Goal: Task Accomplishment & Management: Use online tool/utility

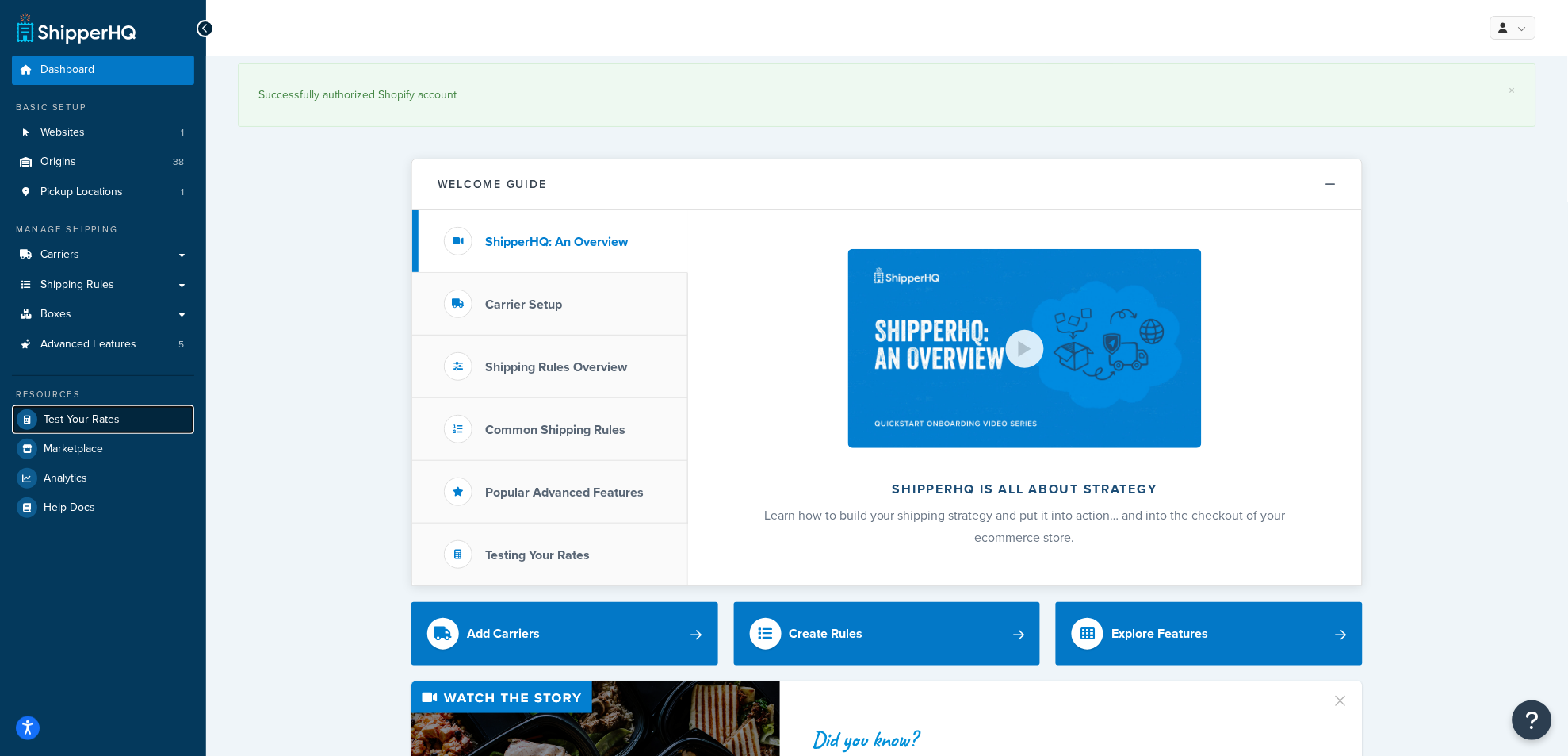
click at [113, 421] on span "Test Your Rates" at bounding box center [81, 420] width 76 height 14
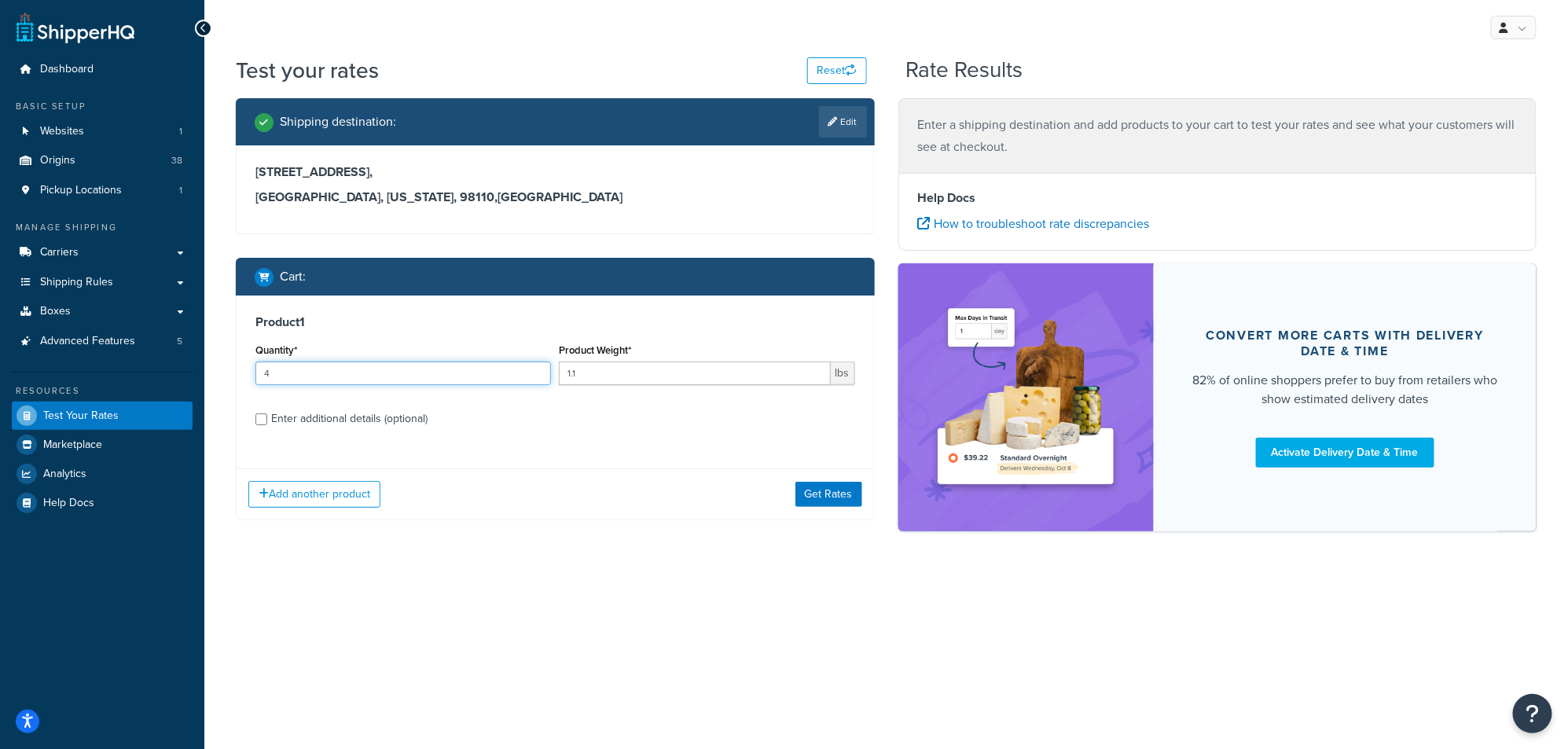
type input "4"
click at [535, 370] on input "4" at bounding box center [403, 373] width 295 height 24
click at [805, 500] on button "Get Rates" at bounding box center [828, 495] width 67 height 25
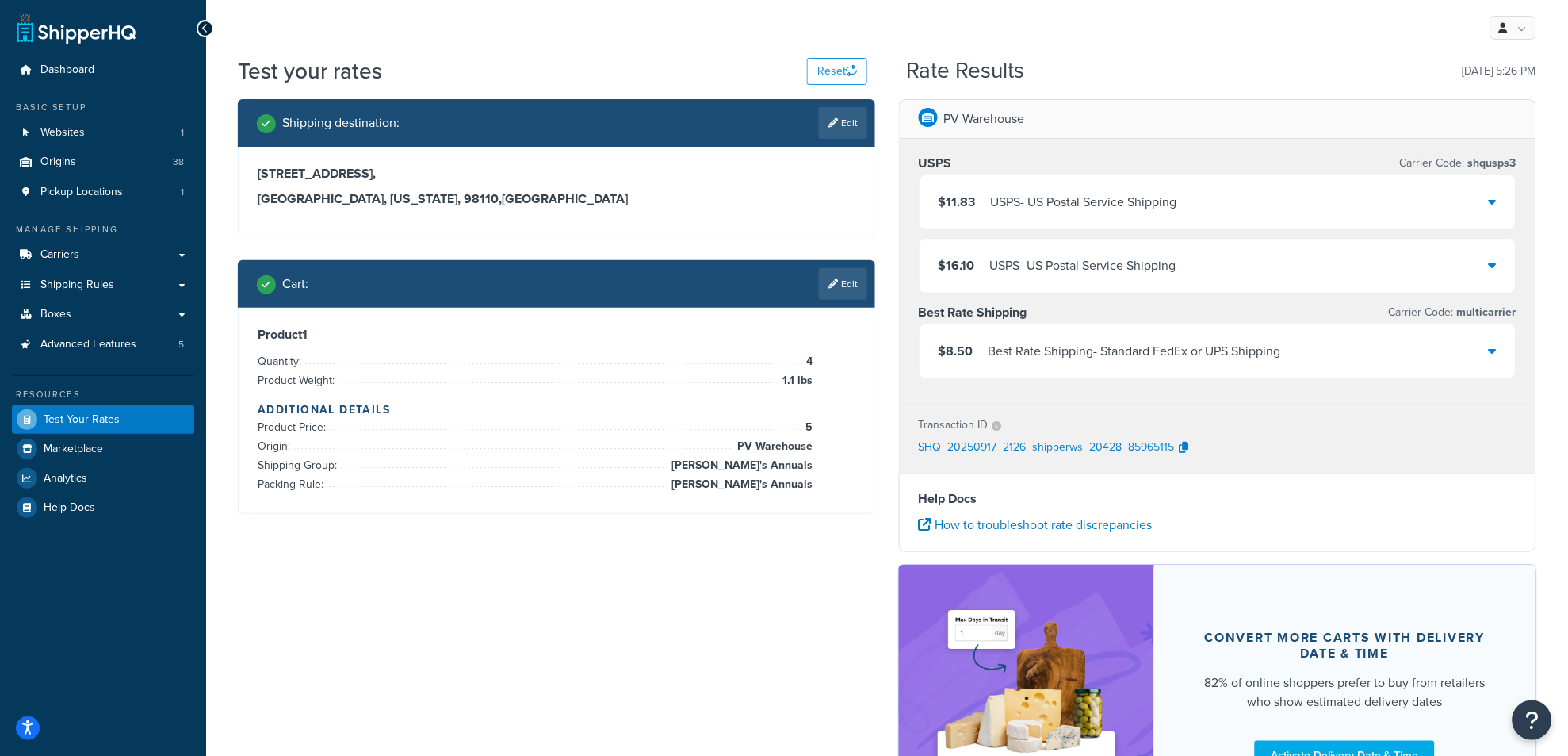
click at [1496, 349] on icon at bounding box center [1492, 350] width 8 height 13
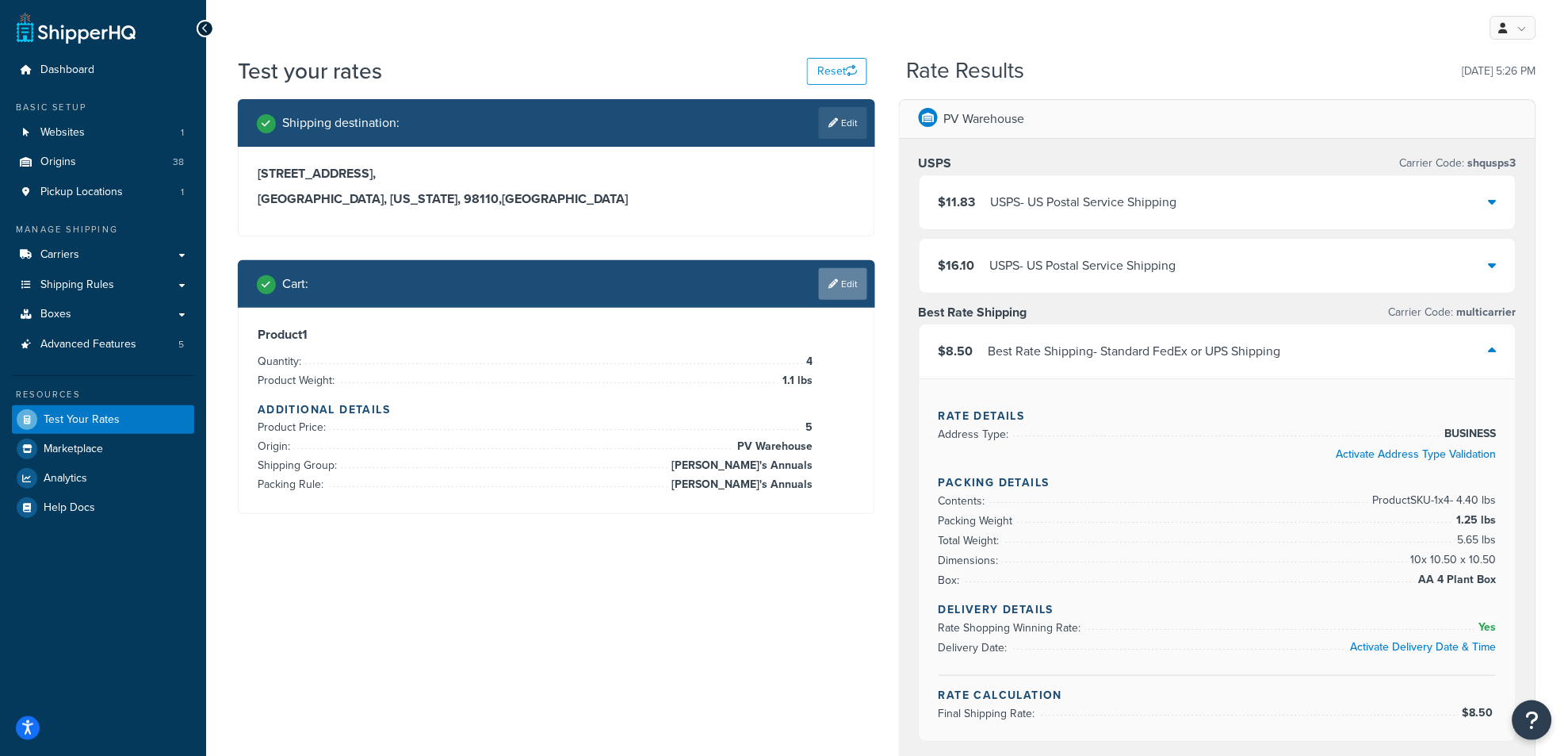
click at [837, 290] on link "Edit" at bounding box center [843, 283] width 48 height 32
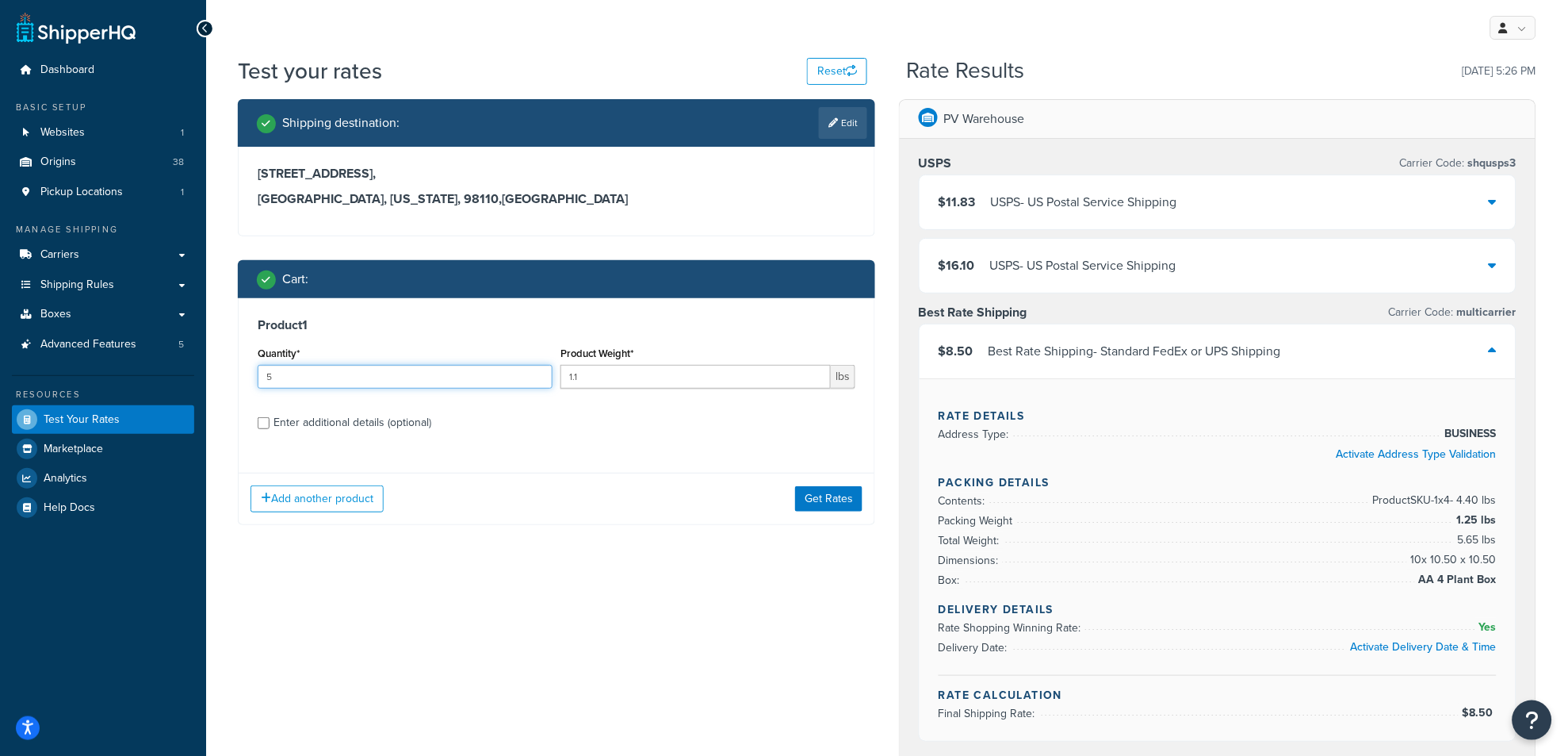
type input "5"
click at [541, 369] on input "5" at bounding box center [405, 377] width 295 height 24
click at [831, 492] on button "Get Rates" at bounding box center [829, 499] width 68 height 26
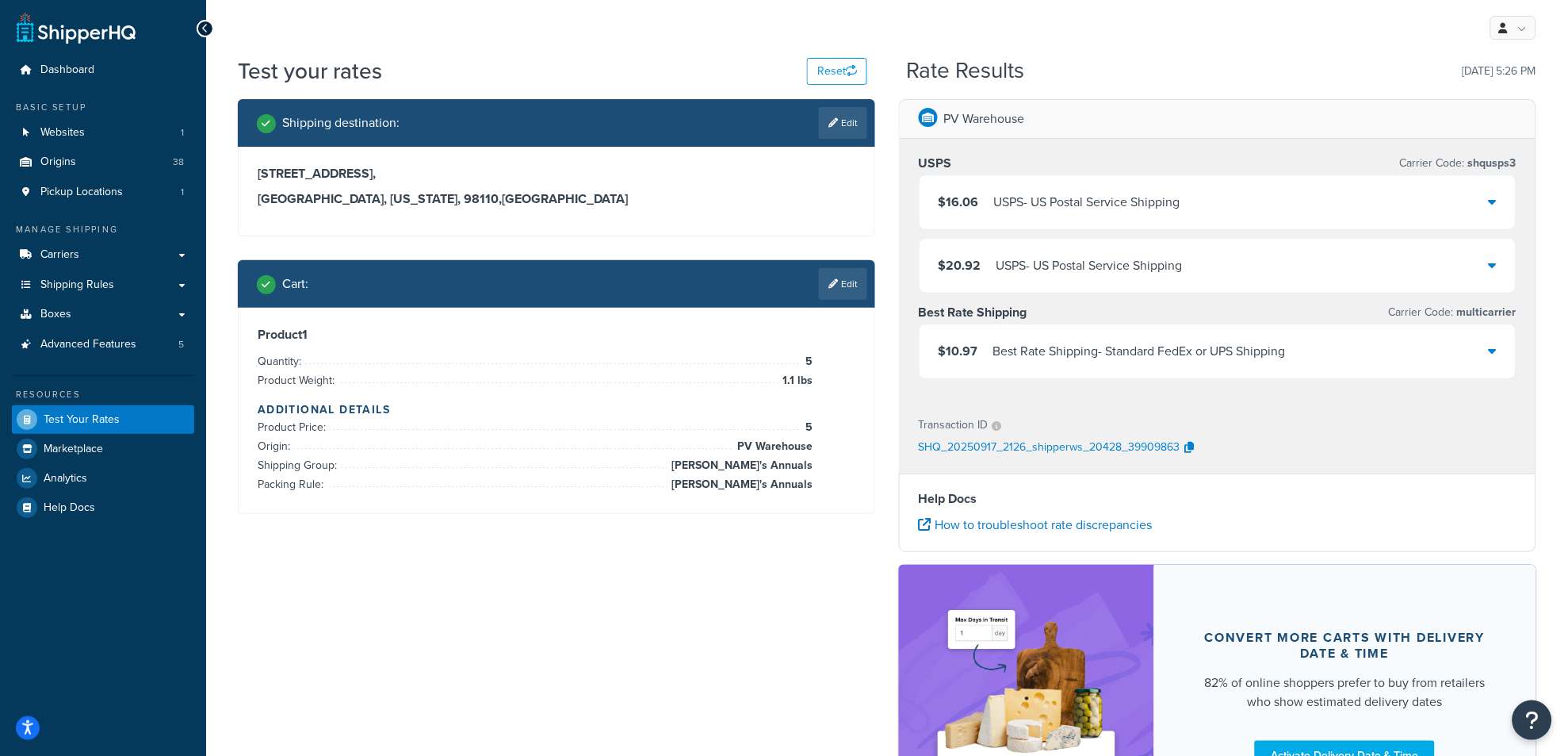
click at [1491, 353] on icon at bounding box center [1492, 350] width 8 height 13
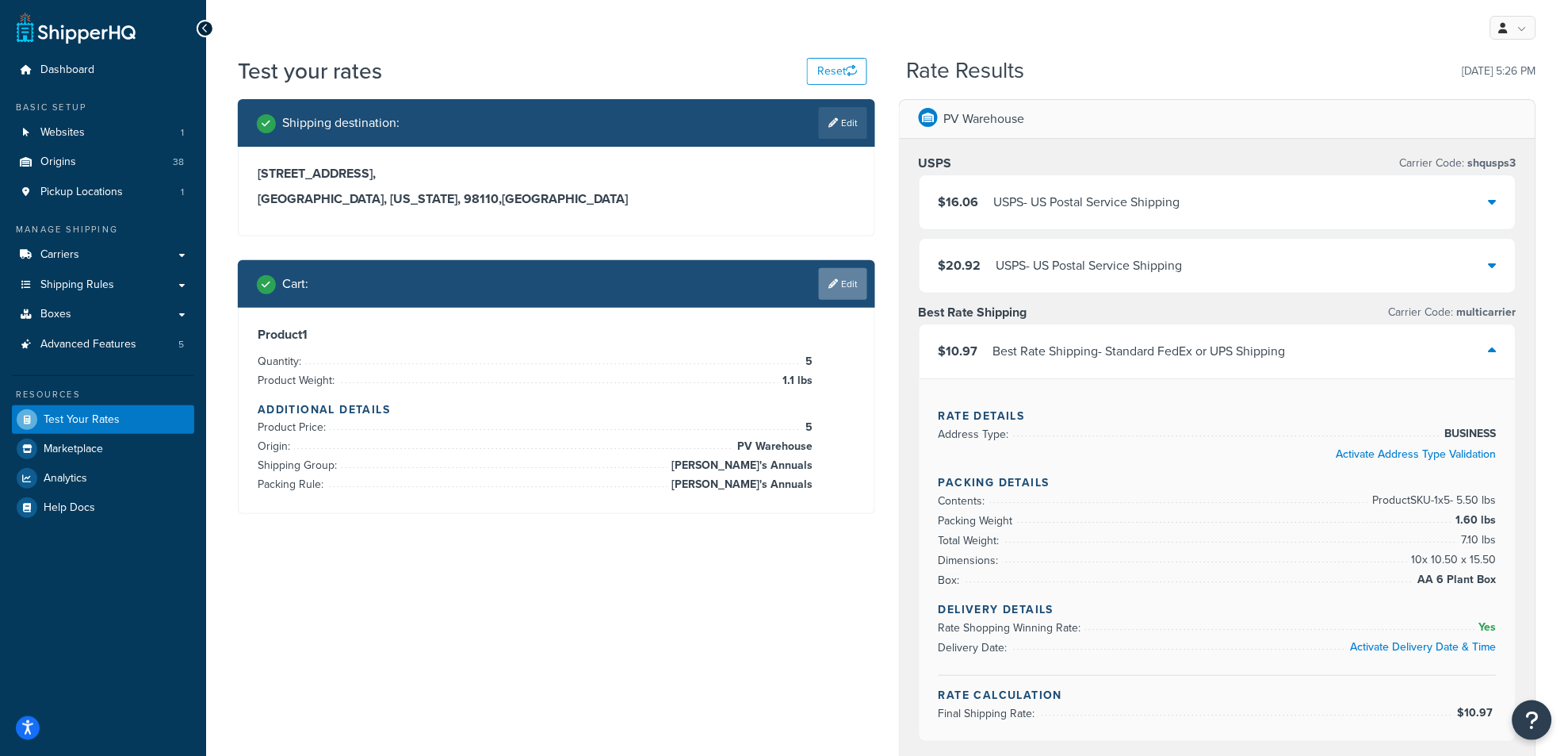
drag, startPoint x: 846, startPoint y: 286, endPoint x: 765, endPoint y: 341, distance: 97.9
click at [848, 286] on link "Edit" at bounding box center [843, 283] width 48 height 32
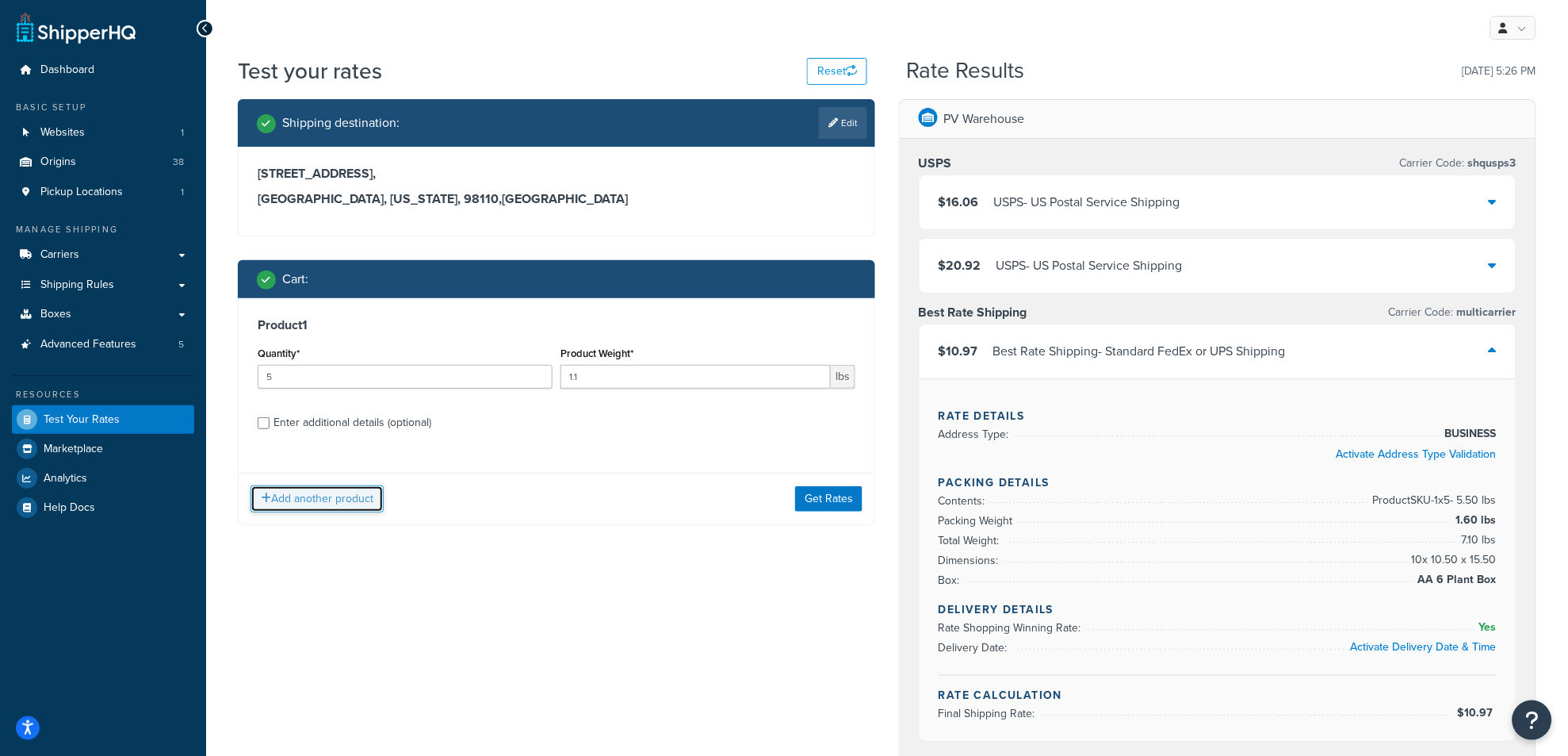
click at [306, 490] on button "Add another product" at bounding box center [318, 498] width 134 height 27
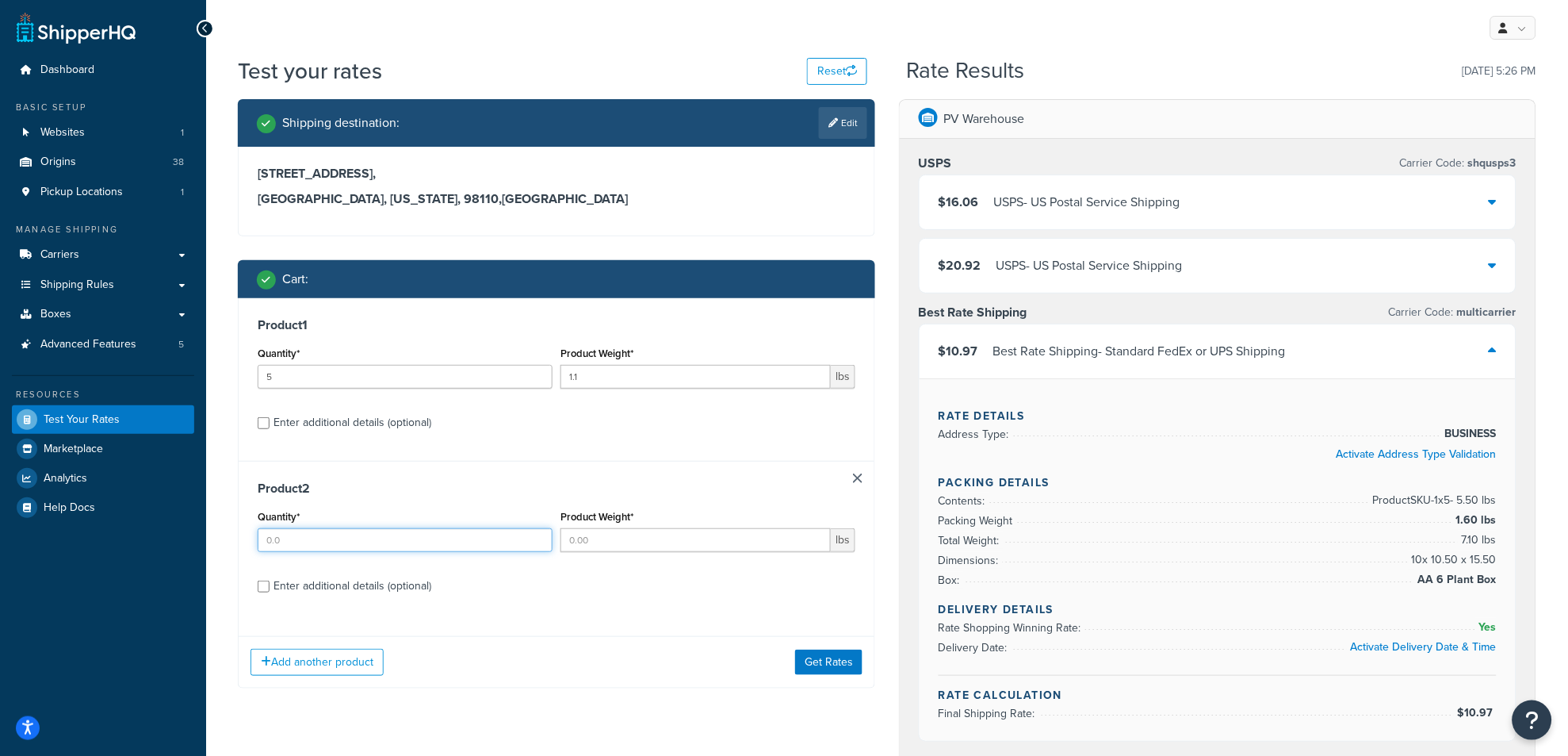
click at [312, 540] on input "Quantity*" at bounding box center [405, 540] width 295 height 24
click at [536, 540] on input "1" at bounding box center [405, 540] width 295 height 24
click at [536, 540] on input "2" at bounding box center [405, 540] width 295 height 24
click at [536, 540] on input "3" at bounding box center [405, 540] width 295 height 24
click at [536, 540] on input "4" at bounding box center [405, 540] width 295 height 24
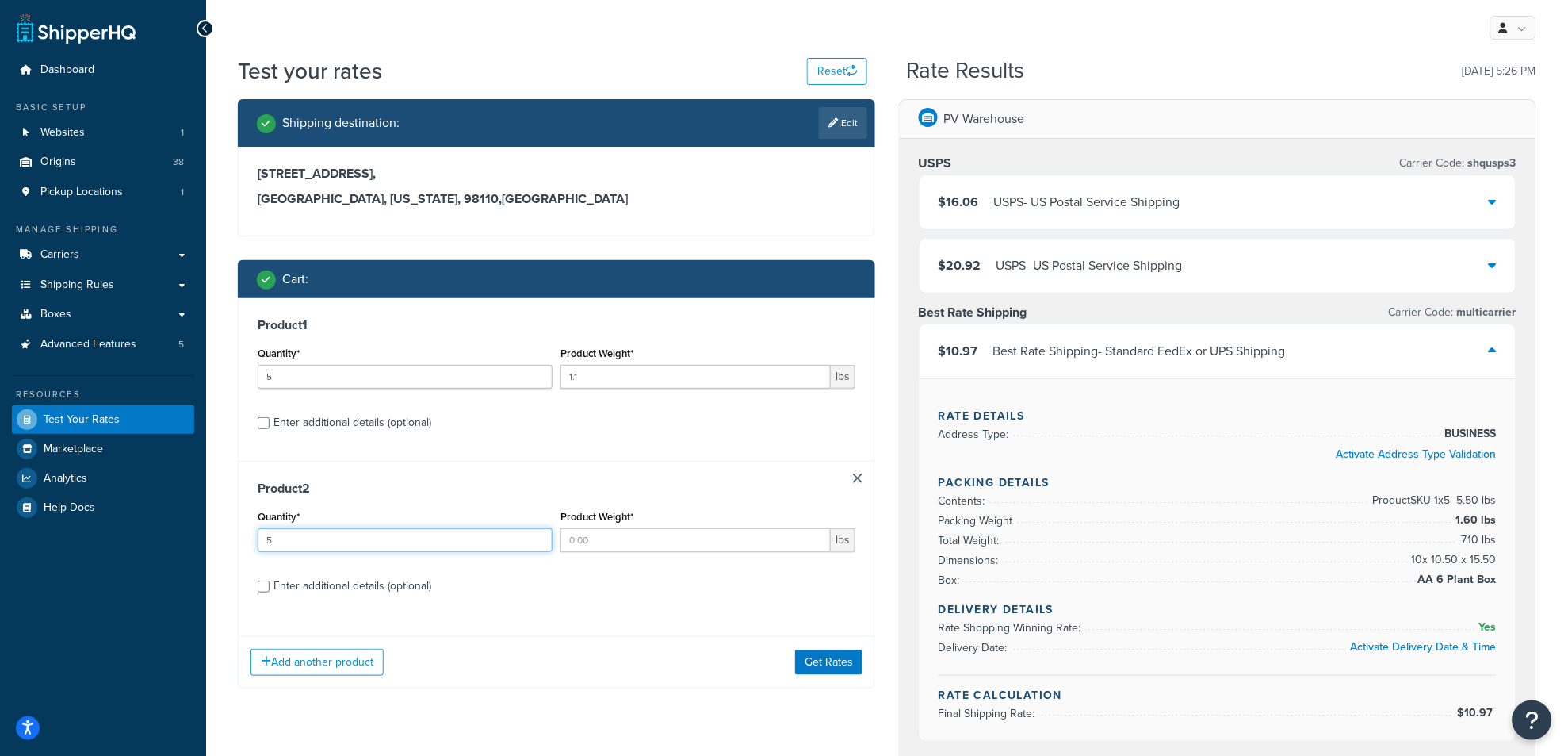
type input "5"
click at [536, 540] on input "5" at bounding box center [405, 540] width 295 height 24
click at [663, 542] on input "Product Weight*" at bounding box center [696, 540] width 270 height 24
type input ".02"
click at [377, 585] on div "Enter additional details (optional)" at bounding box center [353, 586] width 157 height 22
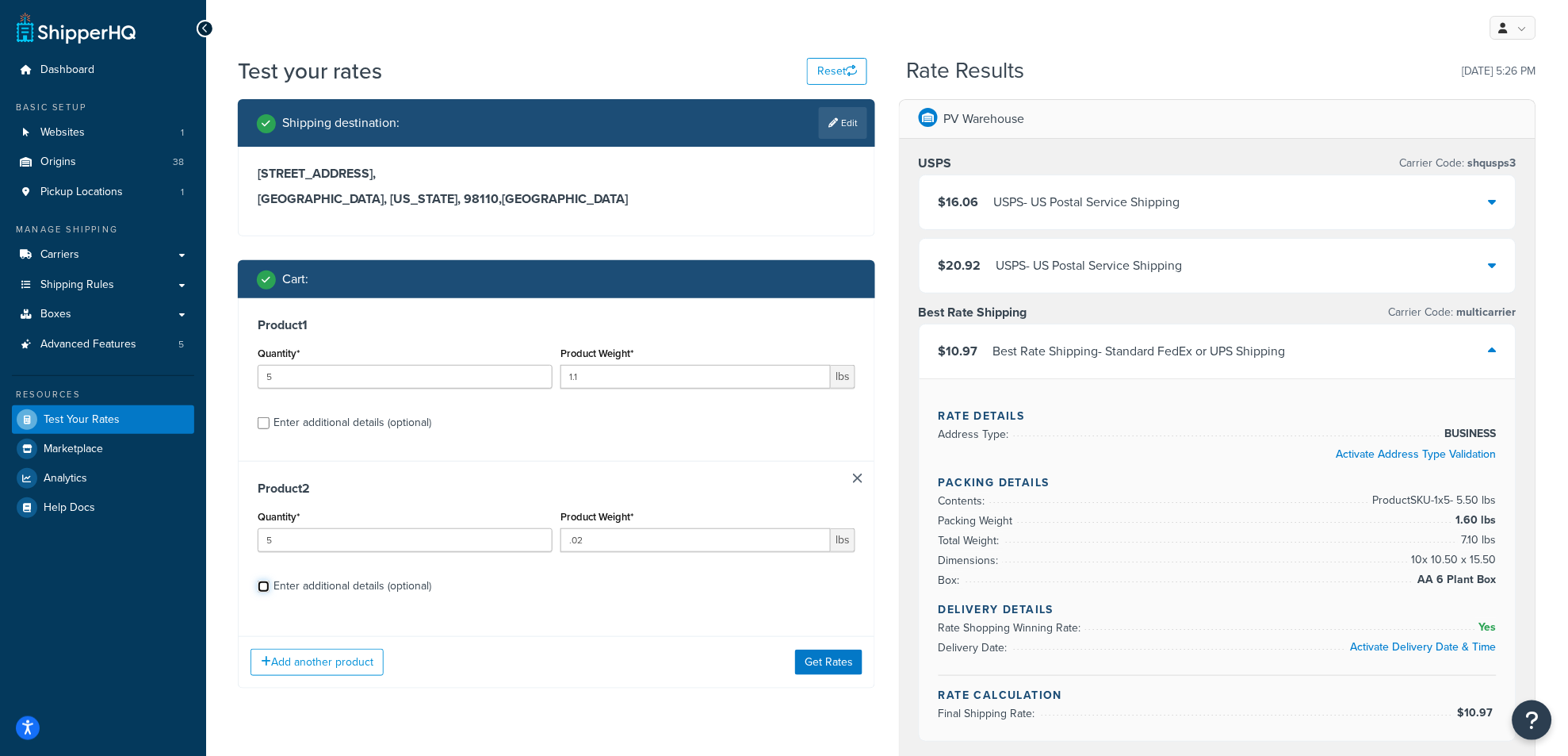
click at [270, 585] on input "Enter additional details (optional)" at bounding box center [264, 586] width 12 height 12
checkbox input "true"
select select "84863"
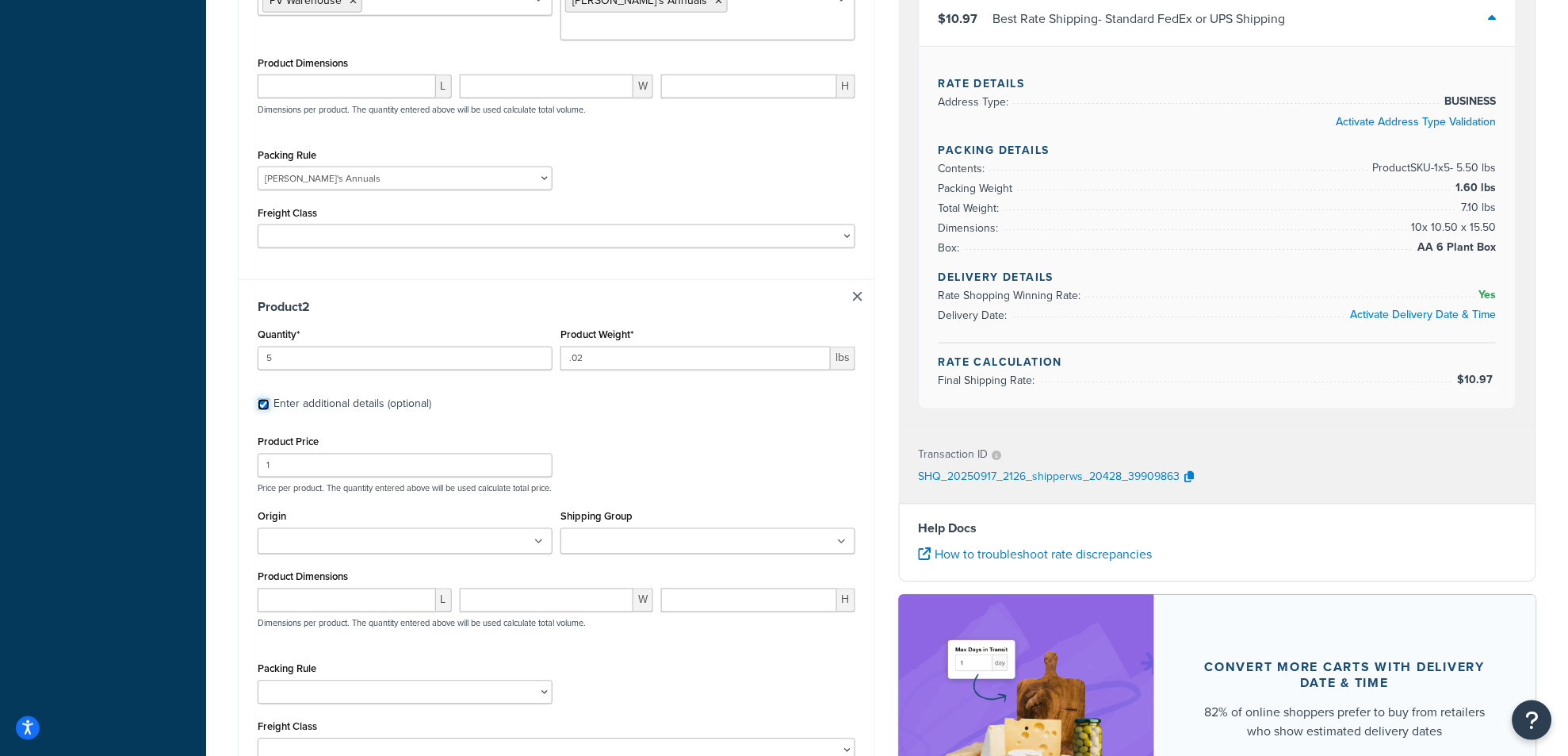
scroll to position [616, 0]
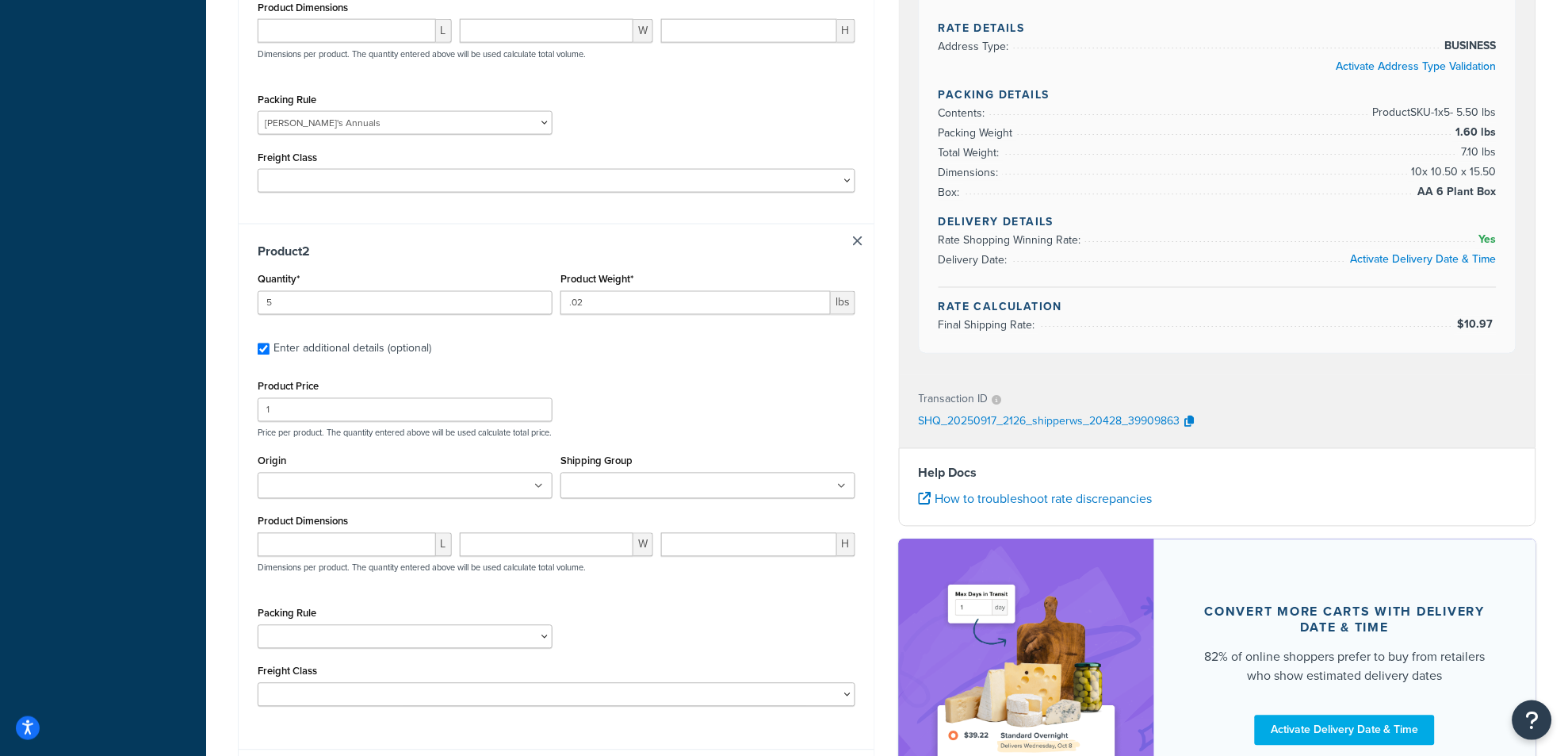
click at [642, 478] on input "Shipping Group" at bounding box center [635, 486] width 140 height 17
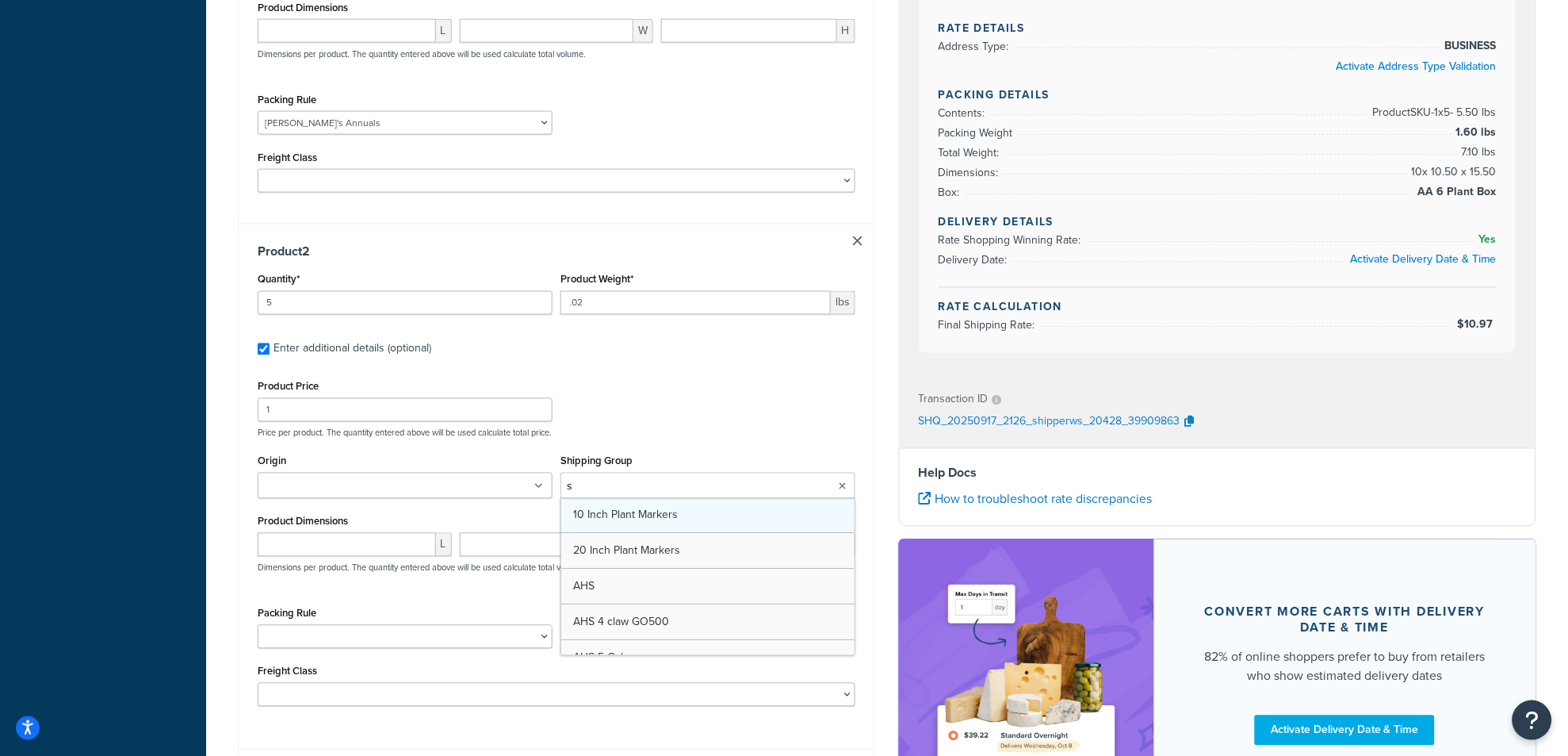
type input "sl"
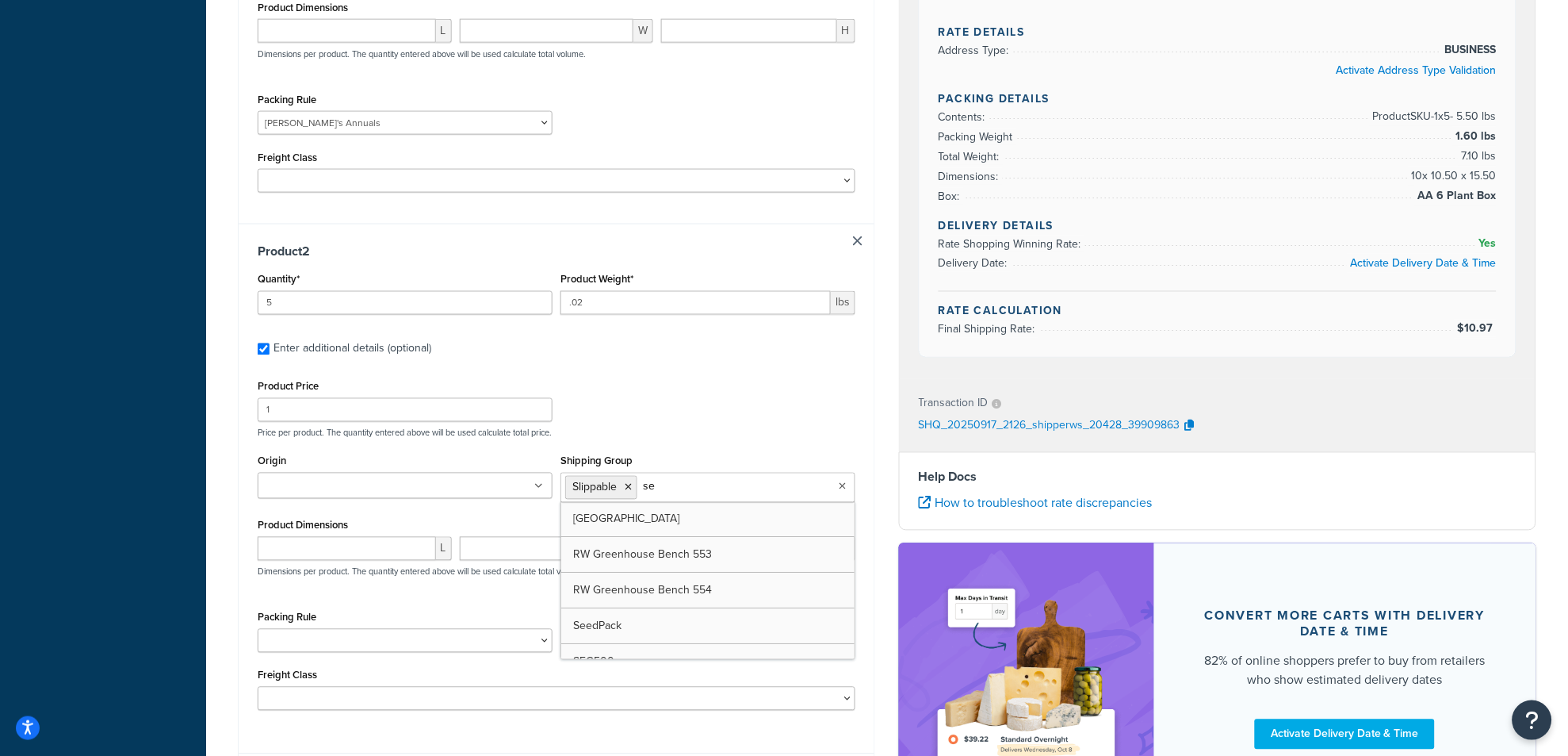
type input "see"
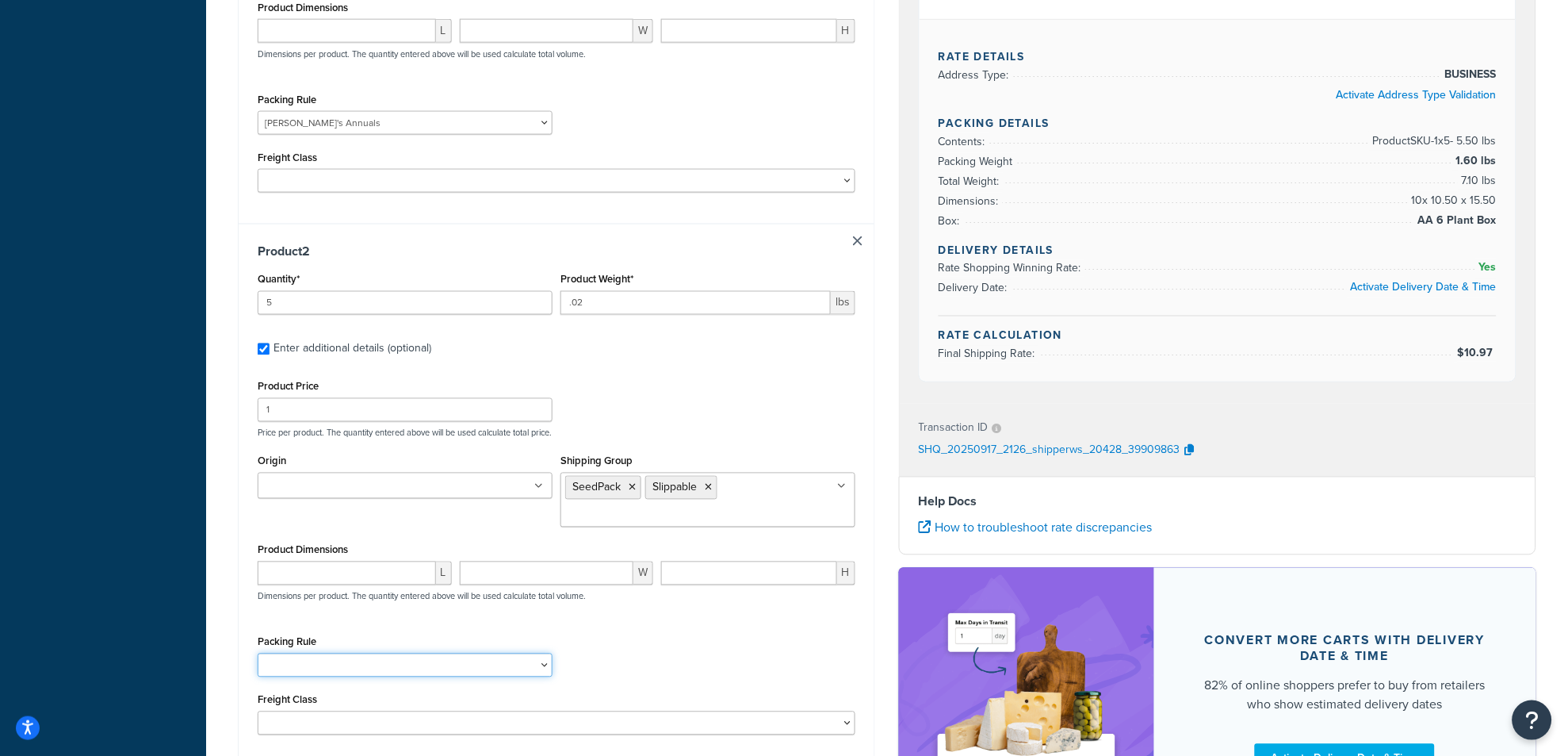
click at [323, 653] on select "1 Gallon 10 Inch Plant Markers 20 Inch Plant Markers AHS 4 claw GO500 AHS 5 Gal…" at bounding box center [405, 665] width 295 height 24
select select "23050"
click at [258, 653] on select "1 Gallon 10 Inch Plant Markers 20 Inch Plant Markers AHS 4 claw GO500 AHS 5 Gal…" at bounding box center [405, 665] width 295 height 24
click at [624, 604] on div "Product Price 1 Price per product. The quantity entered above will be used calc…" at bounding box center [556, 556] width 597 height 360
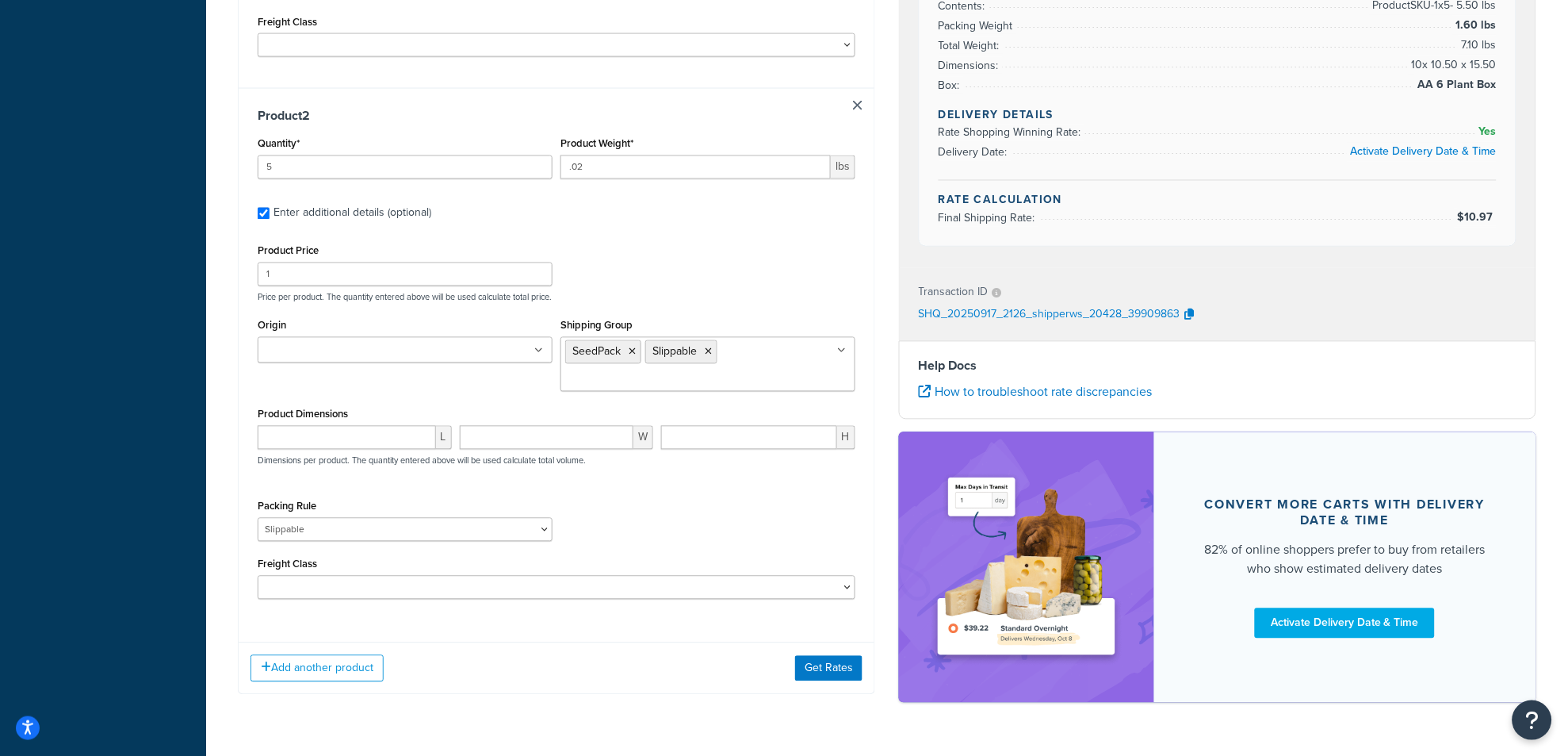
scroll to position [773, 0]
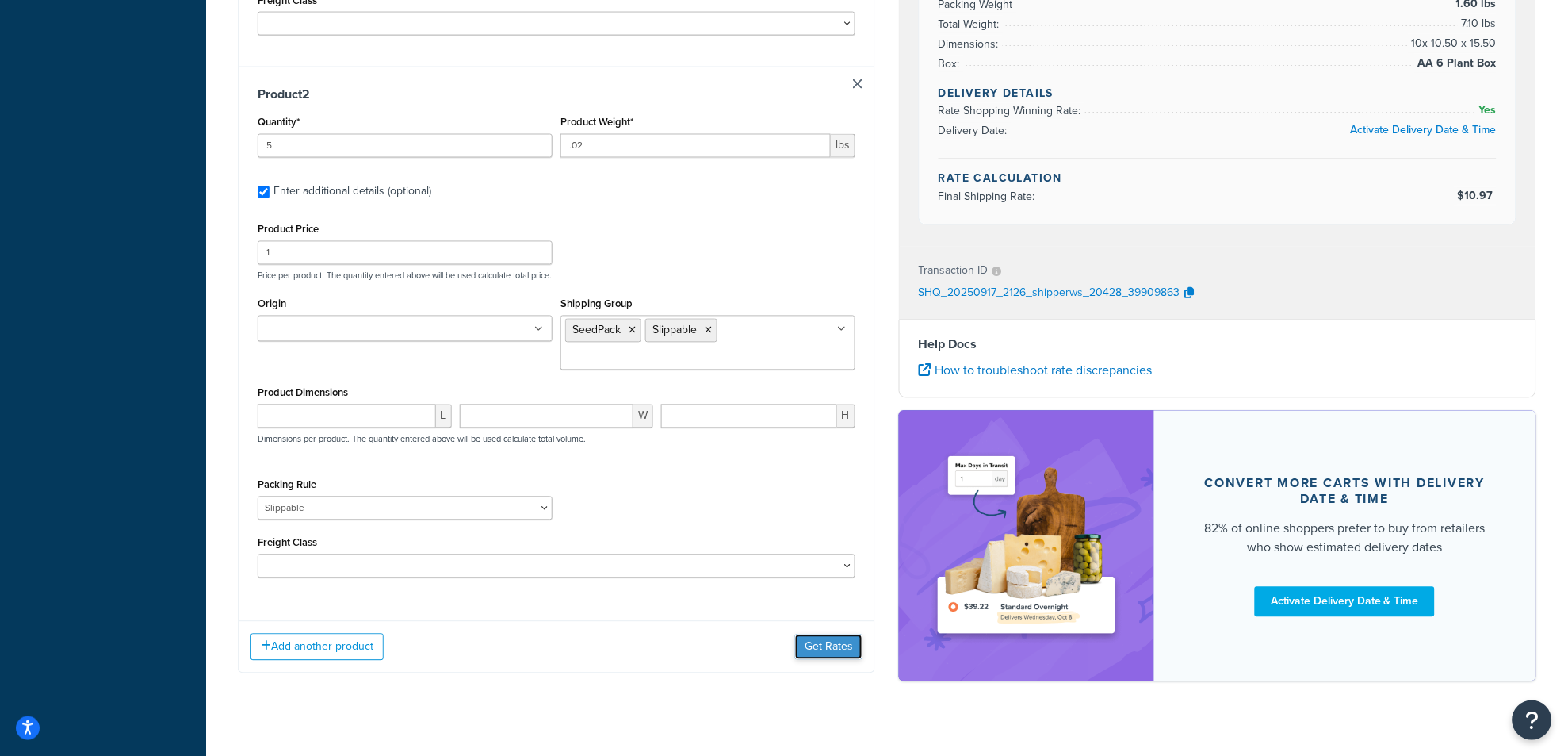
click at [835, 634] on button "Get Rates" at bounding box center [829, 647] width 68 height 26
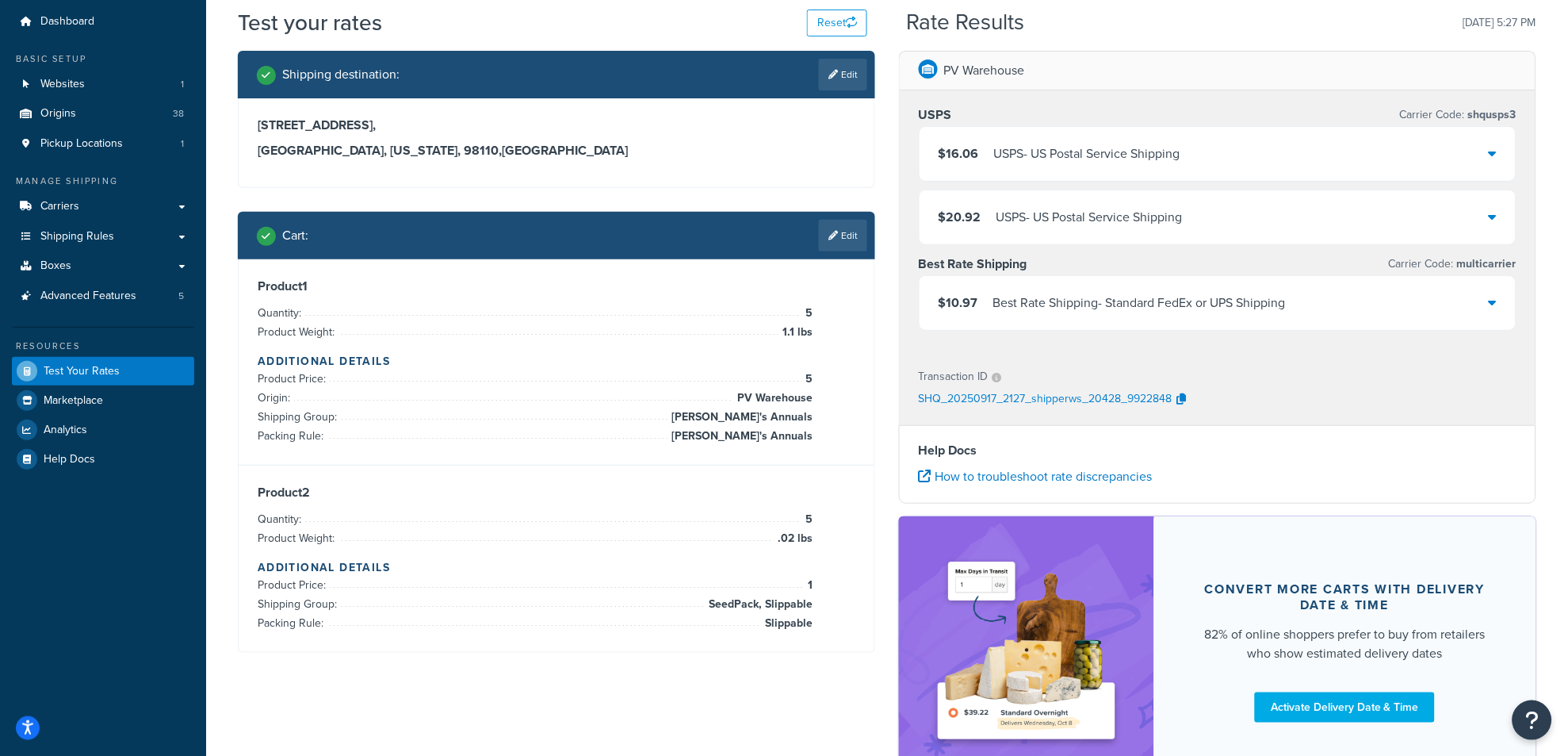
scroll to position [176, 0]
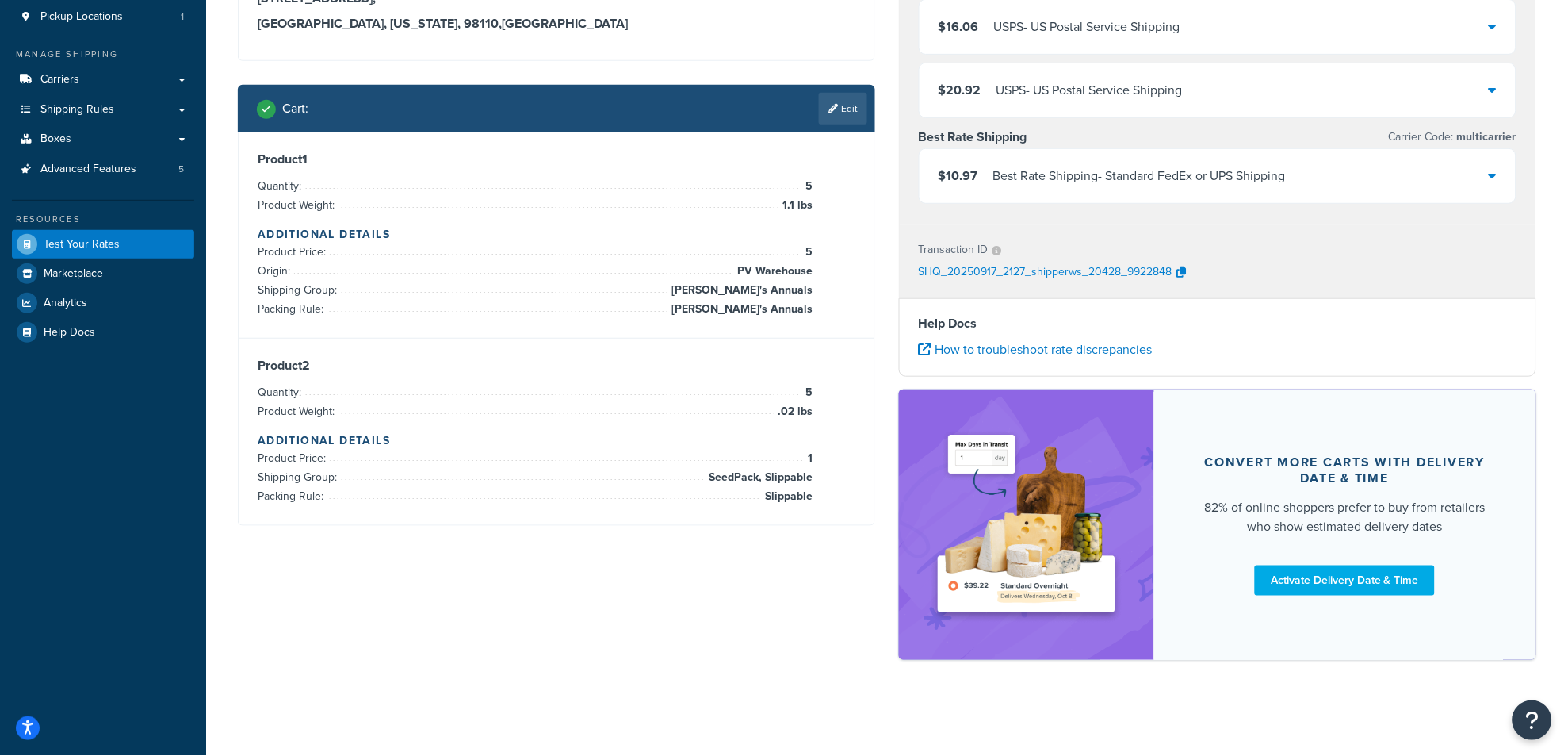
click at [1487, 178] on div "$10.97 Best Rate Shipping - Standard FedEx or UPS Shipping" at bounding box center [1217, 176] width 596 height 54
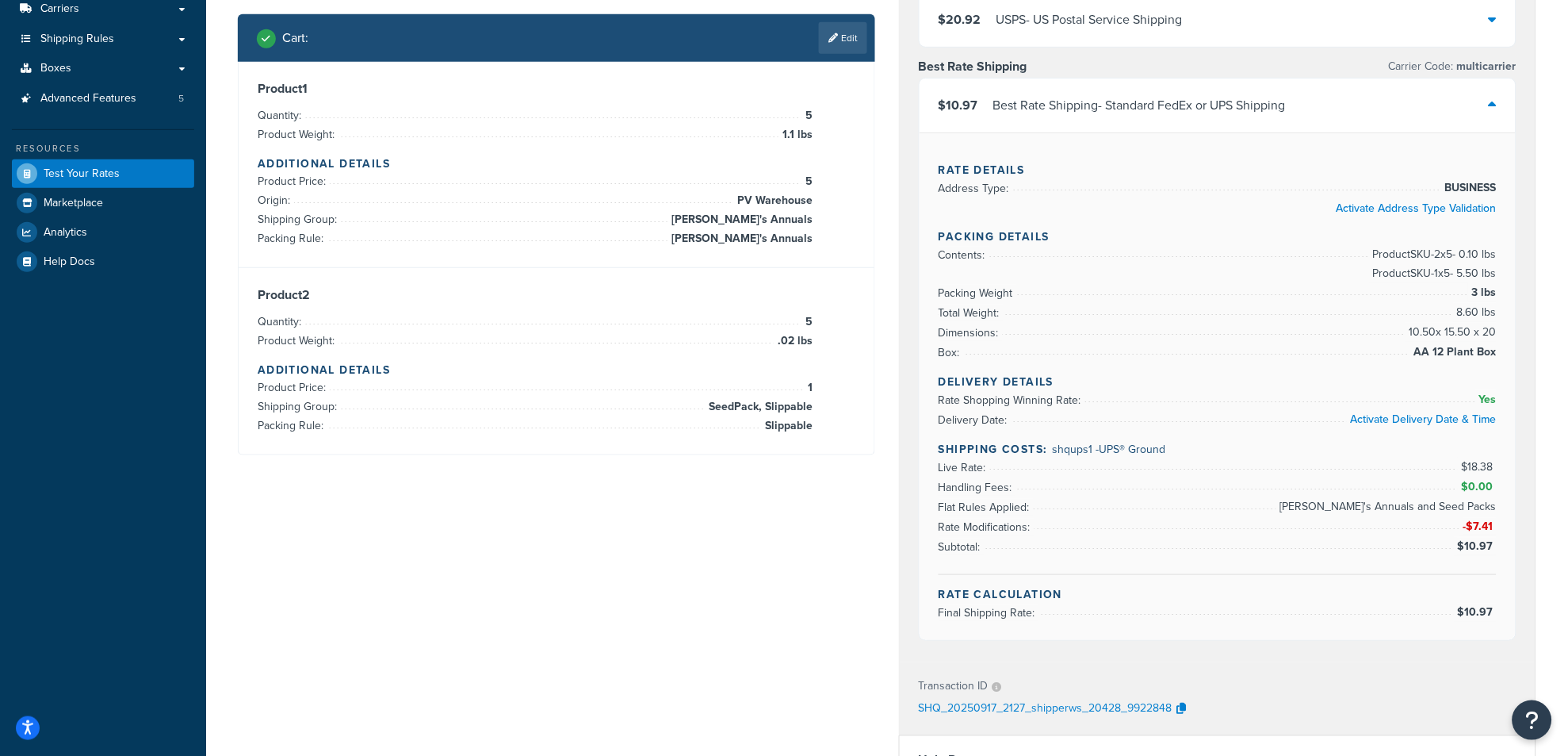
scroll to position [243, 0]
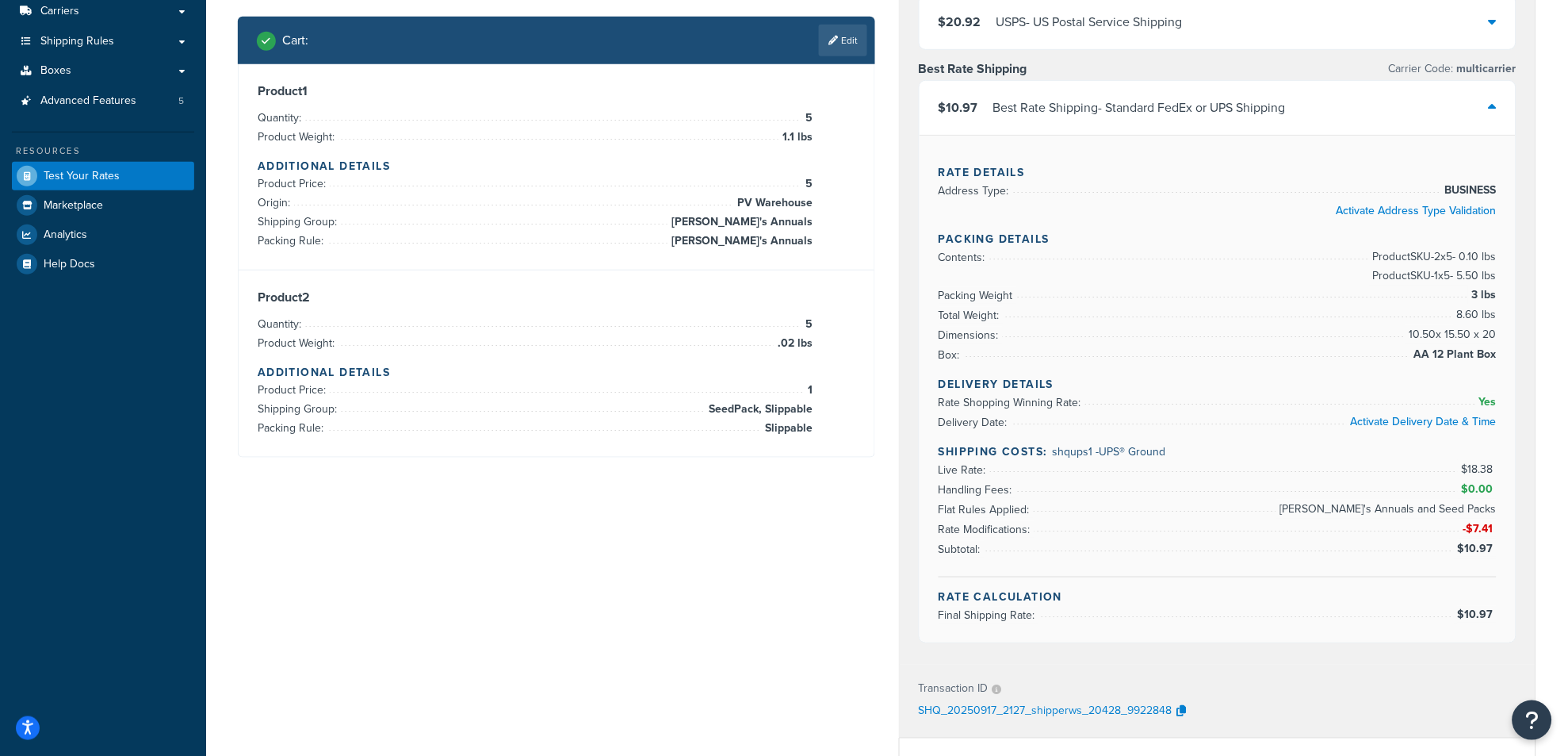
click at [700, 295] on h3 "Product 2" at bounding box center [556, 297] width 597 height 16
click at [849, 50] on link "Edit" at bounding box center [843, 40] width 48 height 32
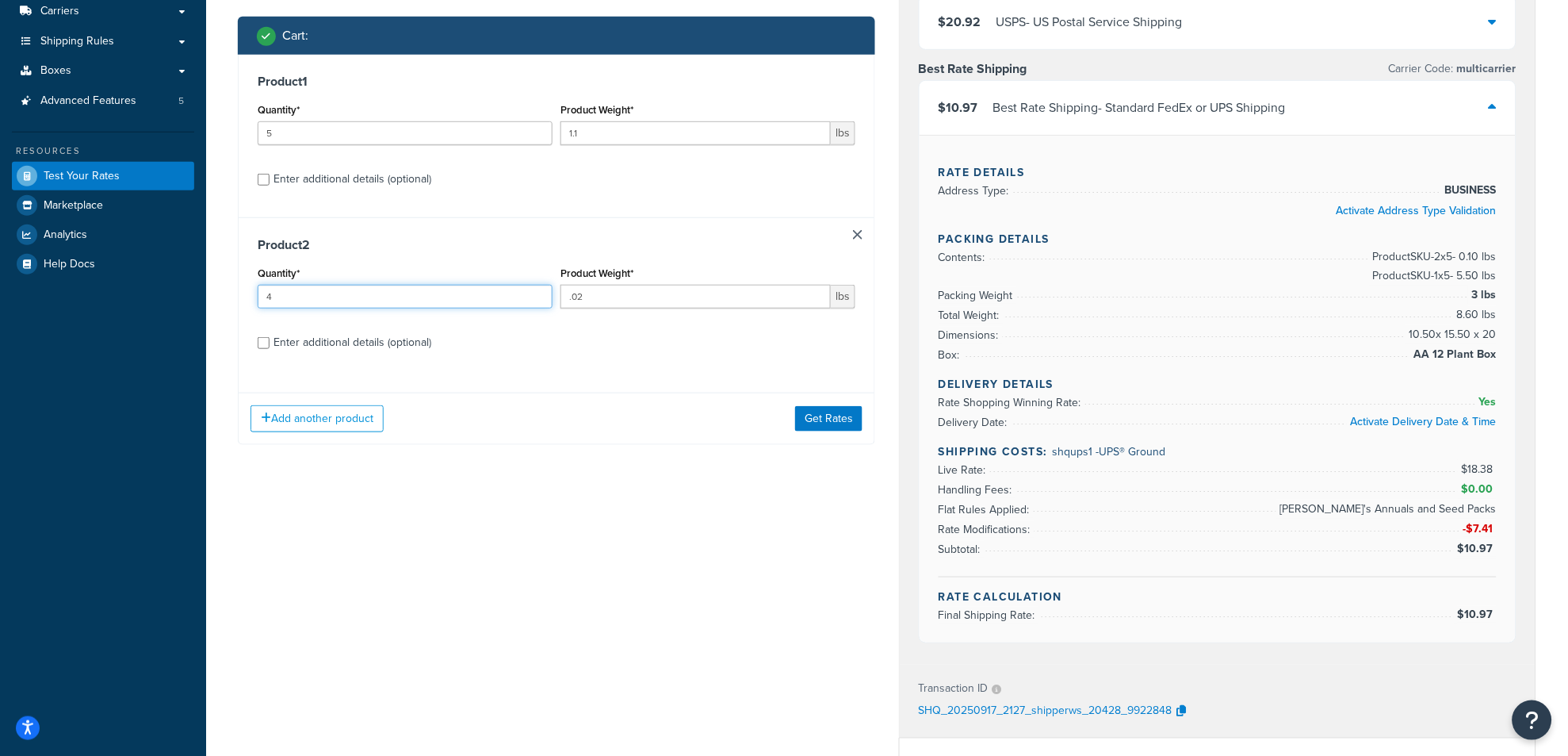
click at [538, 303] on input "4" at bounding box center [405, 296] width 295 height 24
type input "3"
click at [538, 303] on input "3" at bounding box center [405, 296] width 295 height 24
click at [841, 420] on button "Get Rates" at bounding box center [829, 419] width 68 height 26
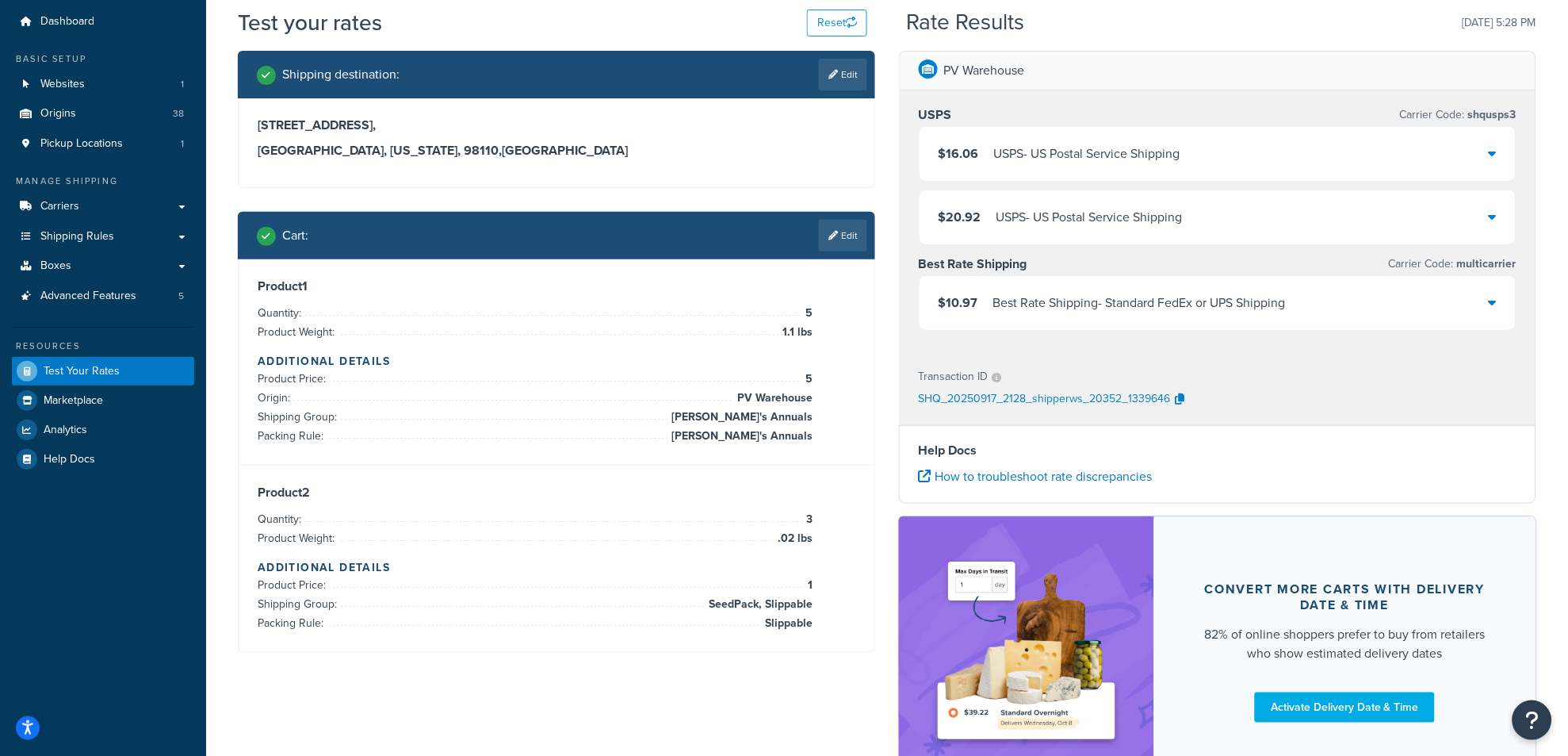
scroll to position [176, 0]
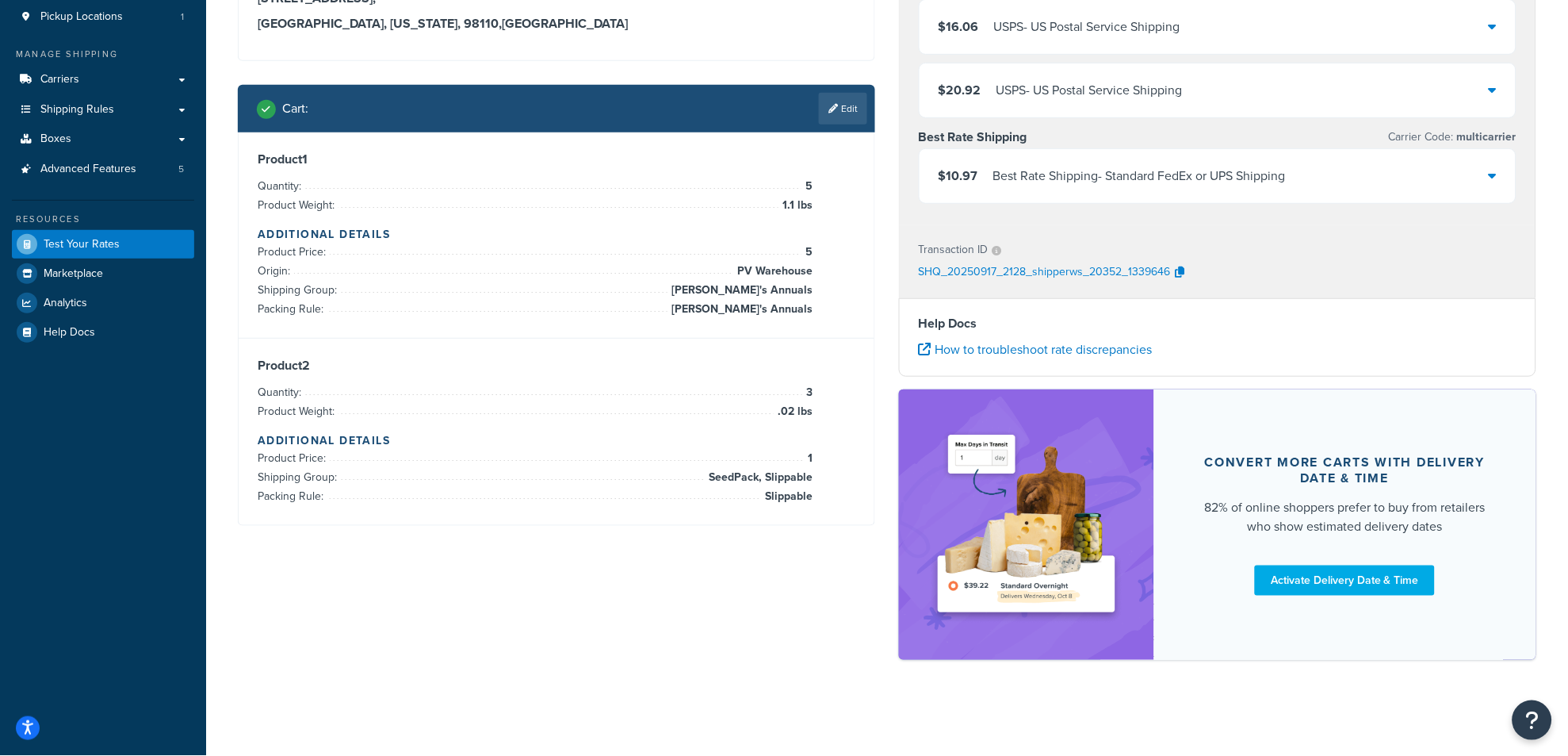
click at [1492, 180] on icon at bounding box center [1492, 175] width 8 height 13
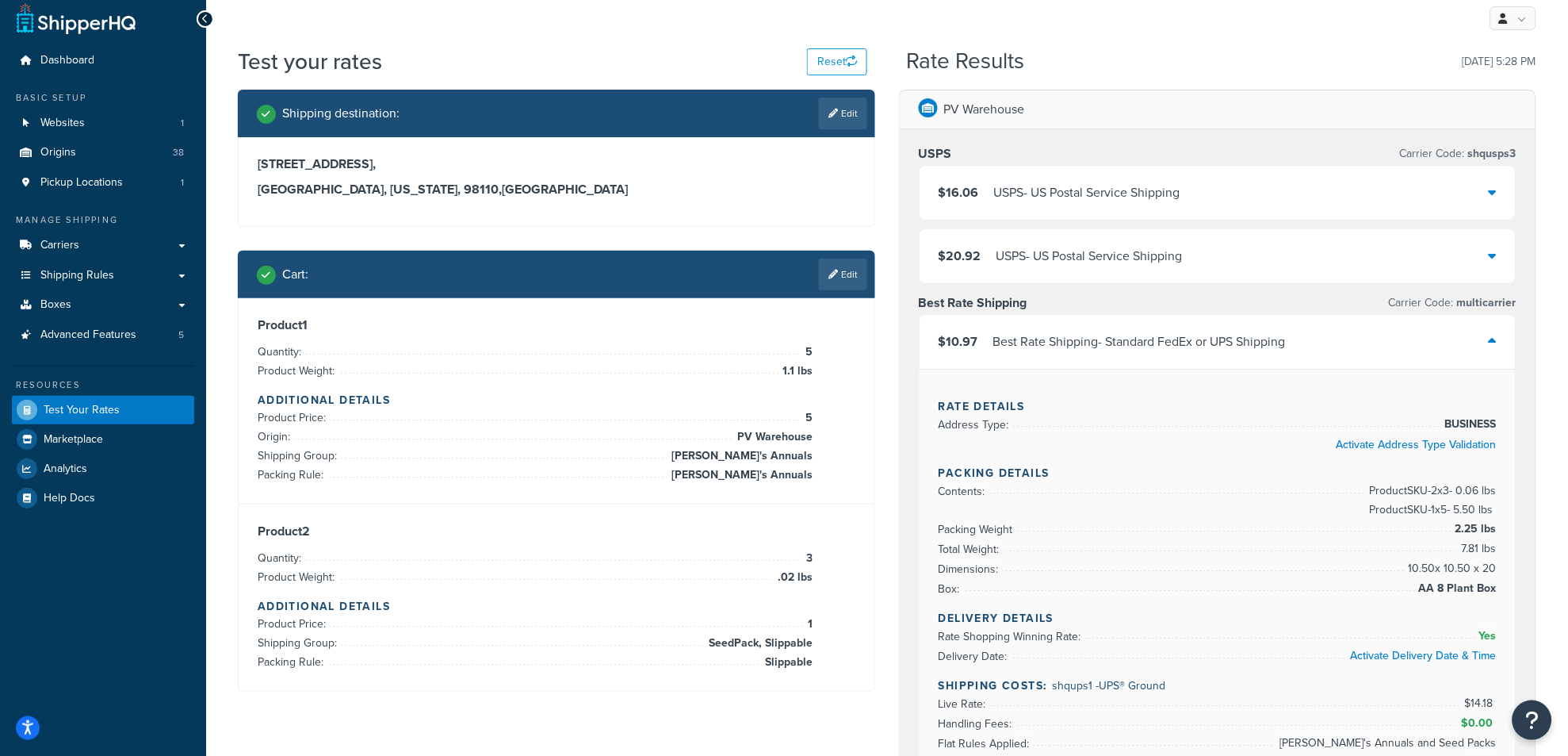
scroll to position [0, 0]
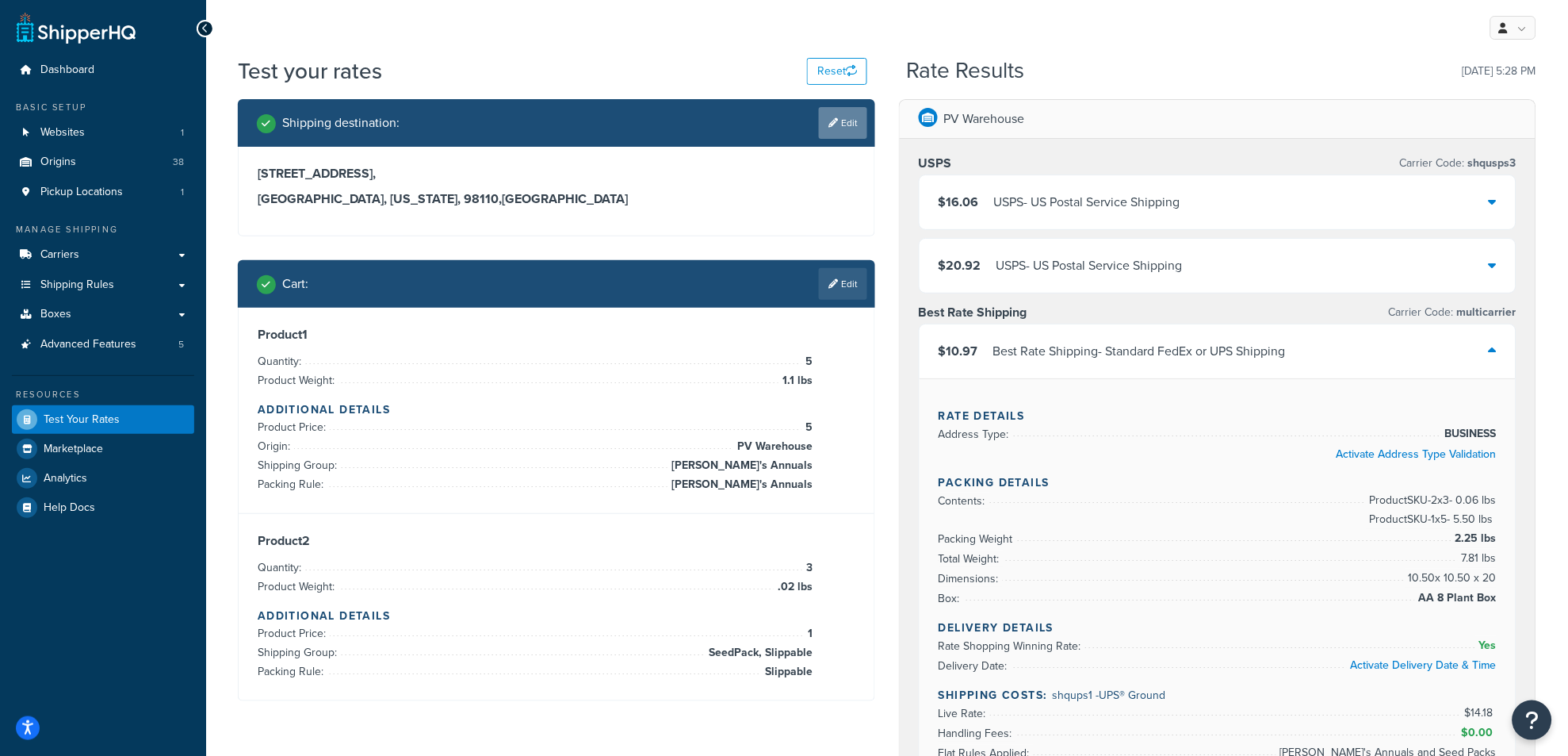
click at [844, 122] on link "Edit" at bounding box center [843, 122] width 48 height 32
select select "WA"
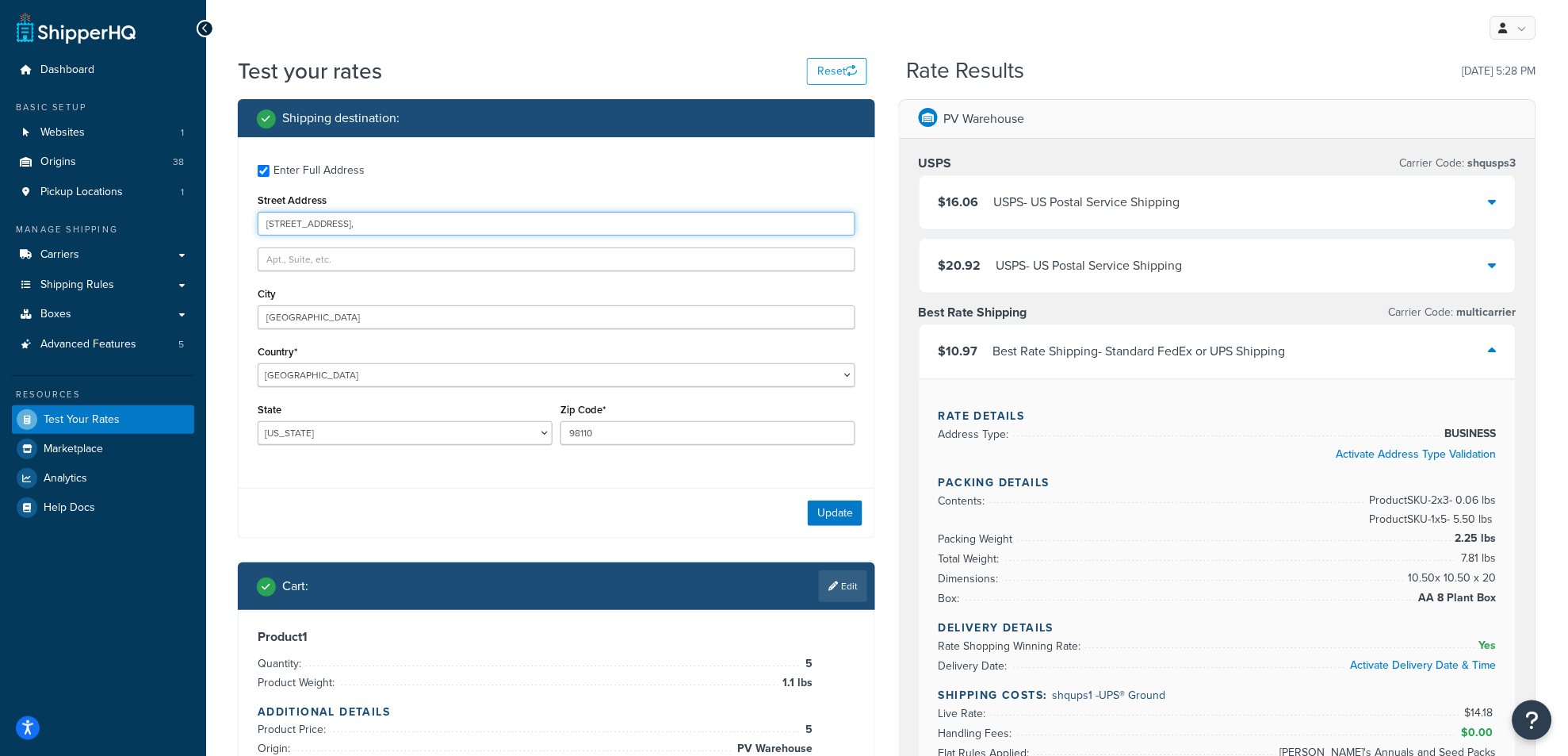
drag, startPoint x: 461, startPoint y: 229, endPoint x: 251, endPoint y: 250, distance: 211.0
click at [251, 250] on div "Enter Full Address Street Address 9631 Summer Hill Lane NE, City Bainbridge Isl…" at bounding box center [556, 306] width 636 height 338
type input "789 [GEOGRAPHIC_DATA]"
select select "NY"
drag, startPoint x: 632, startPoint y: 426, endPoint x: 492, endPoint y: 489, distance: 153.5
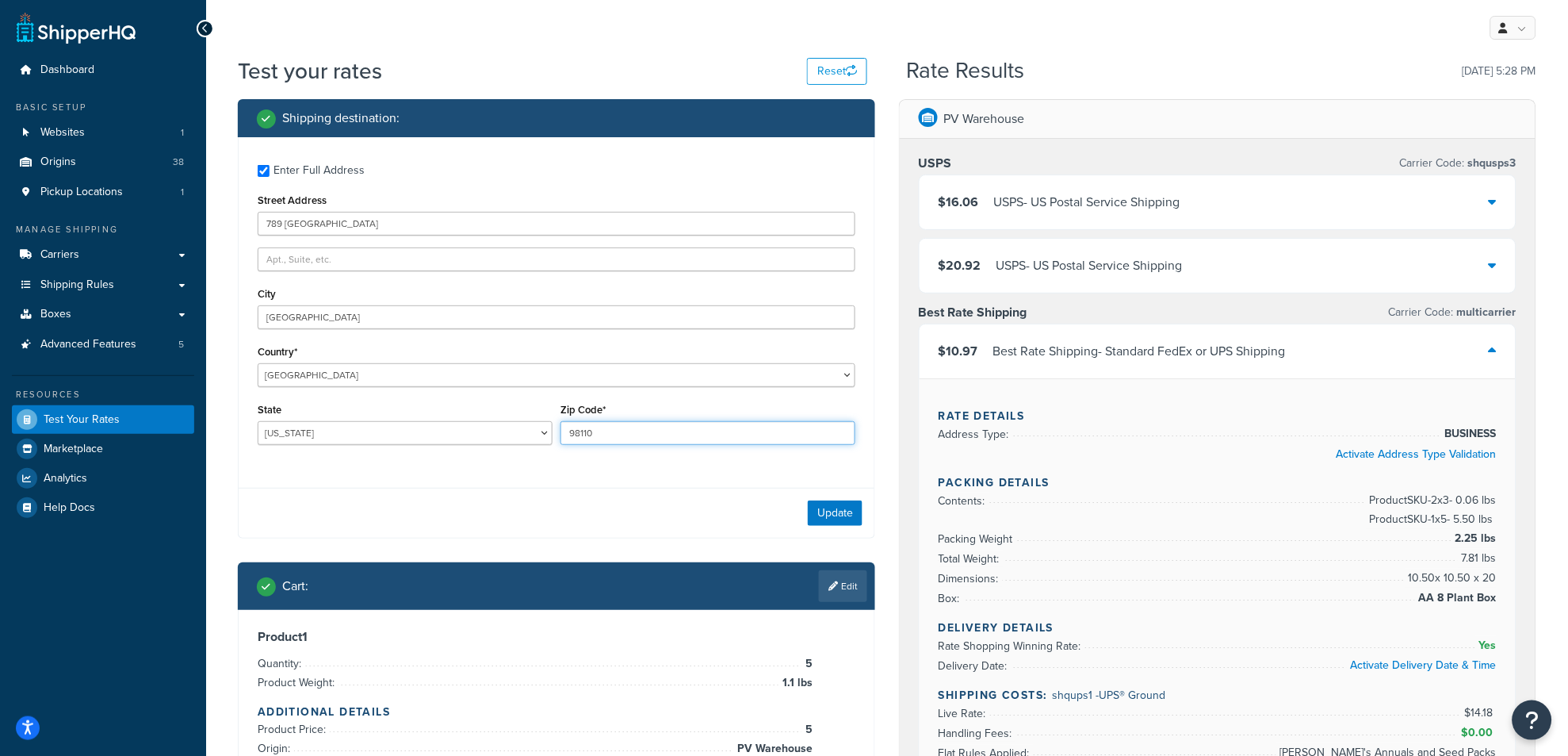
click at [528, 447] on div "State Alabama Alaska American Samoa Arizona Arkansas Armed Forces Americas Arme…" at bounding box center [556, 428] width 606 height 58
type input "10001"
drag, startPoint x: 378, startPoint y: 307, endPoint x: 151, endPoint y: 365, distance: 234.3
click at [175, 353] on div "Dashboard Basic Setup Websites 1 Origins 38 Pickup Locations 1 Manage Shipping …" at bounding box center [784, 718] width 1568 height 1438
type input "New York"
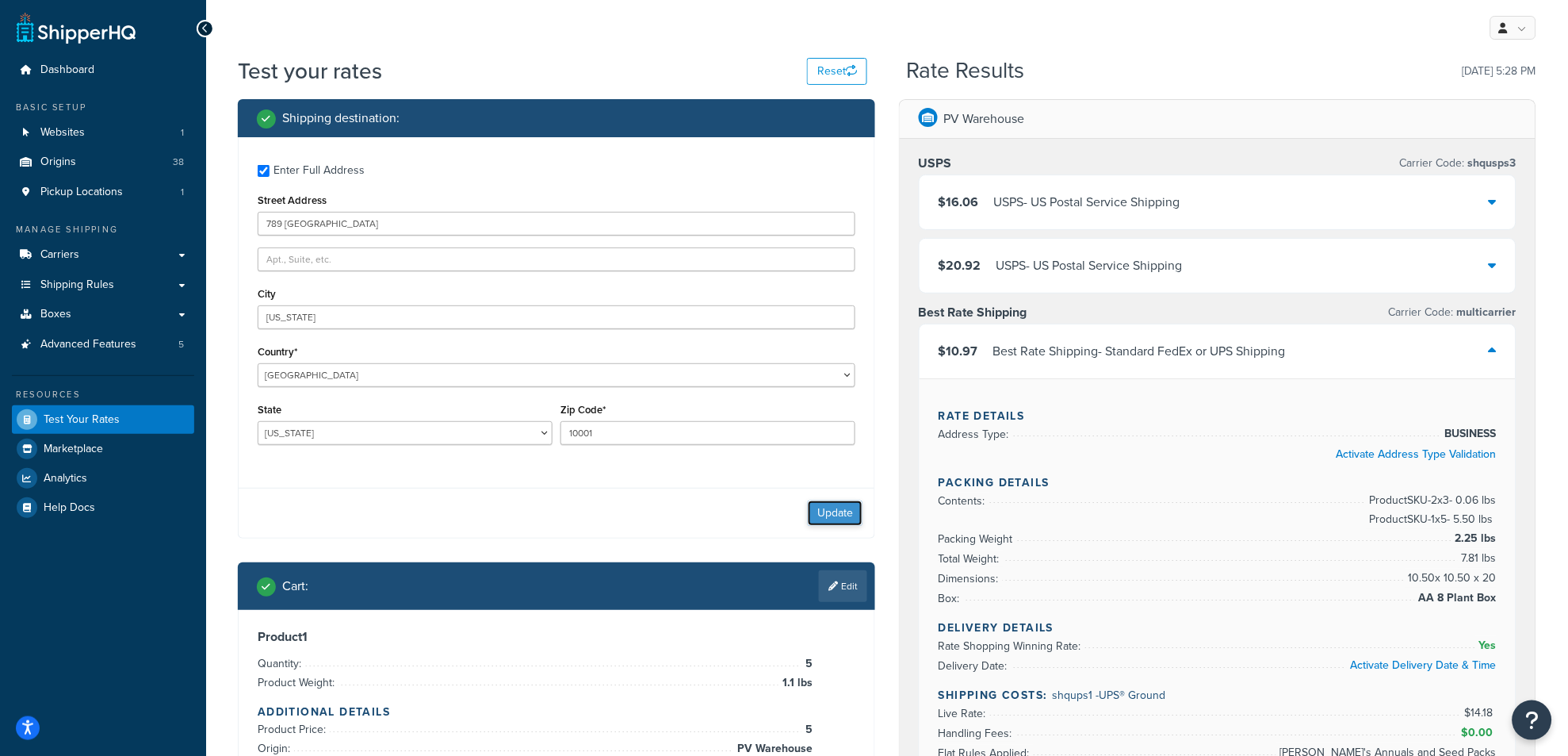
click at [842, 519] on button "Update" at bounding box center [835, 513] width 55 height 26
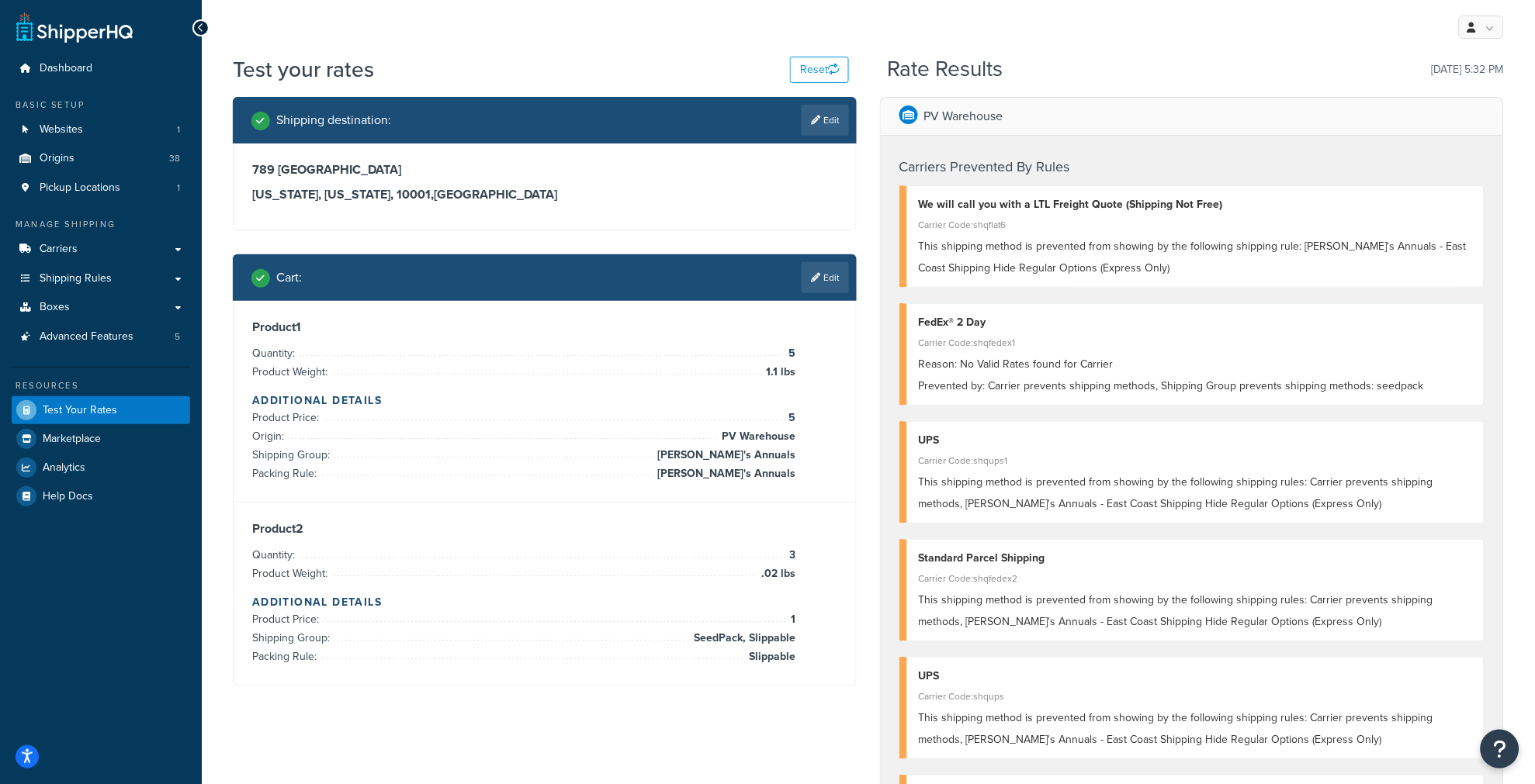
click at [426, 703] on div "Shipping destination : Edit 789 Broadway New York, New York, 10001 , United Sta…" at bounding box center [545, 403] width 647 height 612
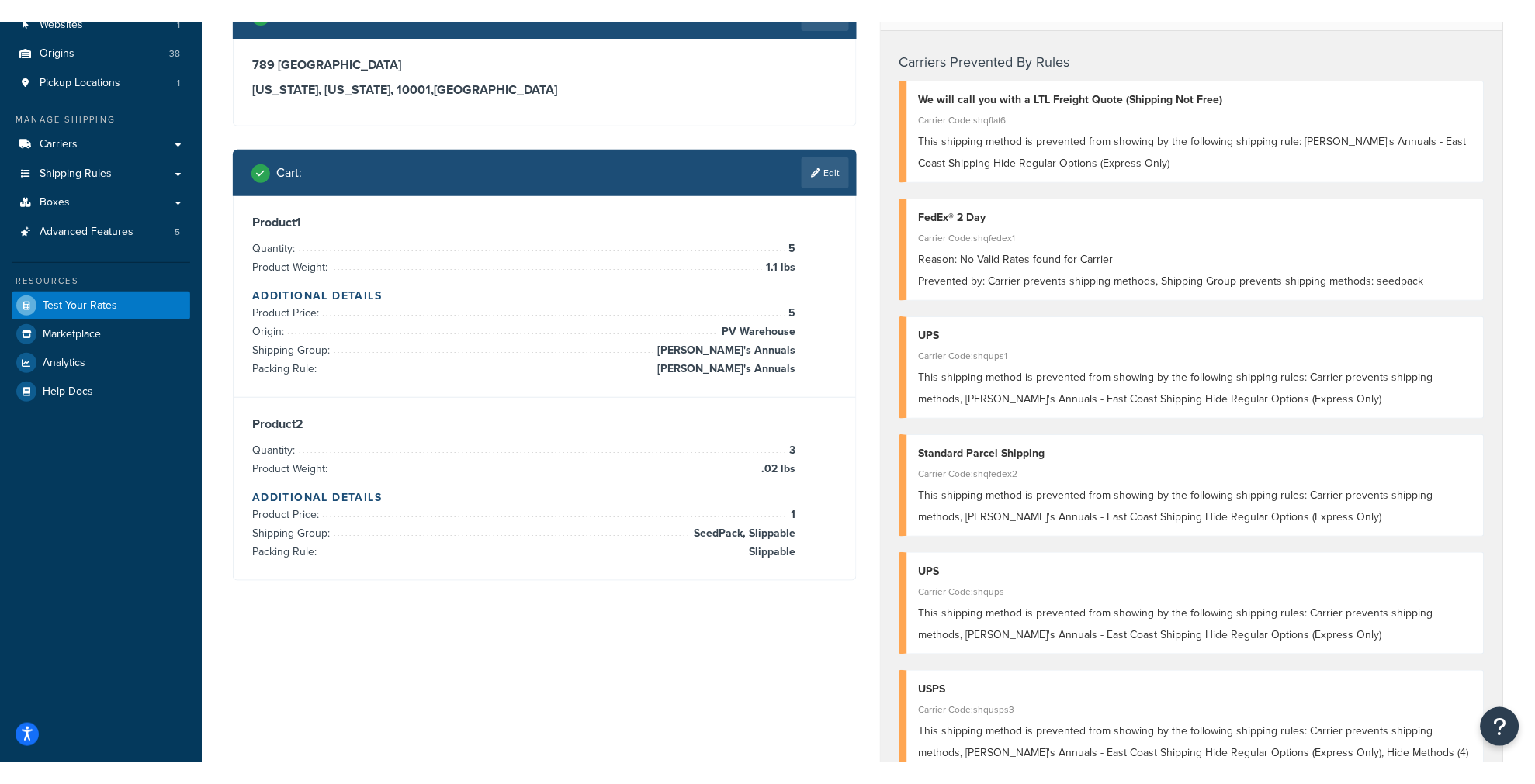
scroll to position [86, 0]
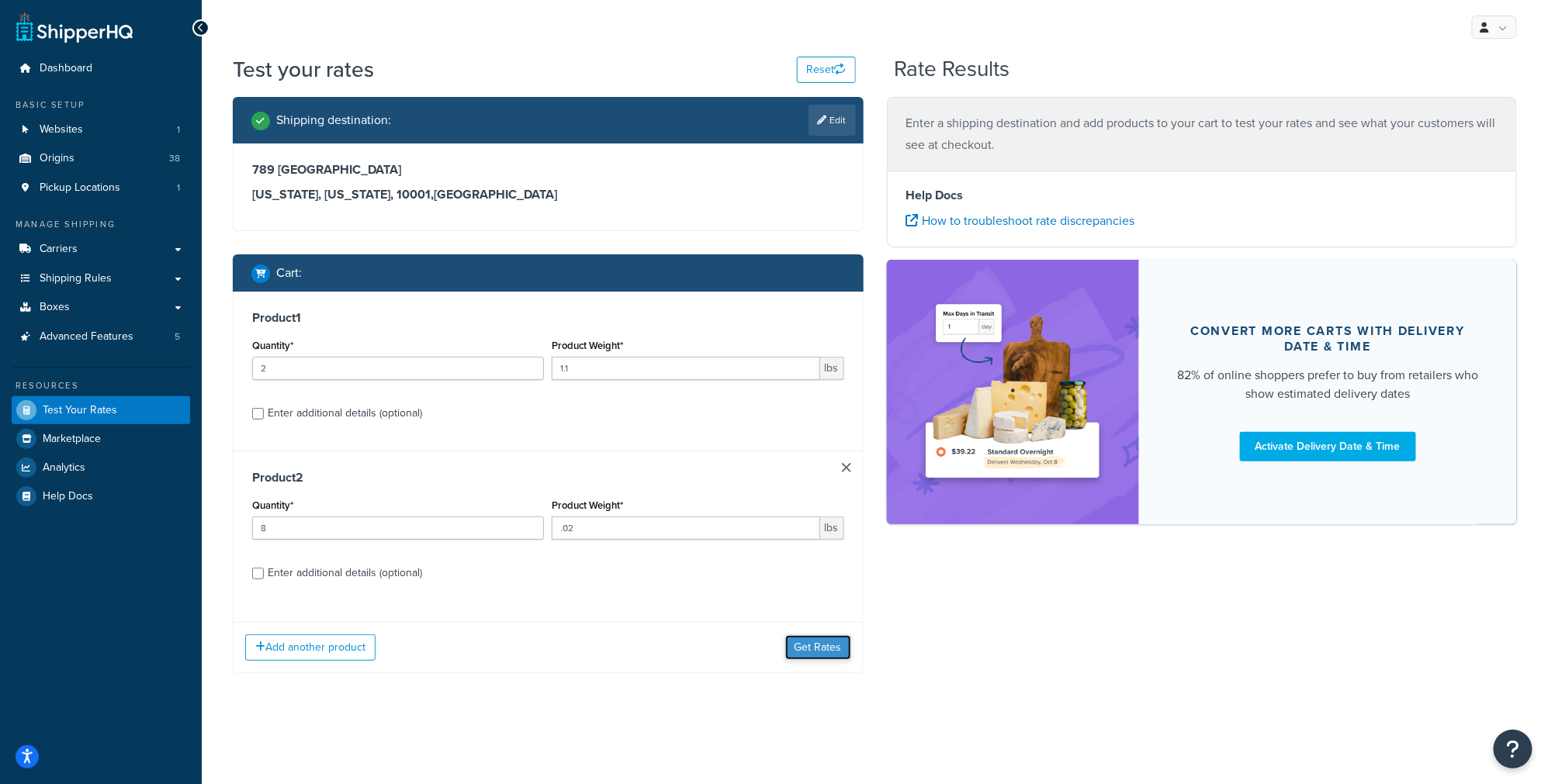
click at [812, 655] on button "Get Rates" at bounding box center [818, 648] width 66 height 25
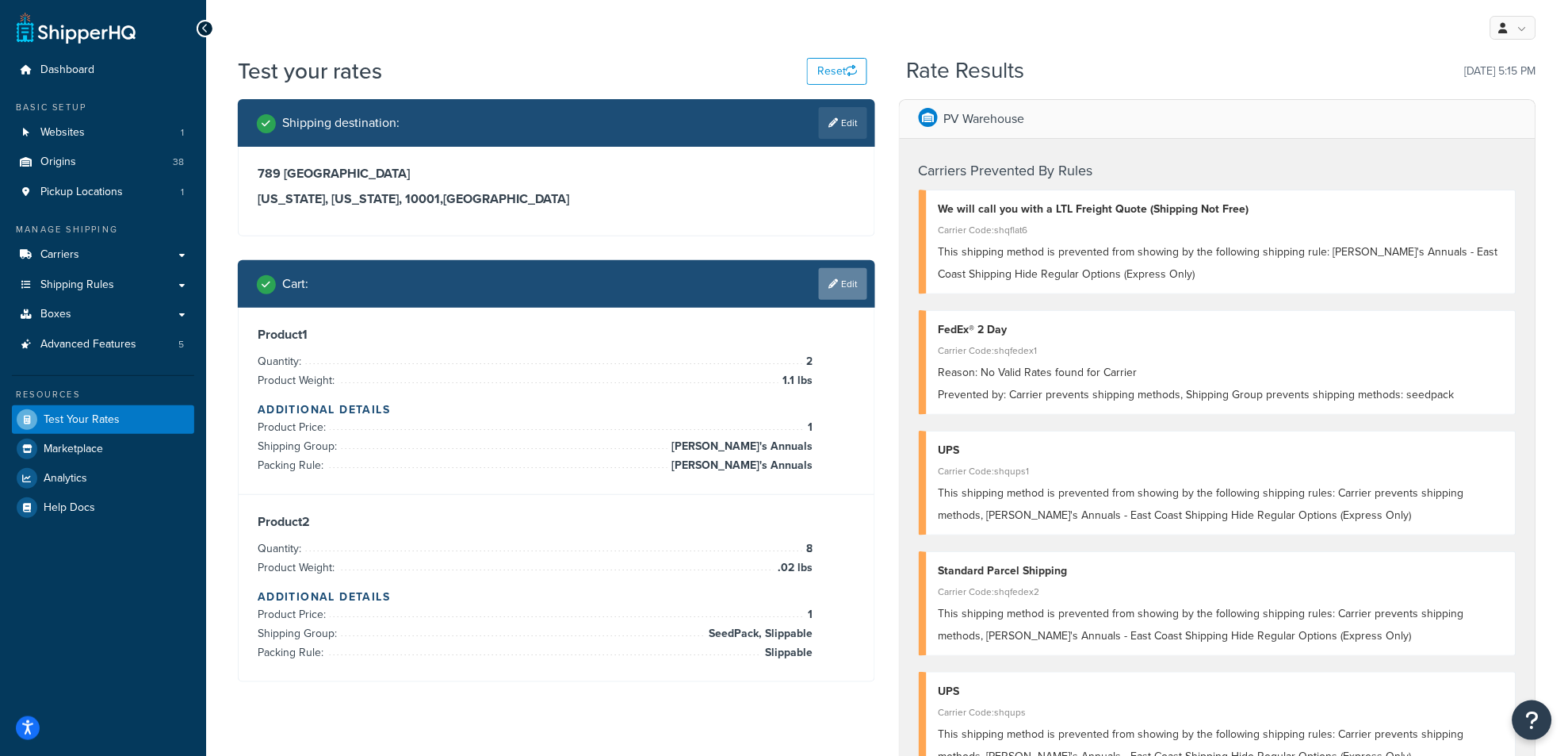
click at [853, 286] on link "Edit" at bounding box center [843, 283] width 48 height 32
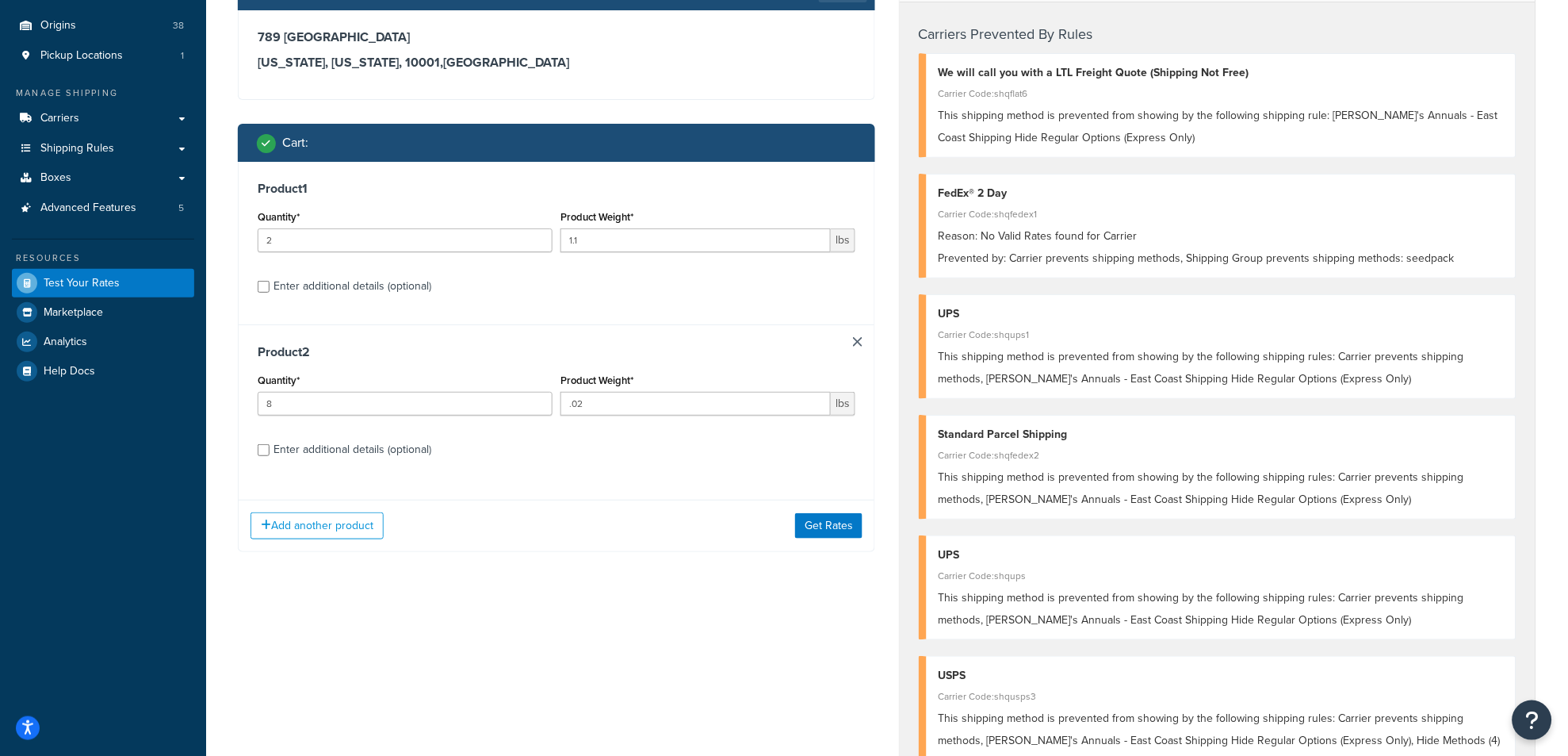
scroll to position [176, 0]
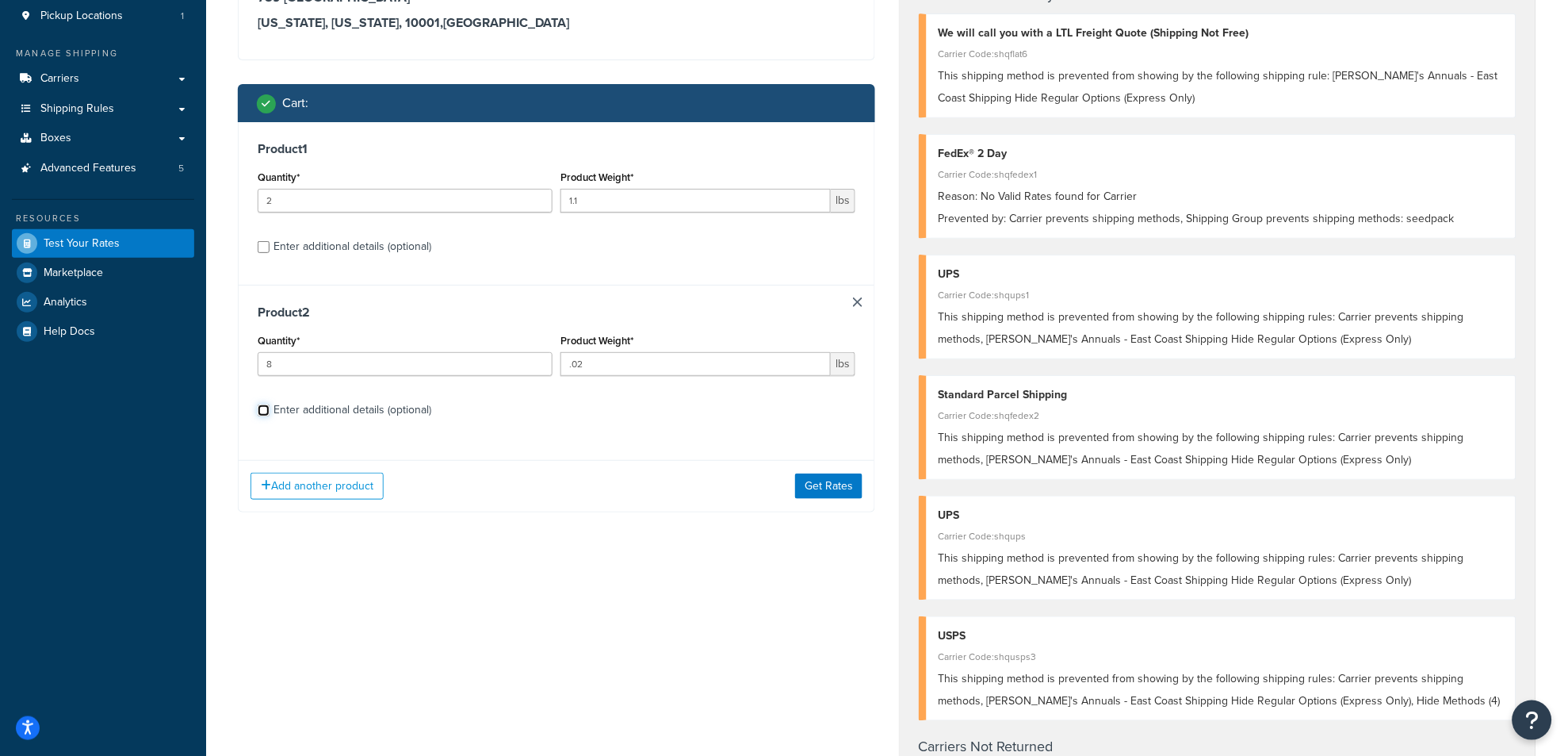
click at [267, 413] on input "Enter additional details (optional)" at bounding box center [264, 410] width 12 height 12
checkbox input "true"
select select "84863"
select select "23050"
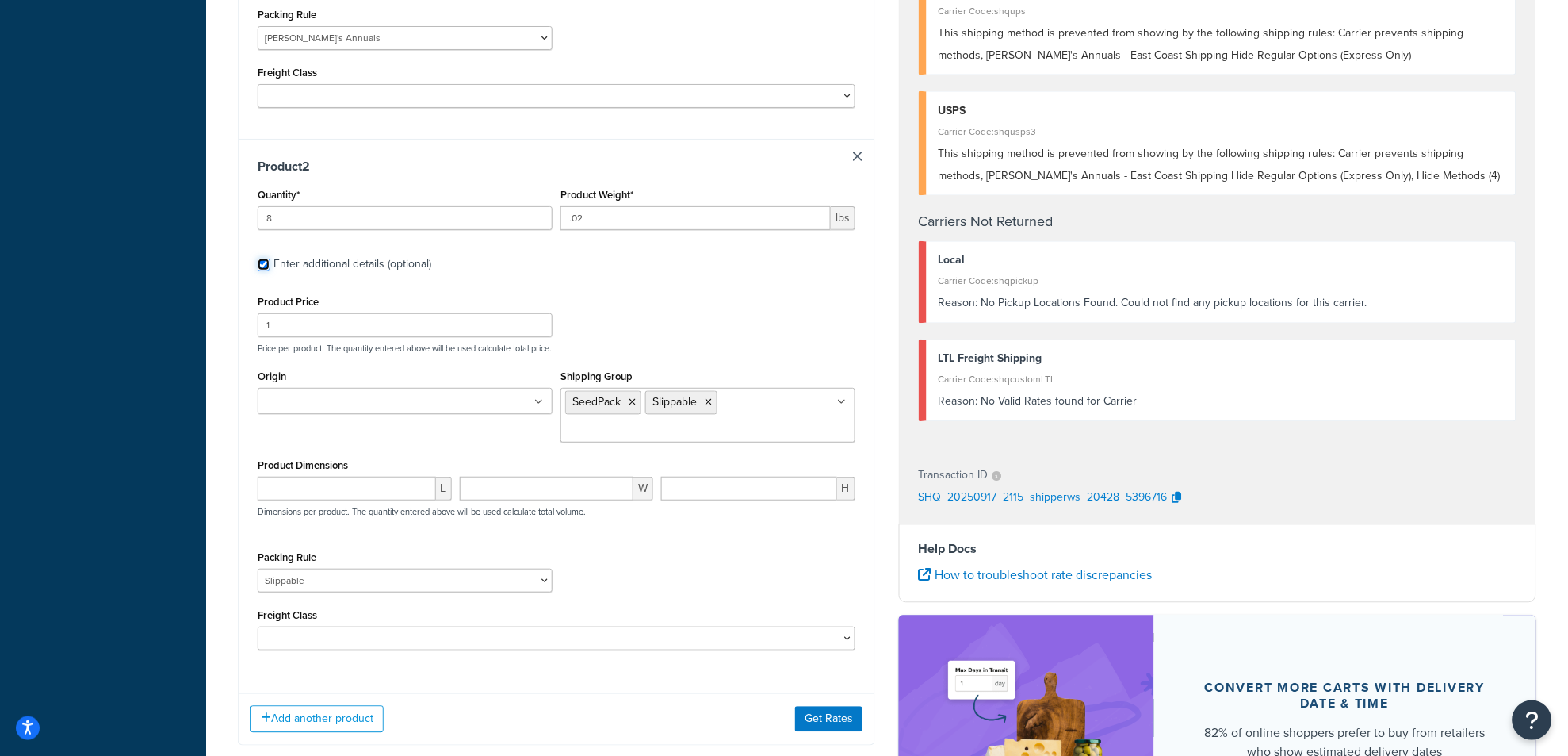
scroll to position [881, 0]
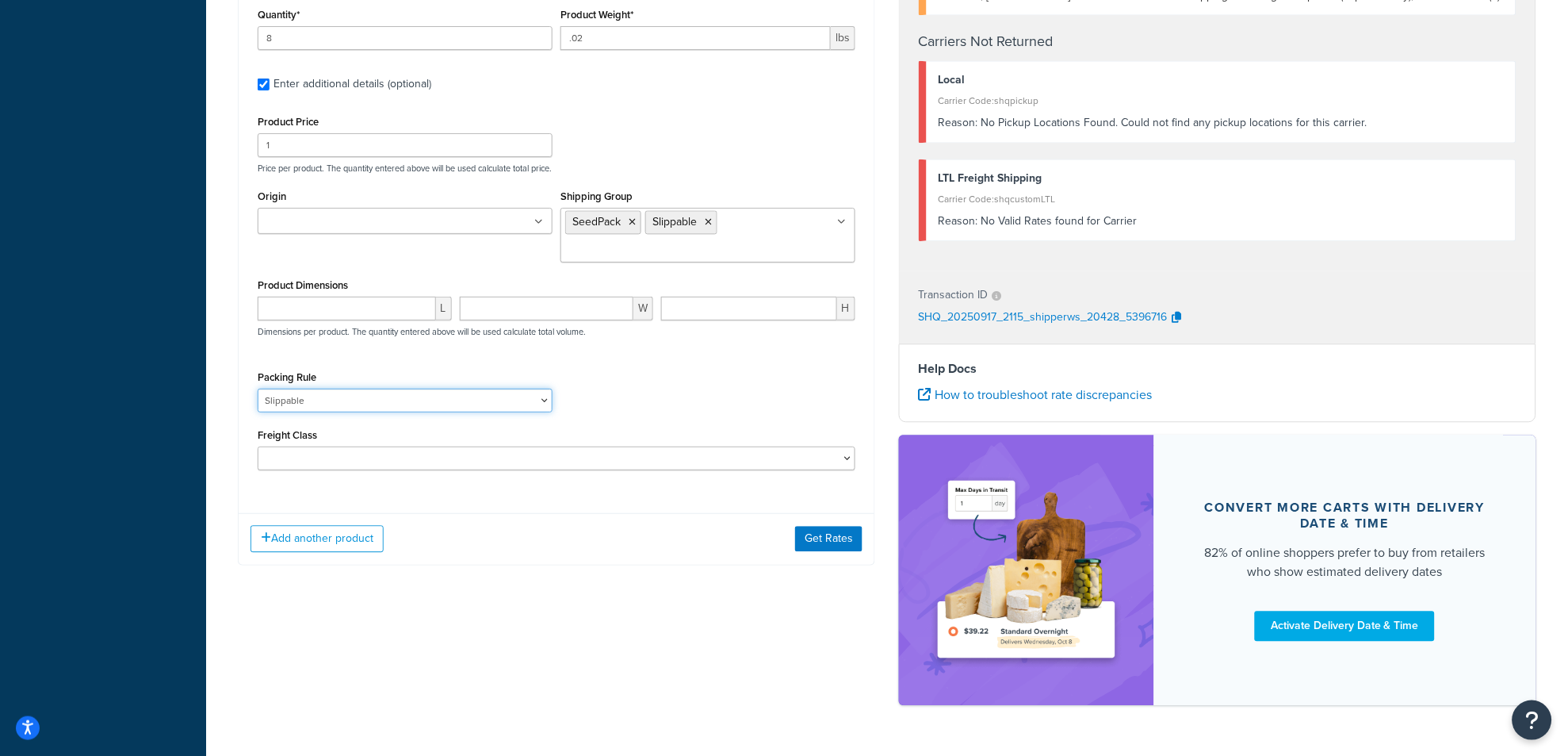
click at [379, 389] on select "1 Gallon 10 Inch Plant Markers 20 Inch Plant Markers AHS 4 claw GO500 AHS 5 Gal…" at bounding box center [405, 401] width 295 height 24
click at [644, 371] on div "Packing Rule 1 Gallon 10 Inch Plant Markers 20 Inch Plant Markers AHS 4 claw GO…" at bounding box center [556, 396] width 606 height 58
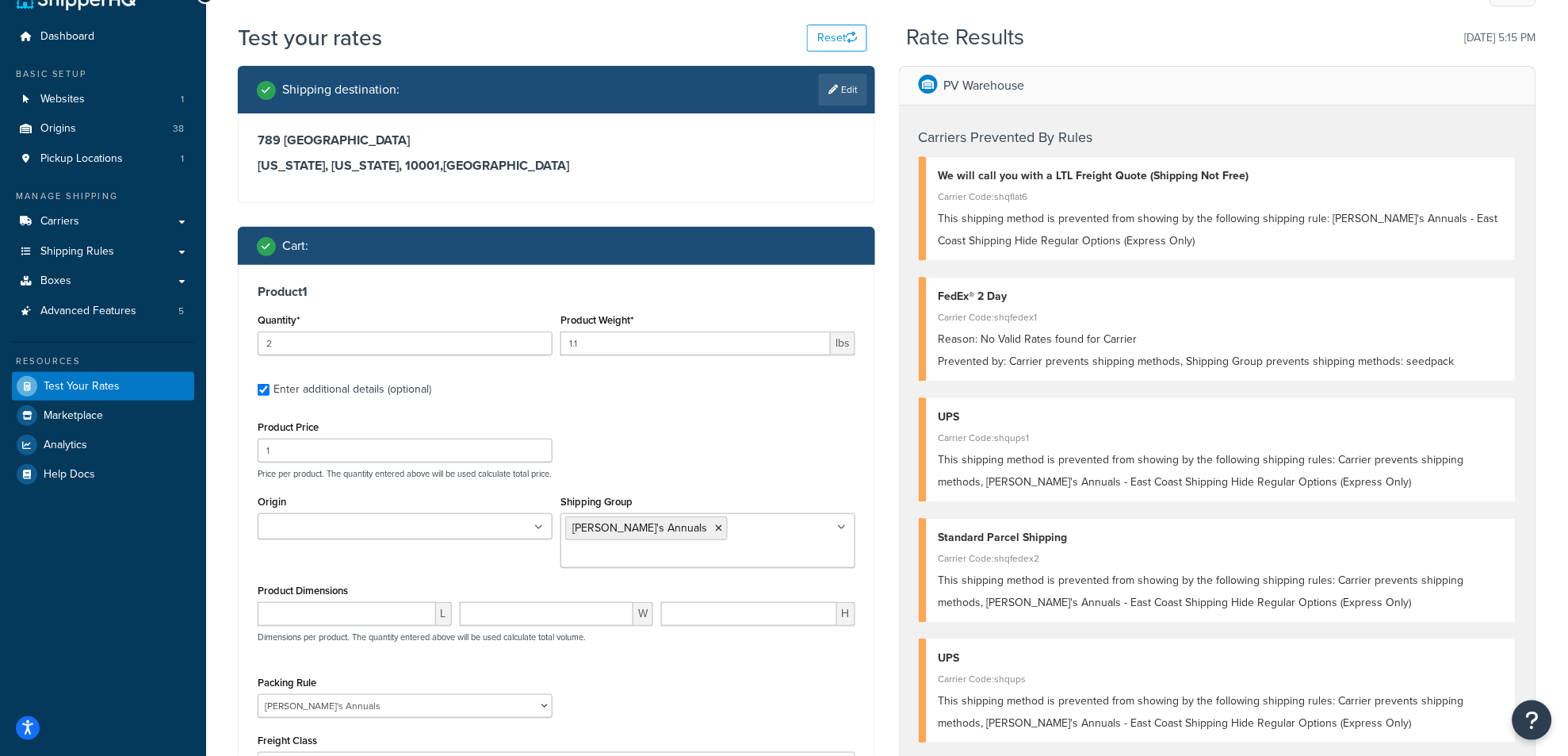
scroll to position [0, 0]
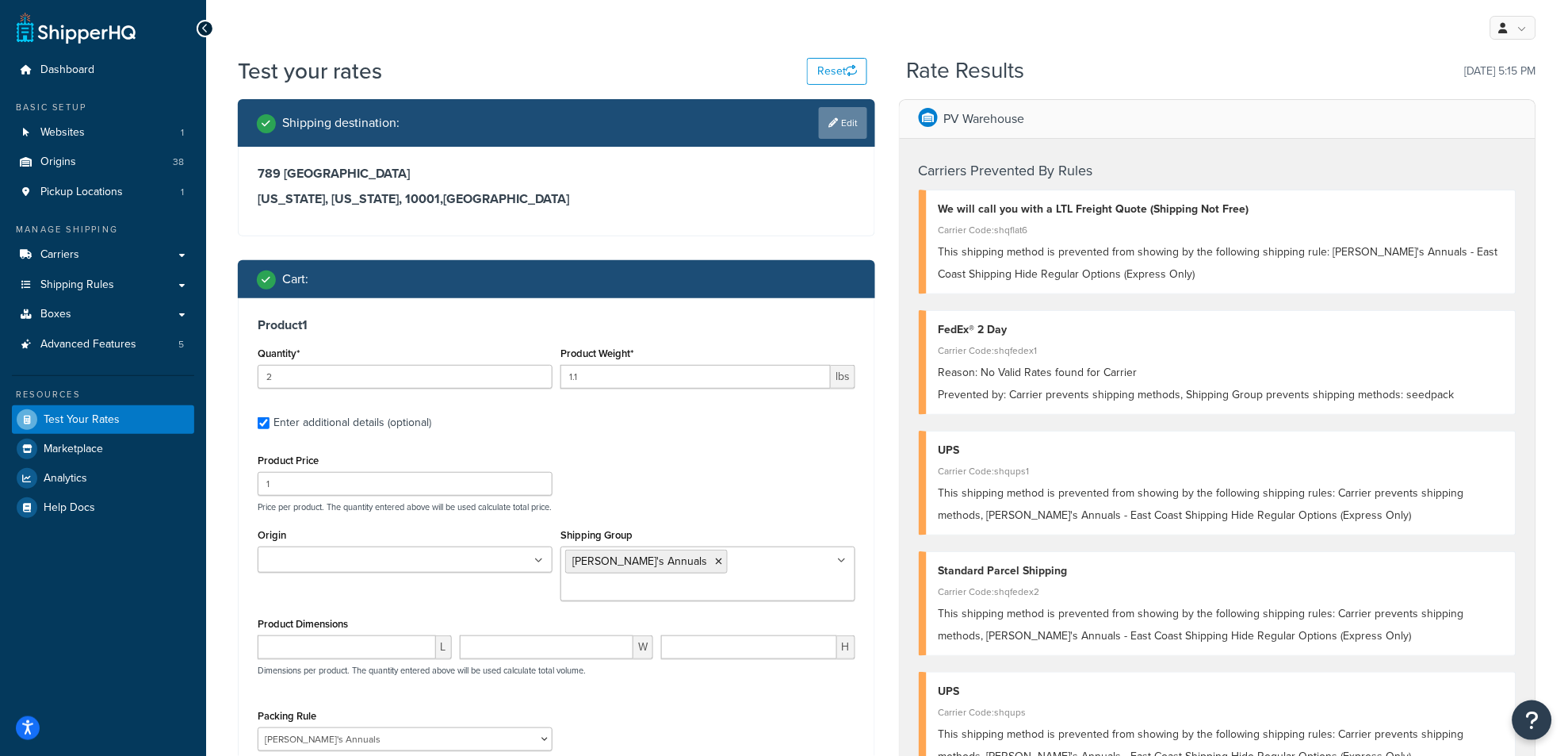
click at [852, 119] on link "Edit" at bounding box center [843, 122] width 48 height 32
select select "NY"
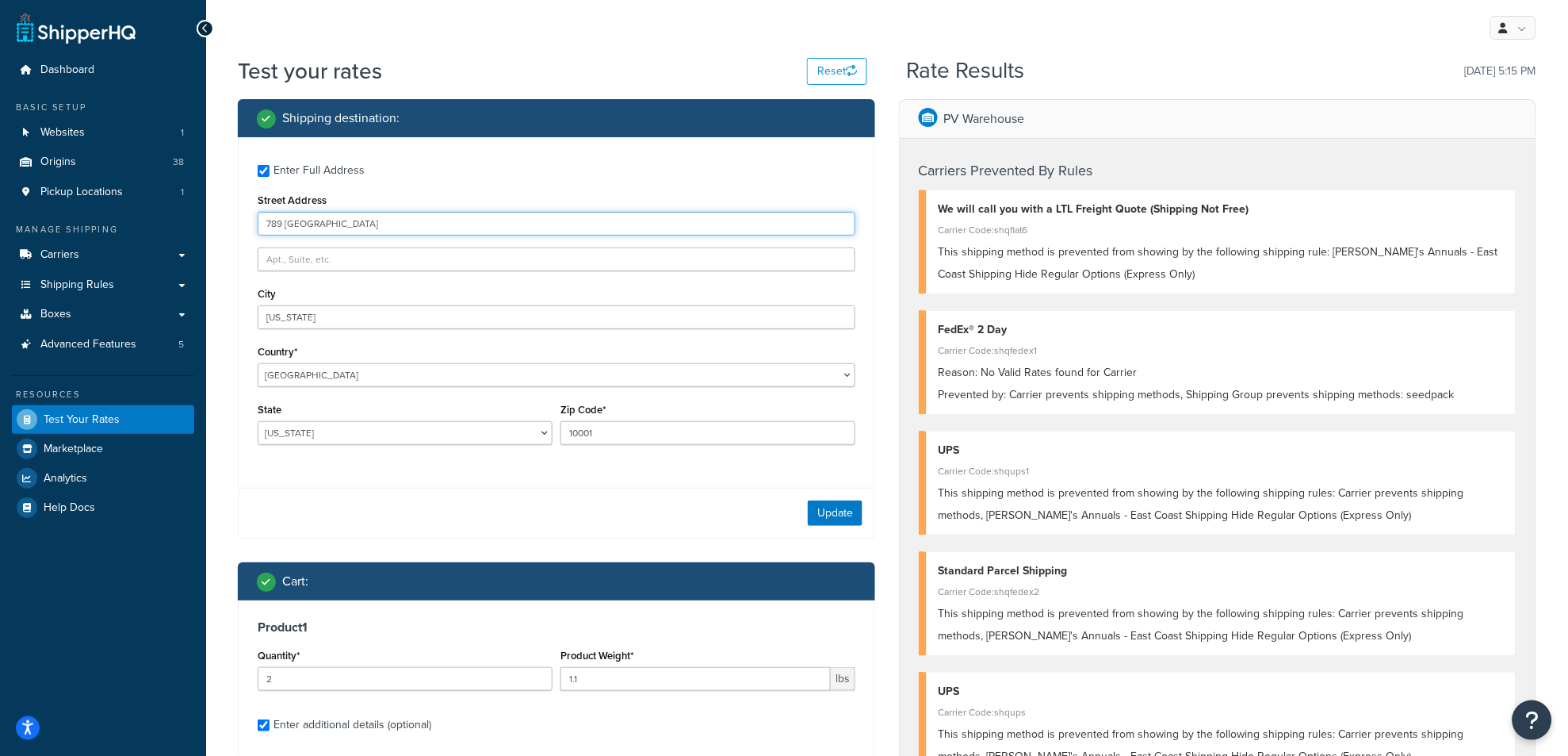
drag, startPoint x: 391, startPoint y: 226, endPoint x: 228, endPoint y: 252, distance: 165.1
type input "2813 moselle ct"
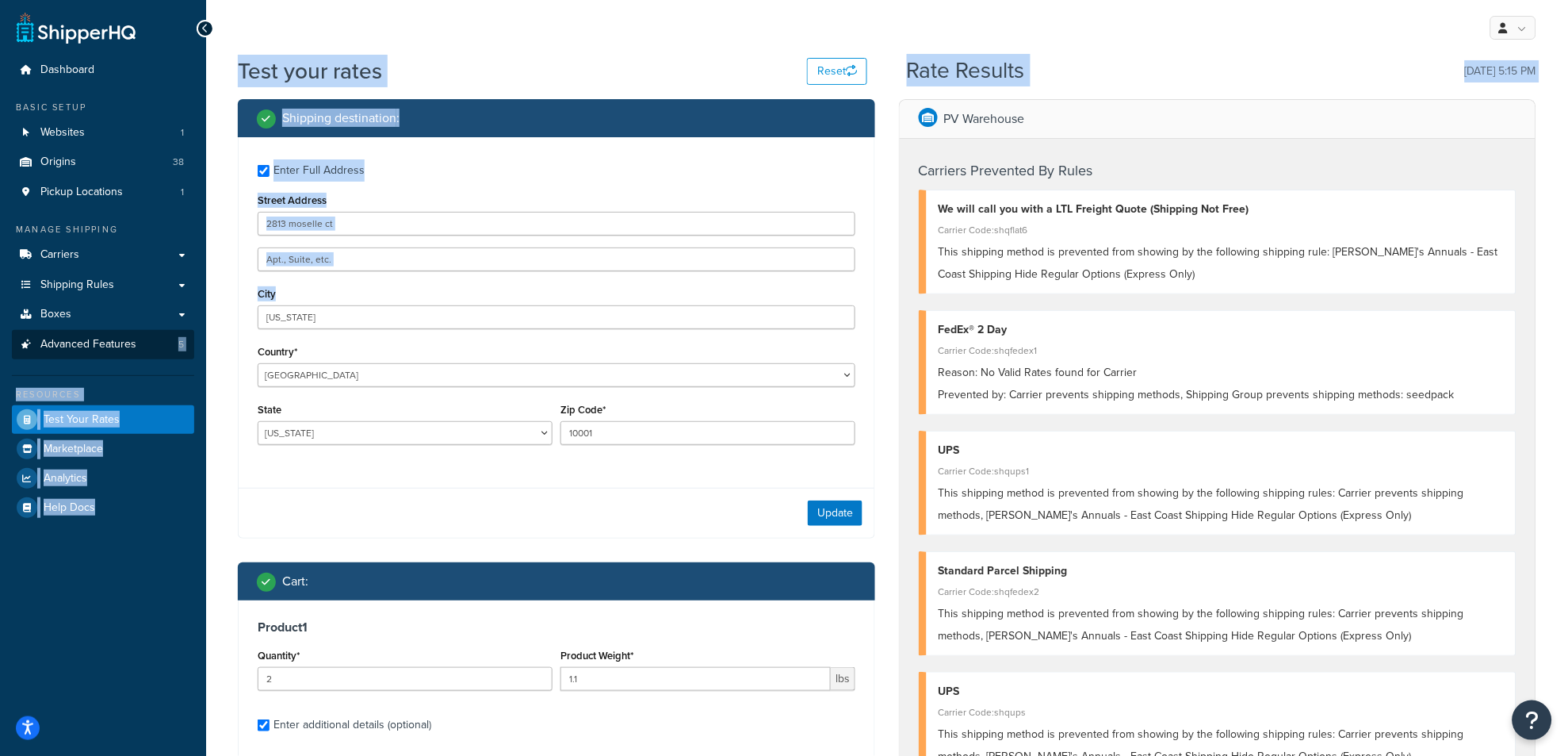
drag, startPoint x: 379, startPoint y: 301, endPoint x: 186, endPoint y: 348, distance: 198.6
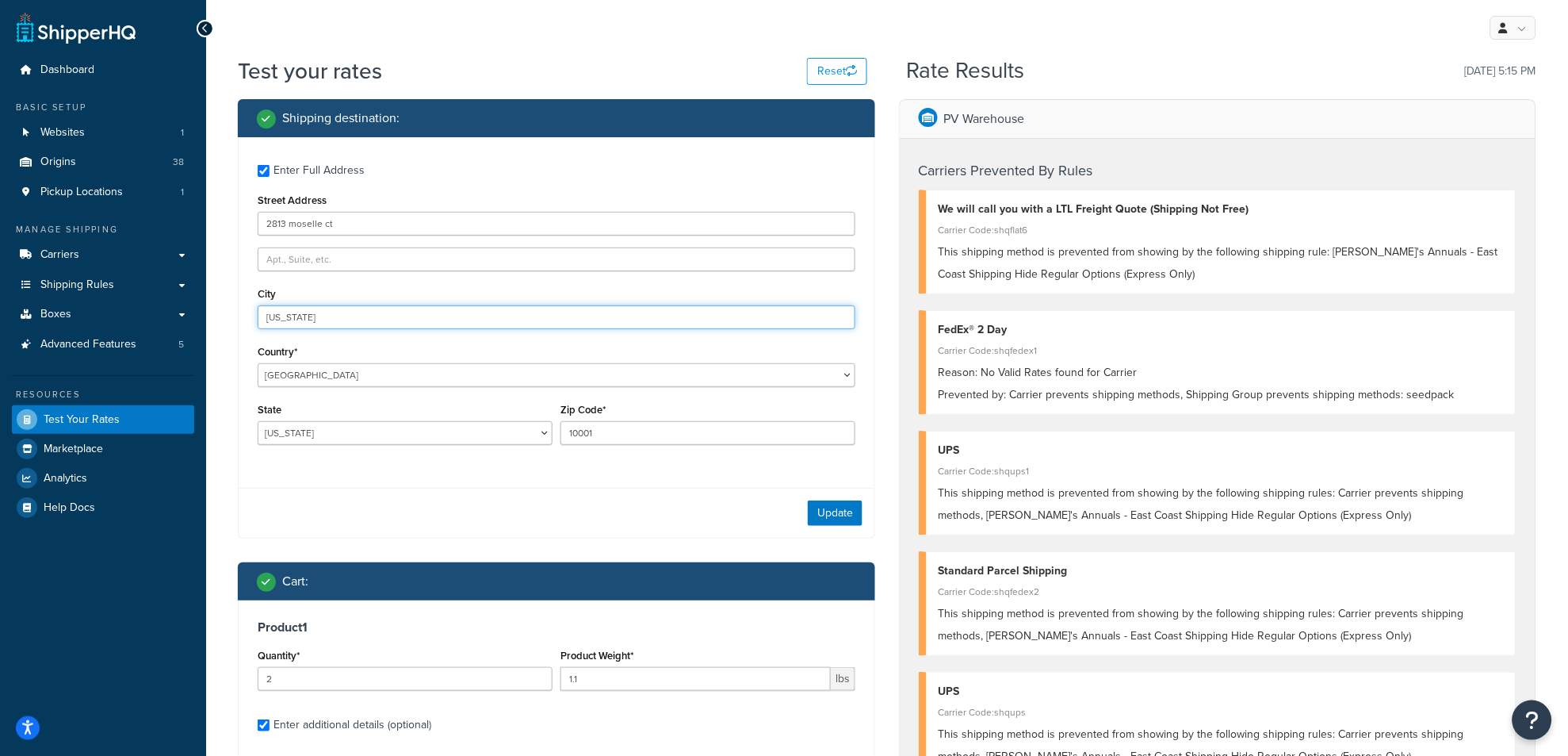
click at [306, 325] on input "New York" at bounding box center [556, 318] width 597 height 24
drag, startPoint x: 330, startPoint y: 322, endPoint x: 264, endPoint y: 318, distance: 66.1
click at [264, 318] on input "New York" at bounding box center [556, 318] width 597 height 24
type input "walnut creek"
click at [322, 423] on select "Alabama Alaska American Samoa Arizona Arkansas Armed Forces Americas Armed Forc…" at bounding box center [405, 433] width 295 height 24
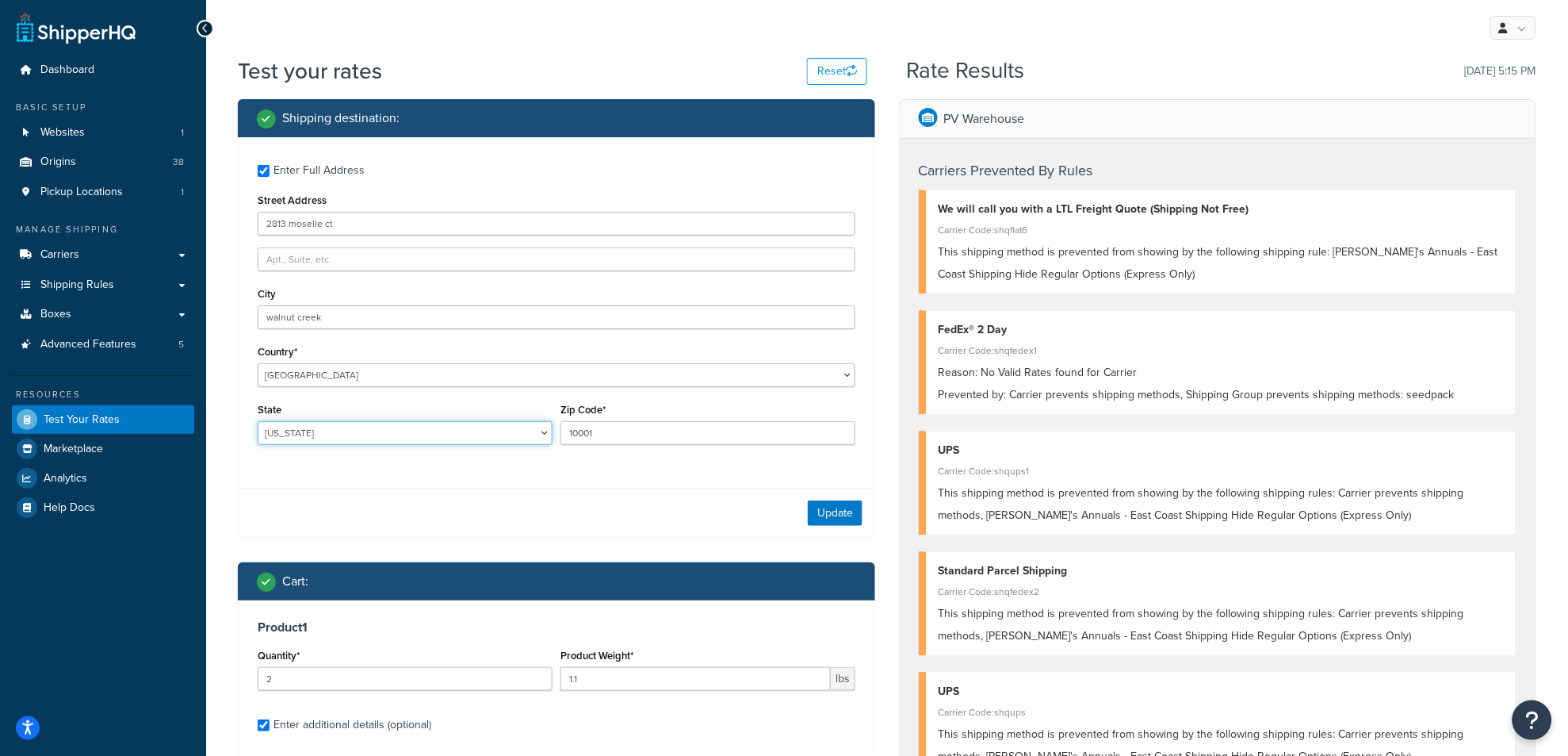
select select "CA"
click at [258, 422] on select "Alabama Alaska American Samoa Arizona Arkansas Armed Forces Americas Armed Forc…" at bounding box center [405, 433] width 295 height 24
drag, startPoint x: 621, startPoint y: 441, endPoint x: 532, endPoint y: 432, distance: 89.5
click at [535, 436] on div "State Alabama Alaska American Samoa Arizona Arkansas Armed Forces Americas Arme…" at bounding box center [556, 428] width 606 height 58
type input "94598"
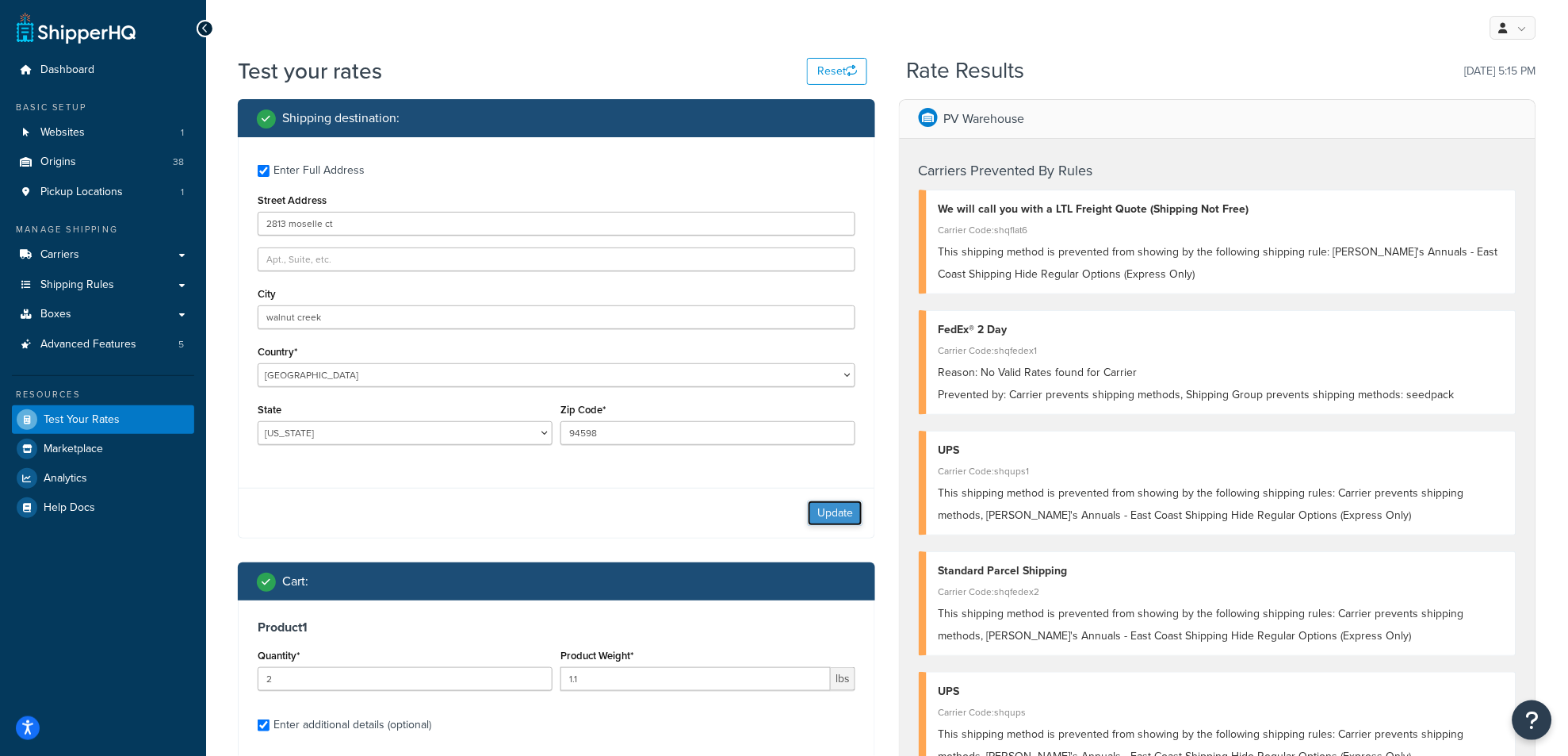
click at [832, 509] on button "Update" at bounding box center [835, 513] width 55 height 26
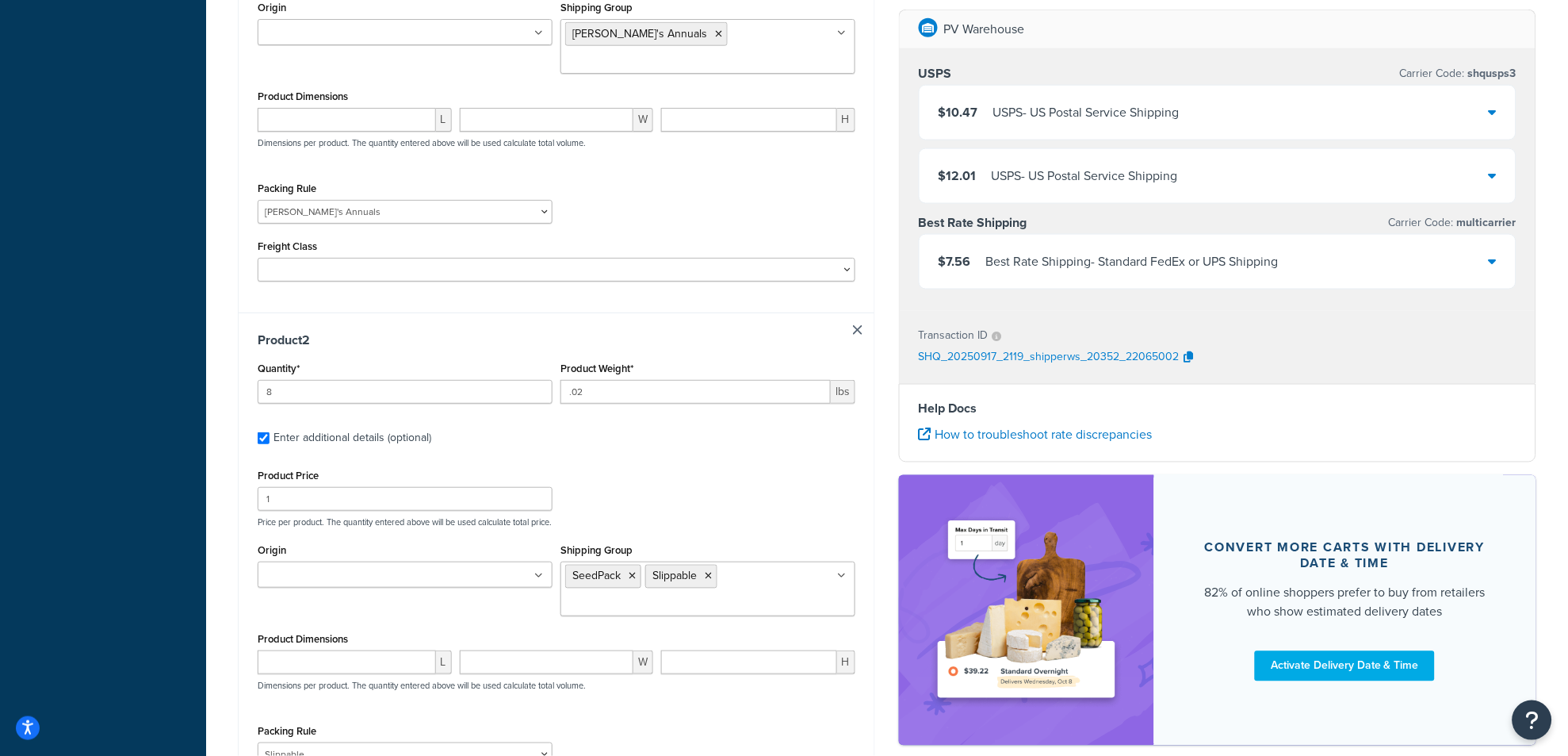
scroll to position [528, 0]
click at [1493, 265] on icon at bounding box center [1492, 260] width 8 height 13
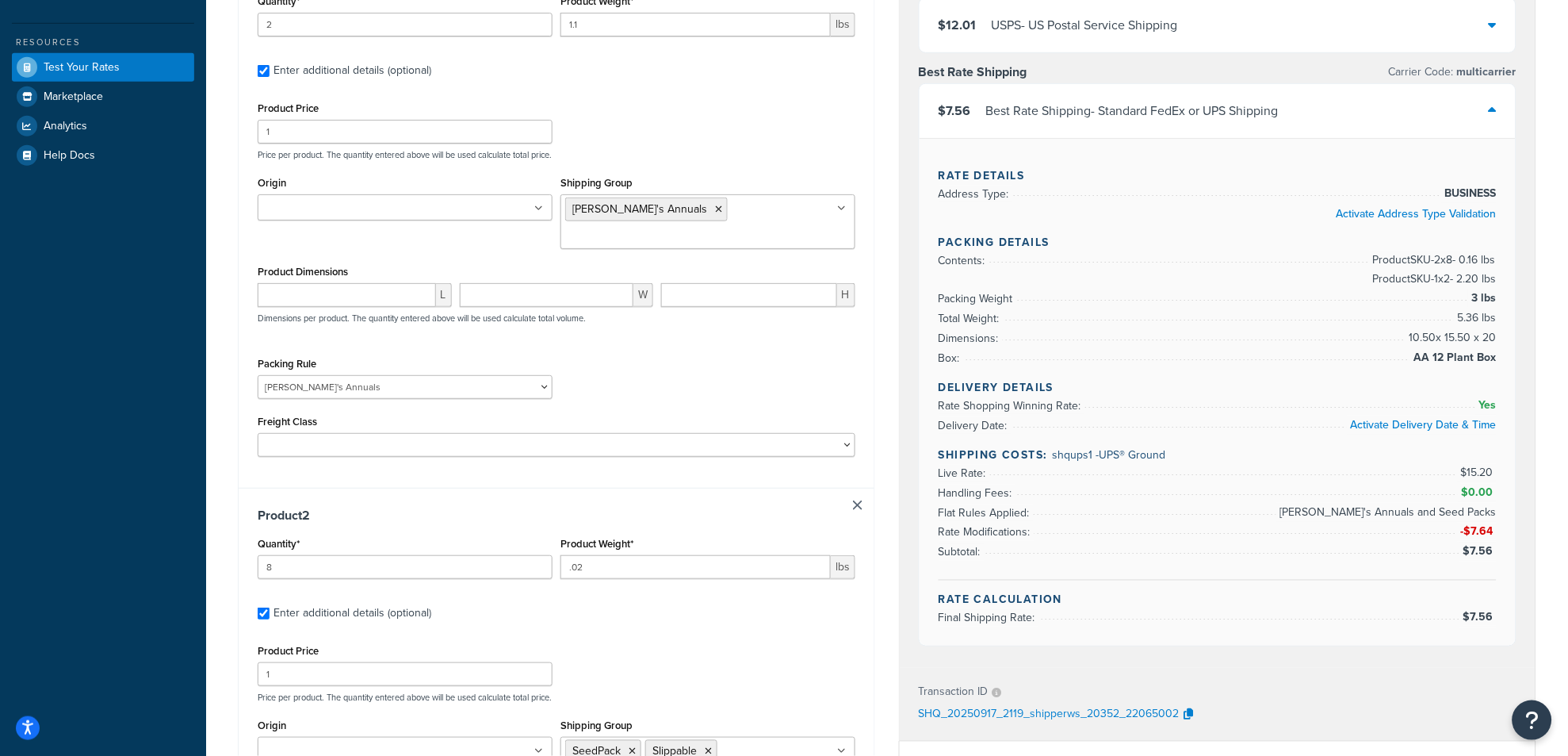
scroll to position [0, 0]
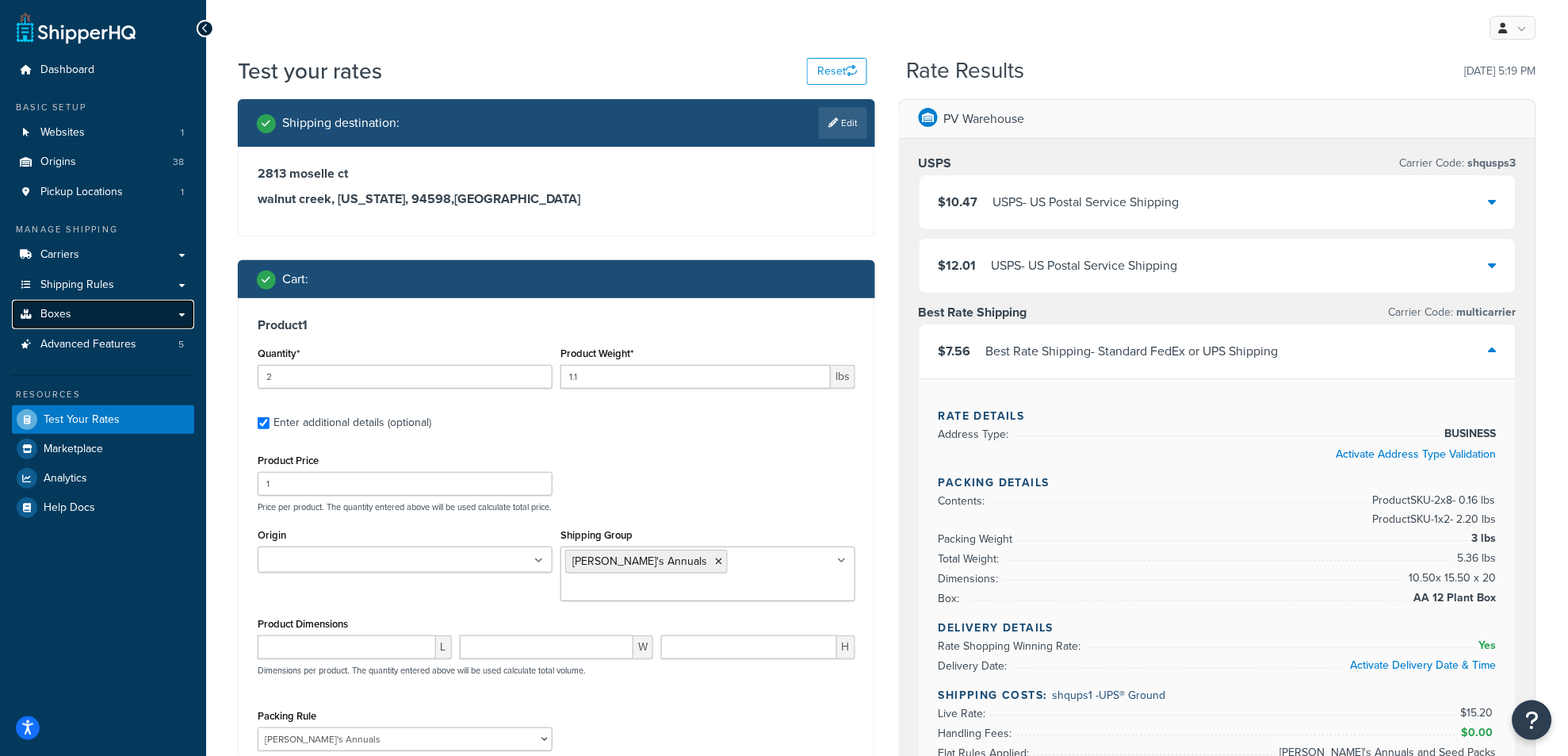
click at [59, 320] on span "Boxes" at bounding box center [56, 314] width 31 height 14
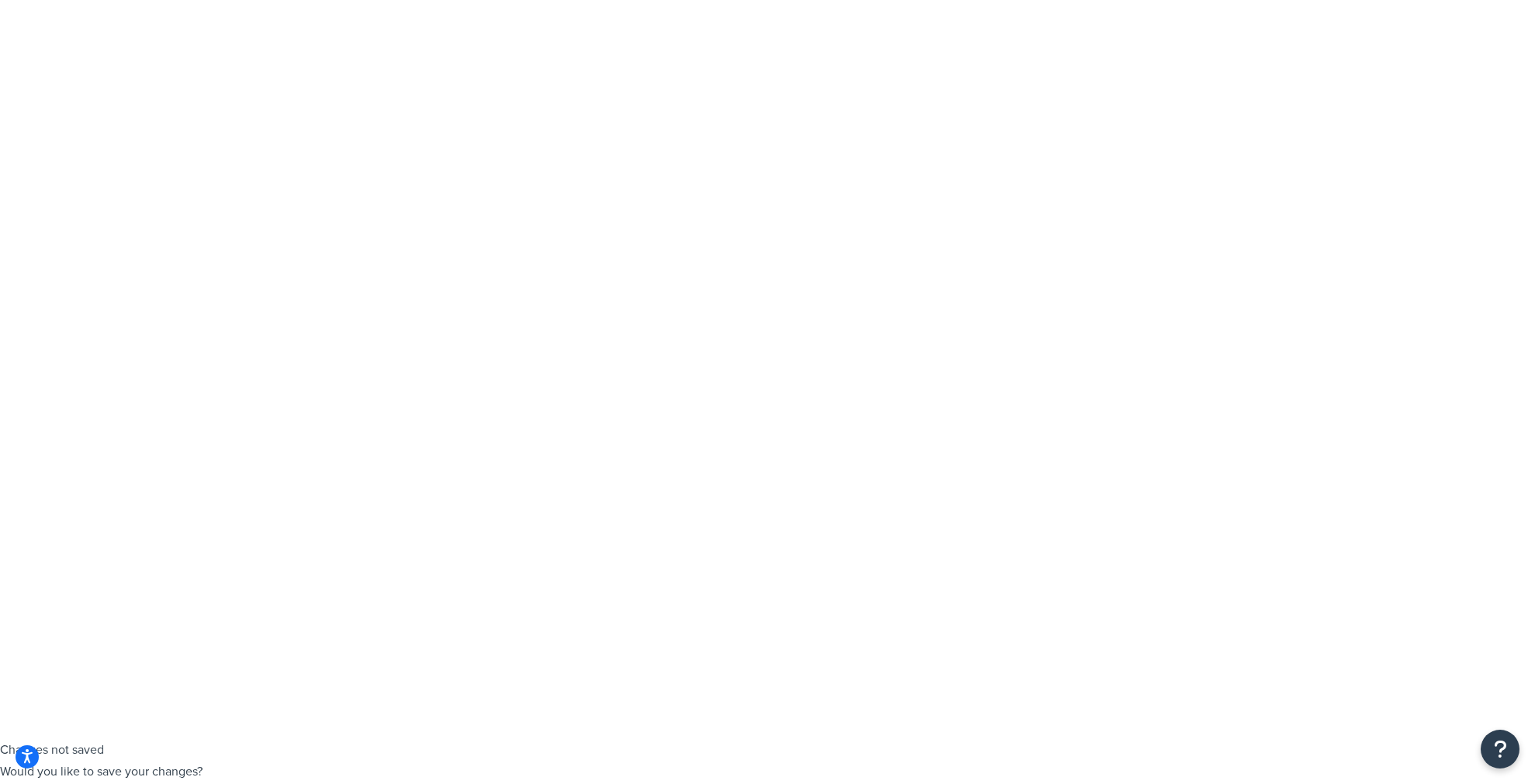
select select "50"
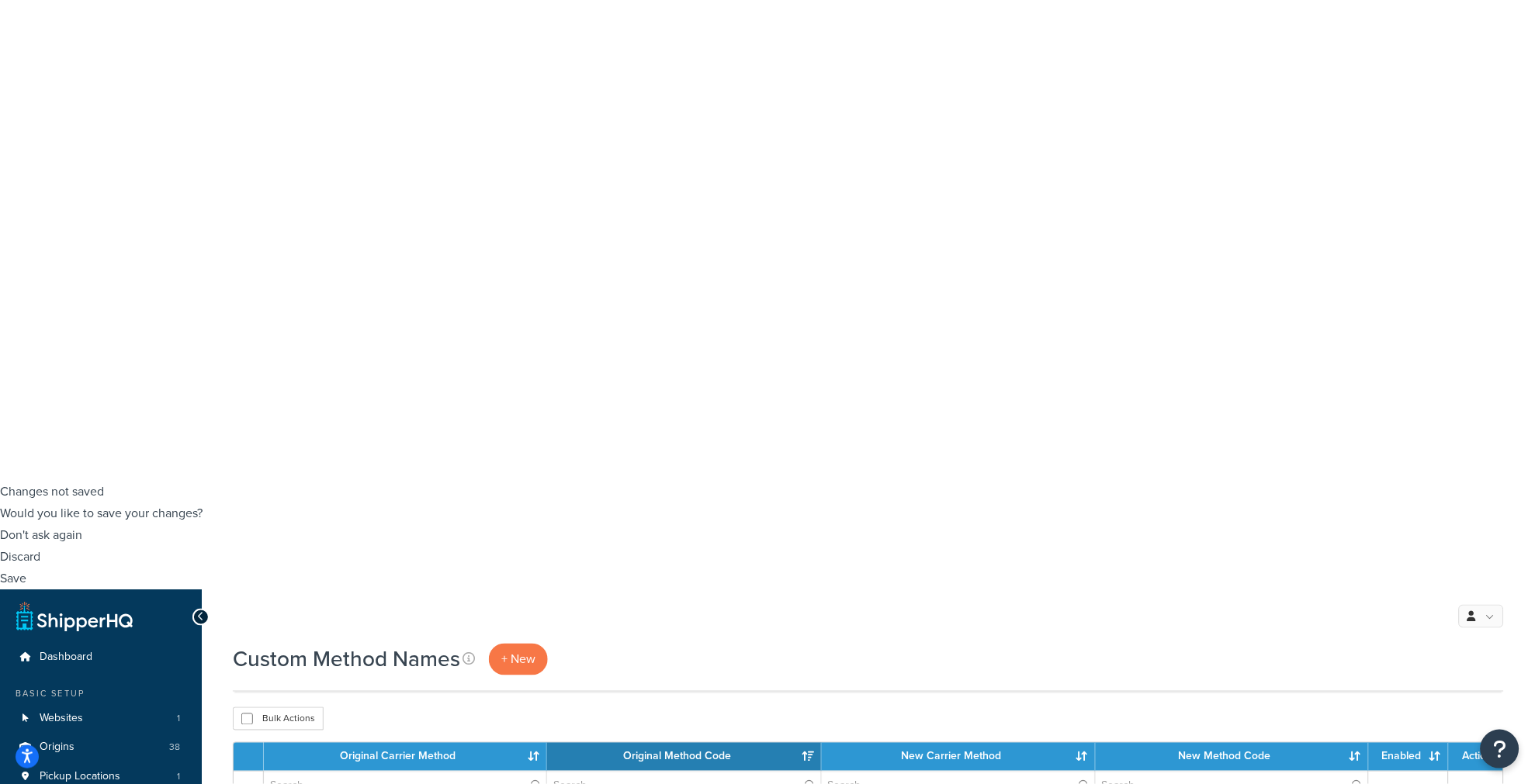
drag, startPoint x: 1182, startPoint y: 642, endPoint x: 1170, endPoint y: 636, distance: 13.4
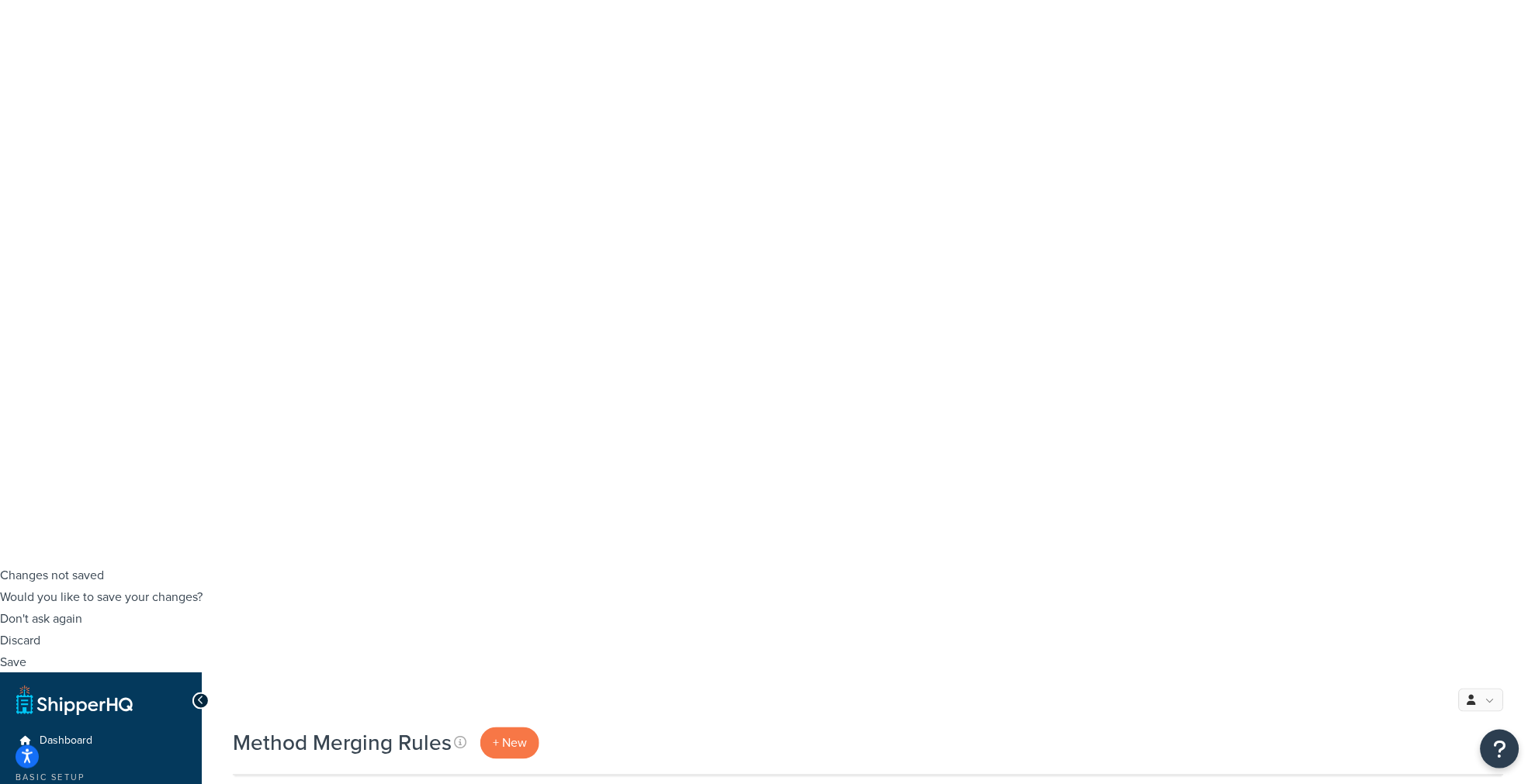
scroll to position [173, 0]
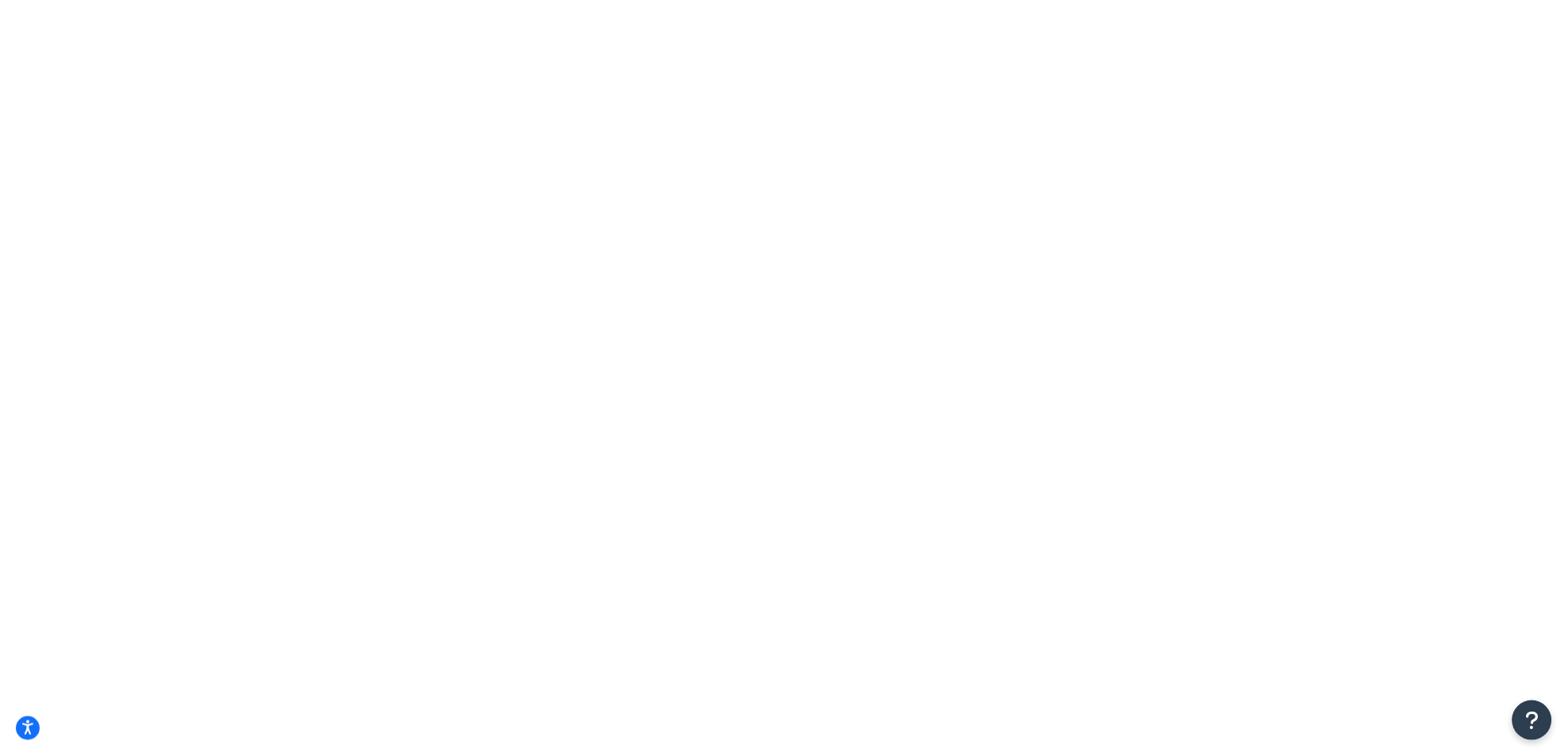
type input "[PERSON_NAME]'s"
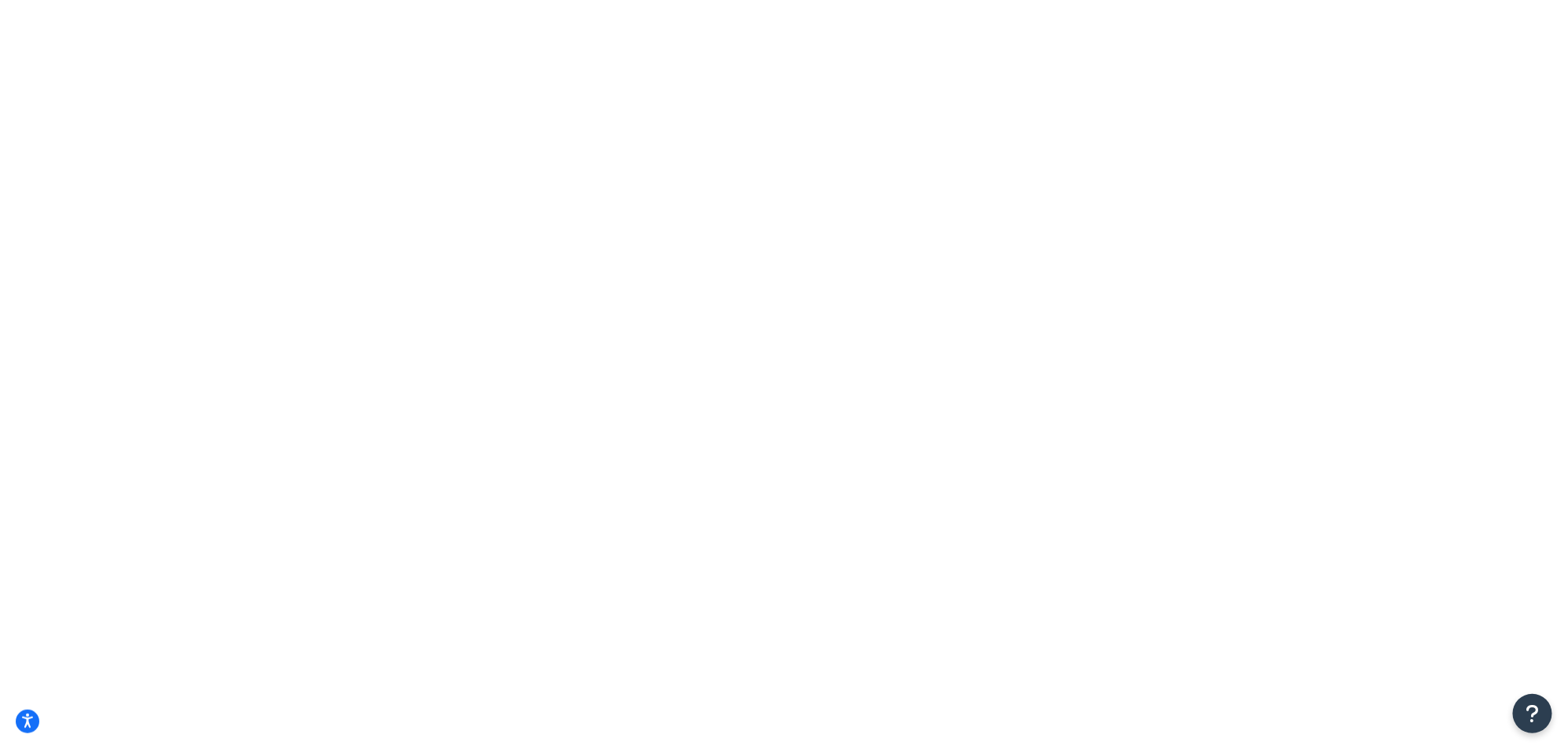
checkbox input "false"
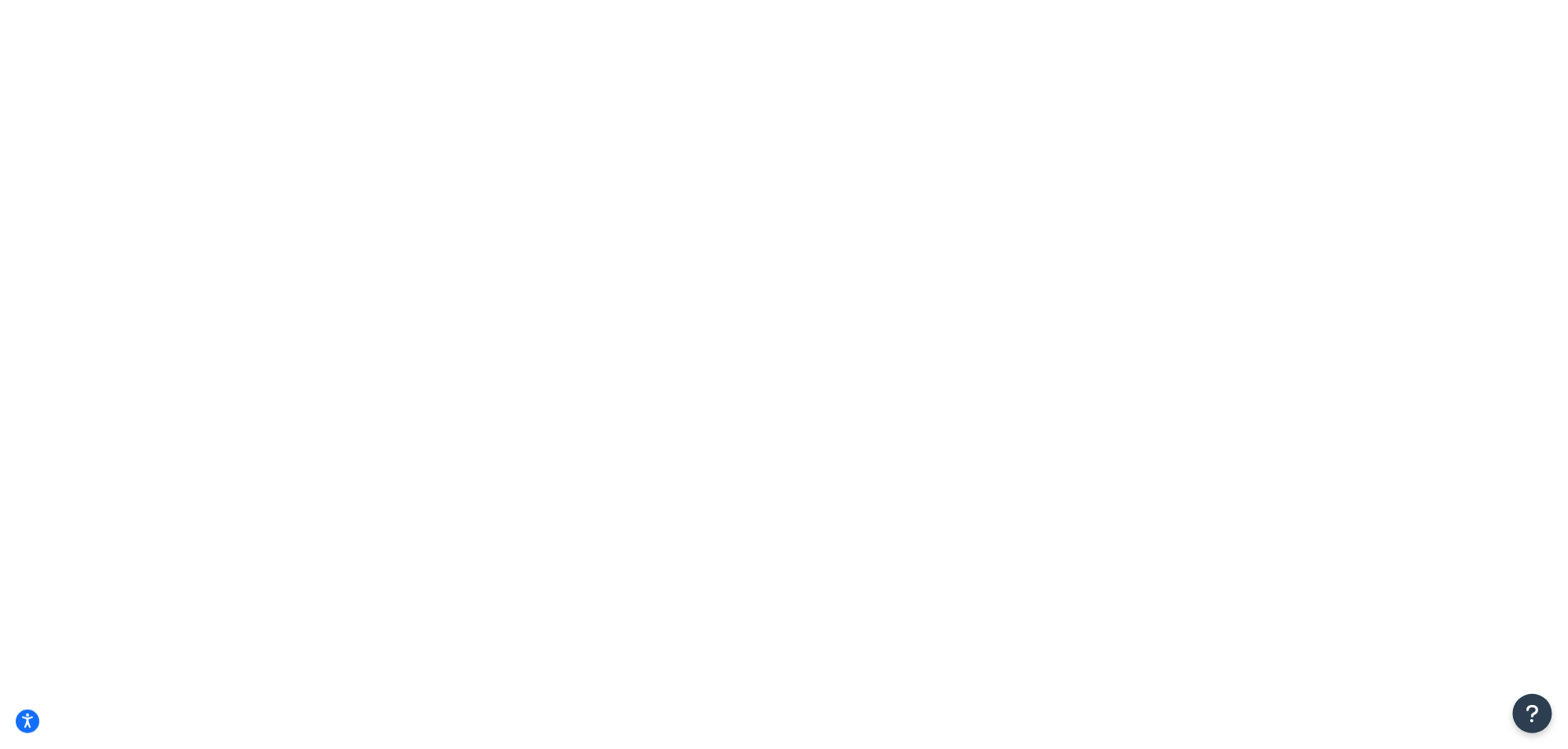
drag, startPoint x: 316, startPoint y: 309, endPoint x: 221, endPoint y: 327, distance: 96.7
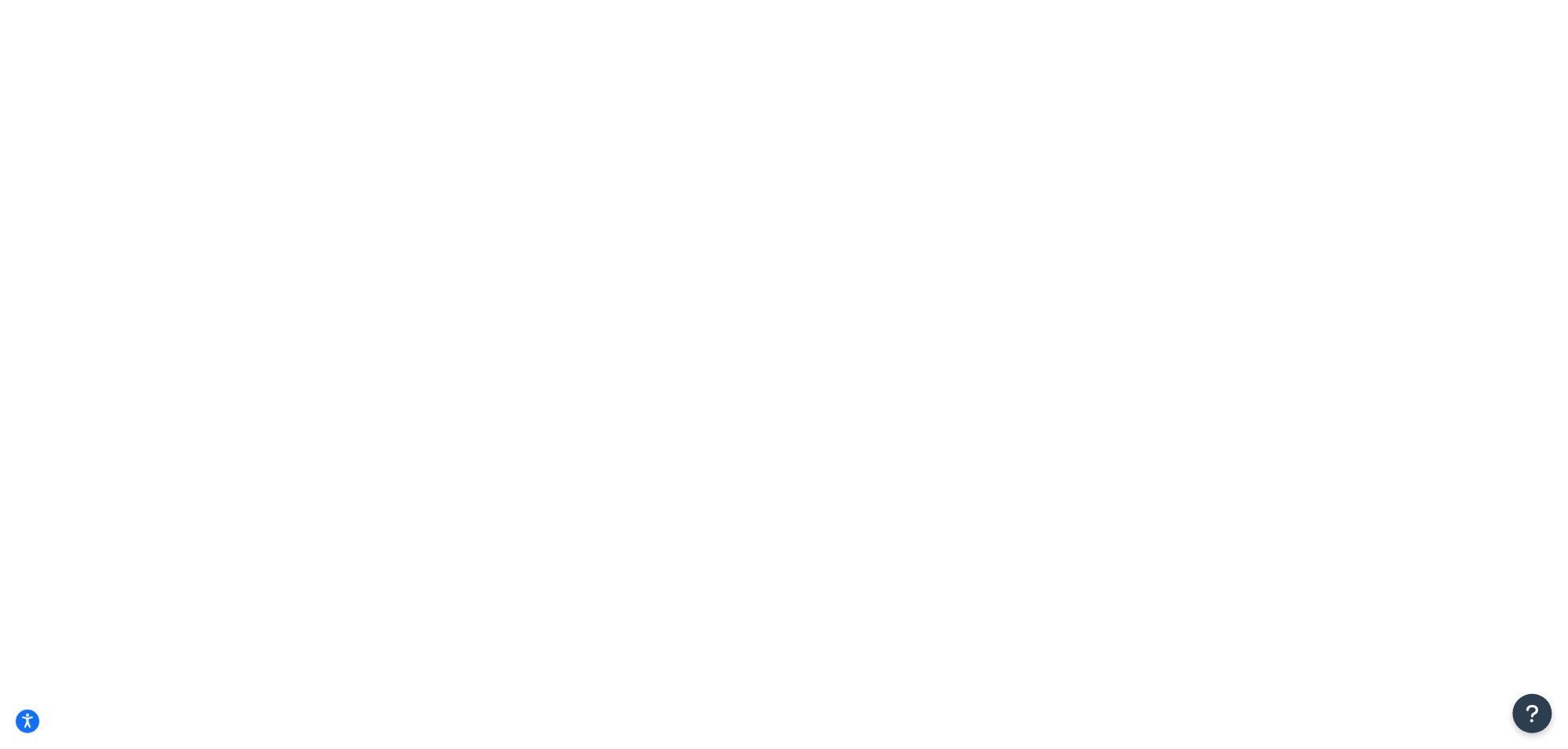
drag, startPoint x: 857, startPoint y: 409, endPoint x: 830, endPoint y: 399, distance: 28.8
type input "[PERSON_NAME]'s"
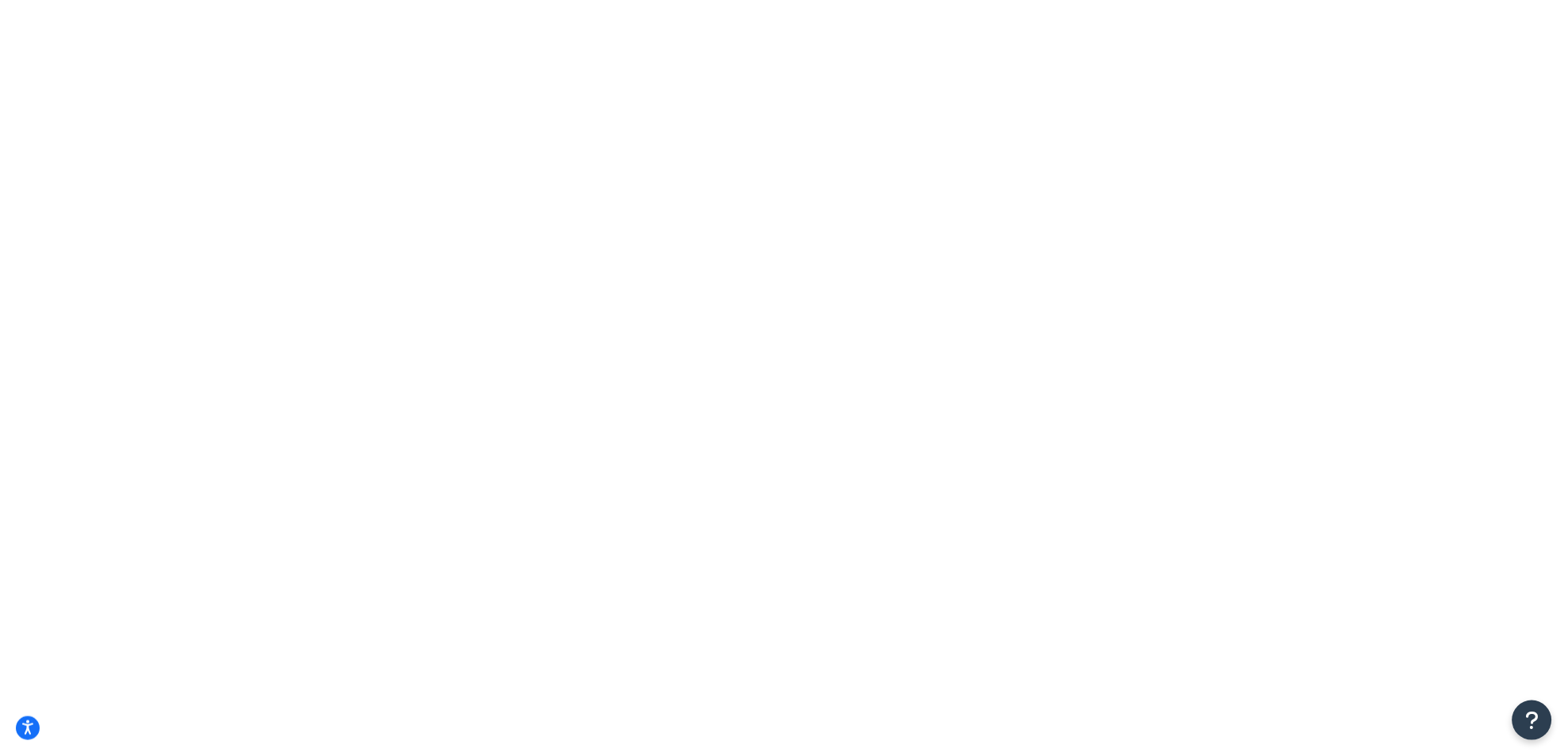
select select "15"
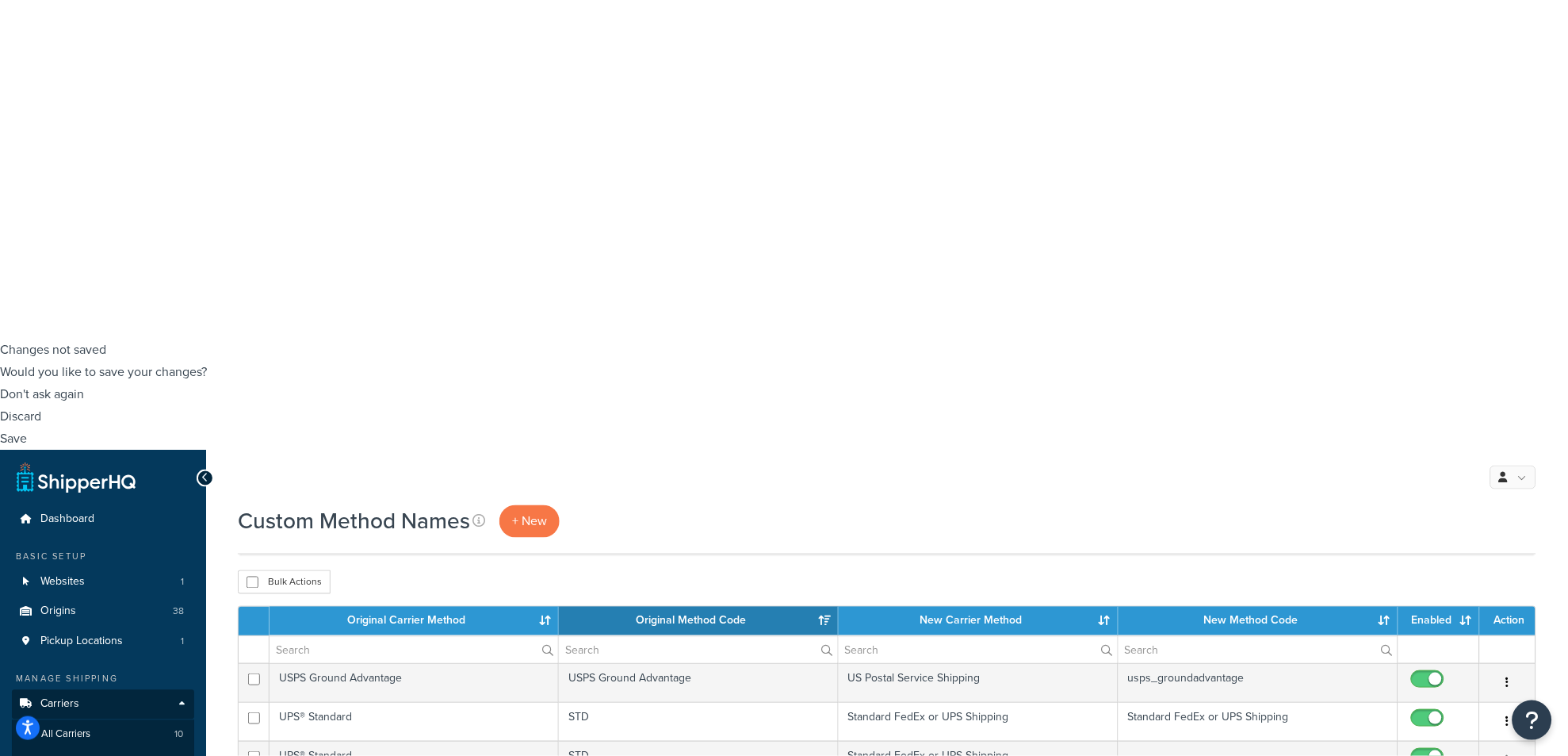
select select "25"
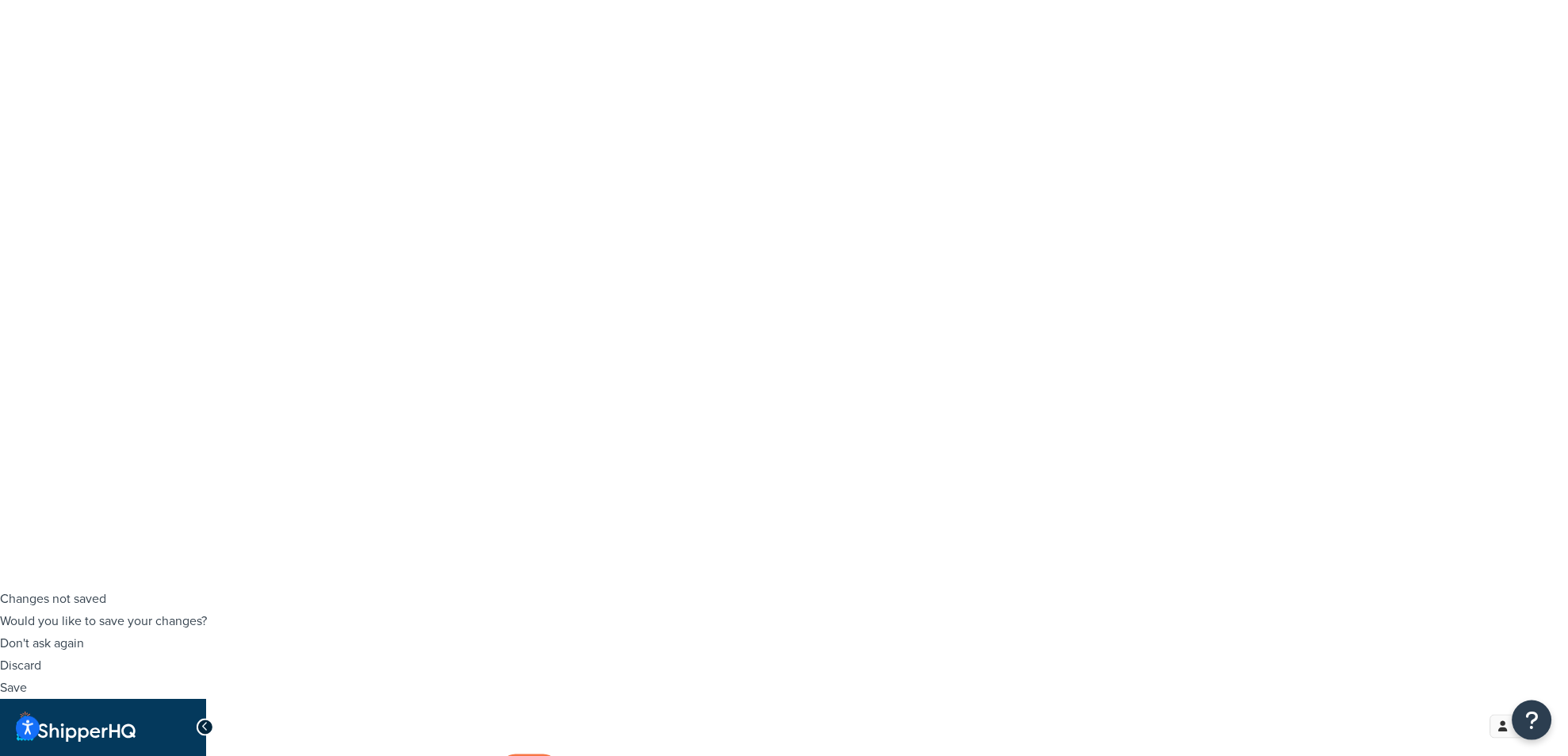
scroll to position [192, 0]
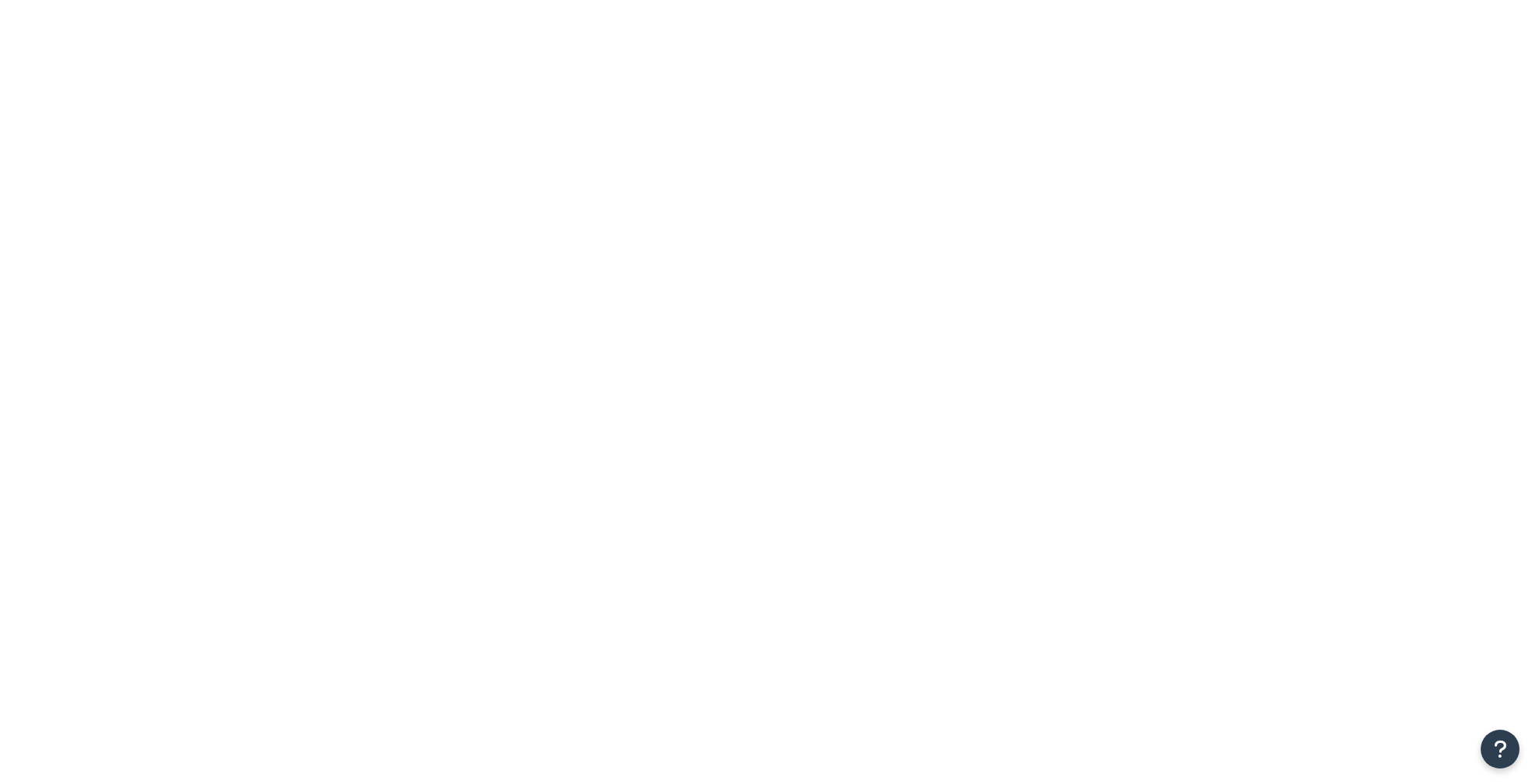
type input "[PERSON_NAME]'s"
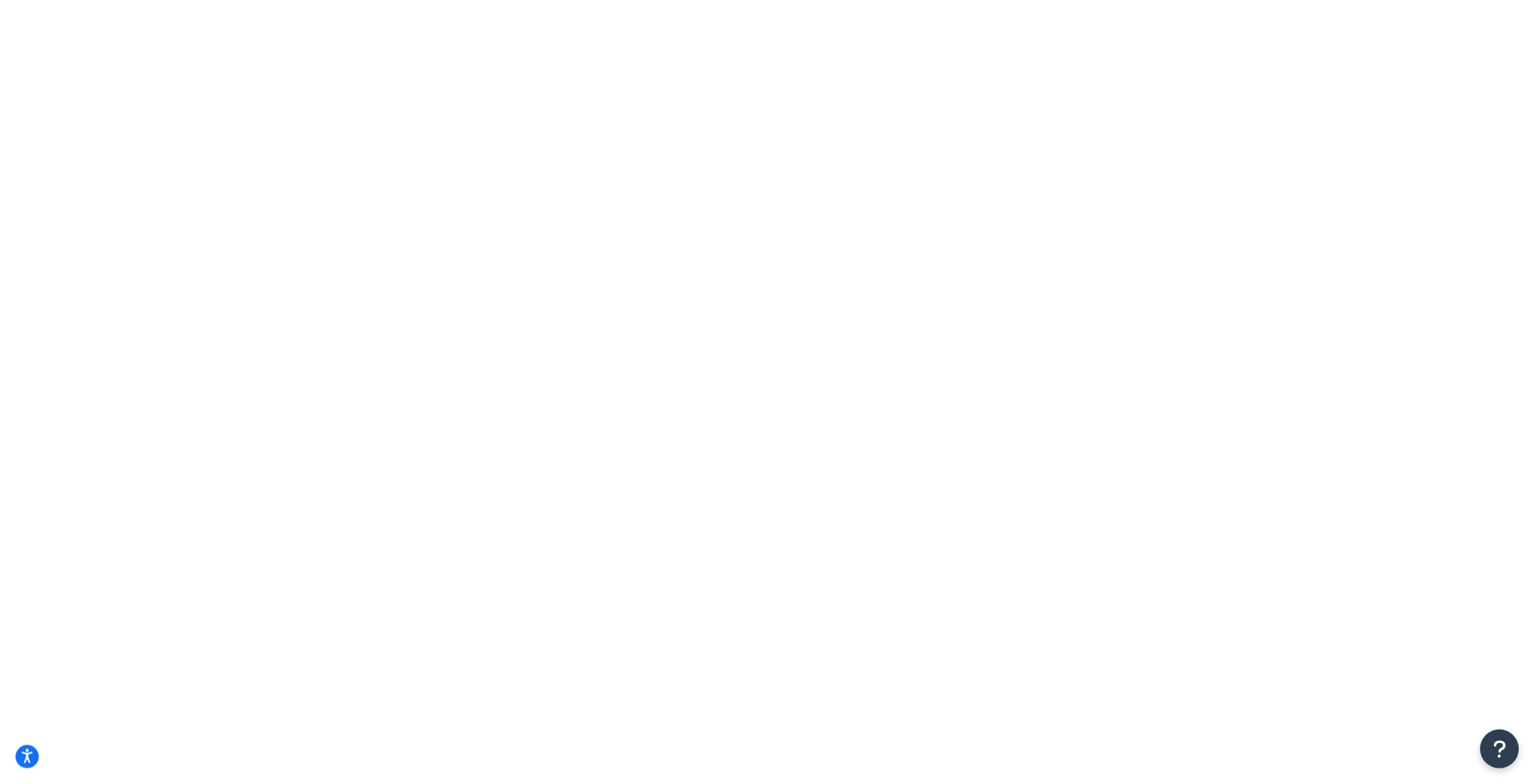
drag, startPoint x: 259, startPoint y: 124, endPoint x: 1085, endPoint y: 110, distance: 826.1
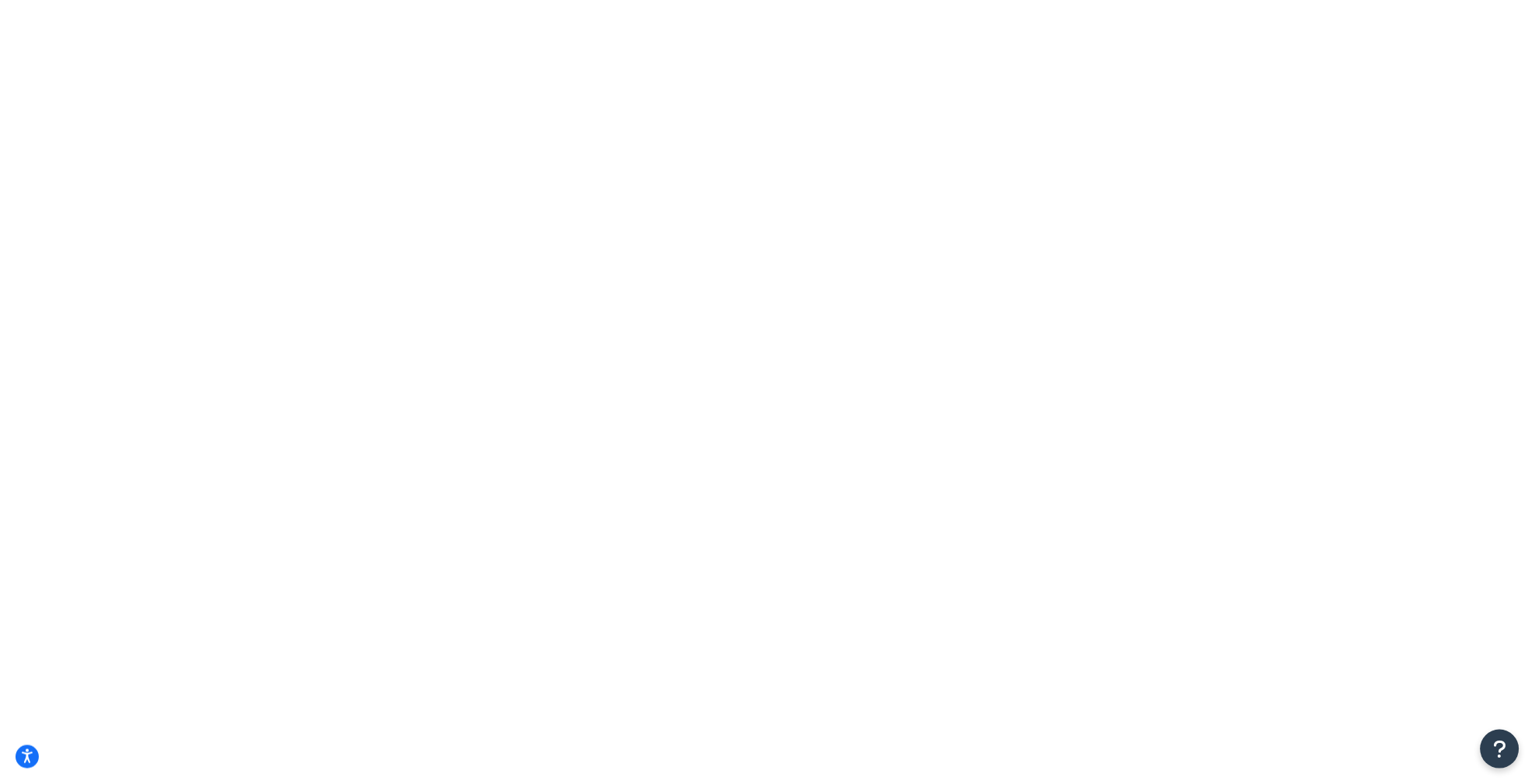
type input "[PERSON_NAME]'s"
select select "25"
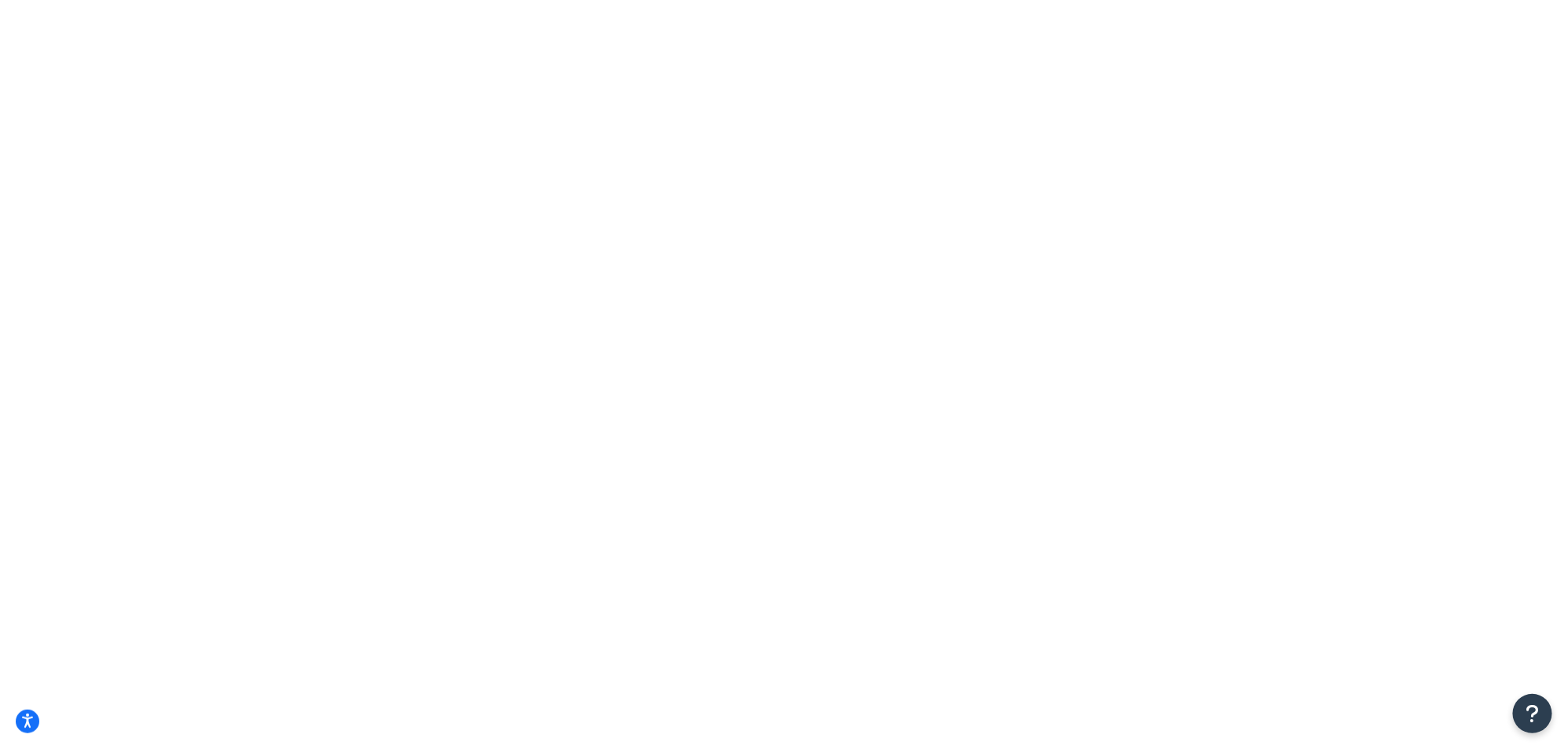
type input "lt"
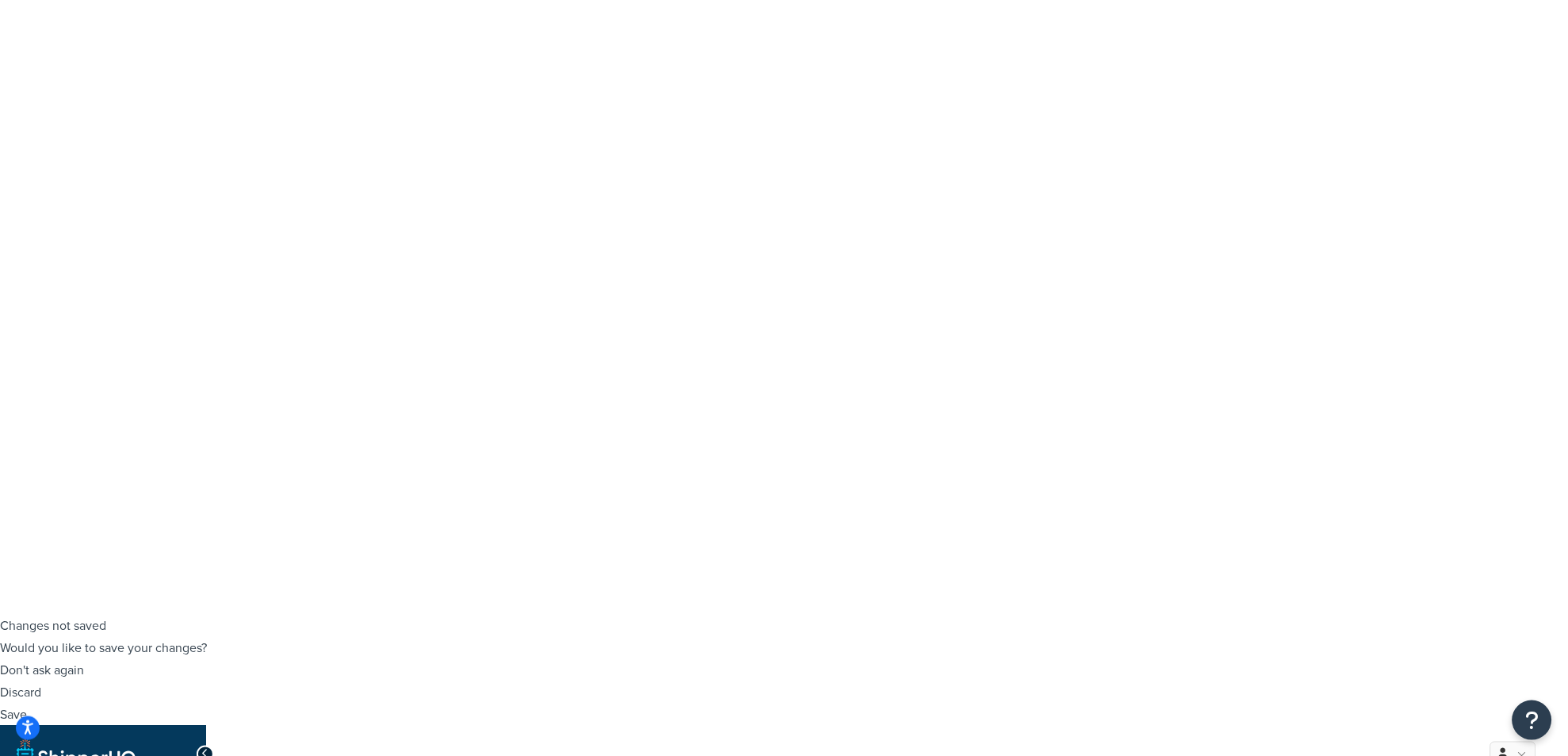
scroll to position [234, 0]
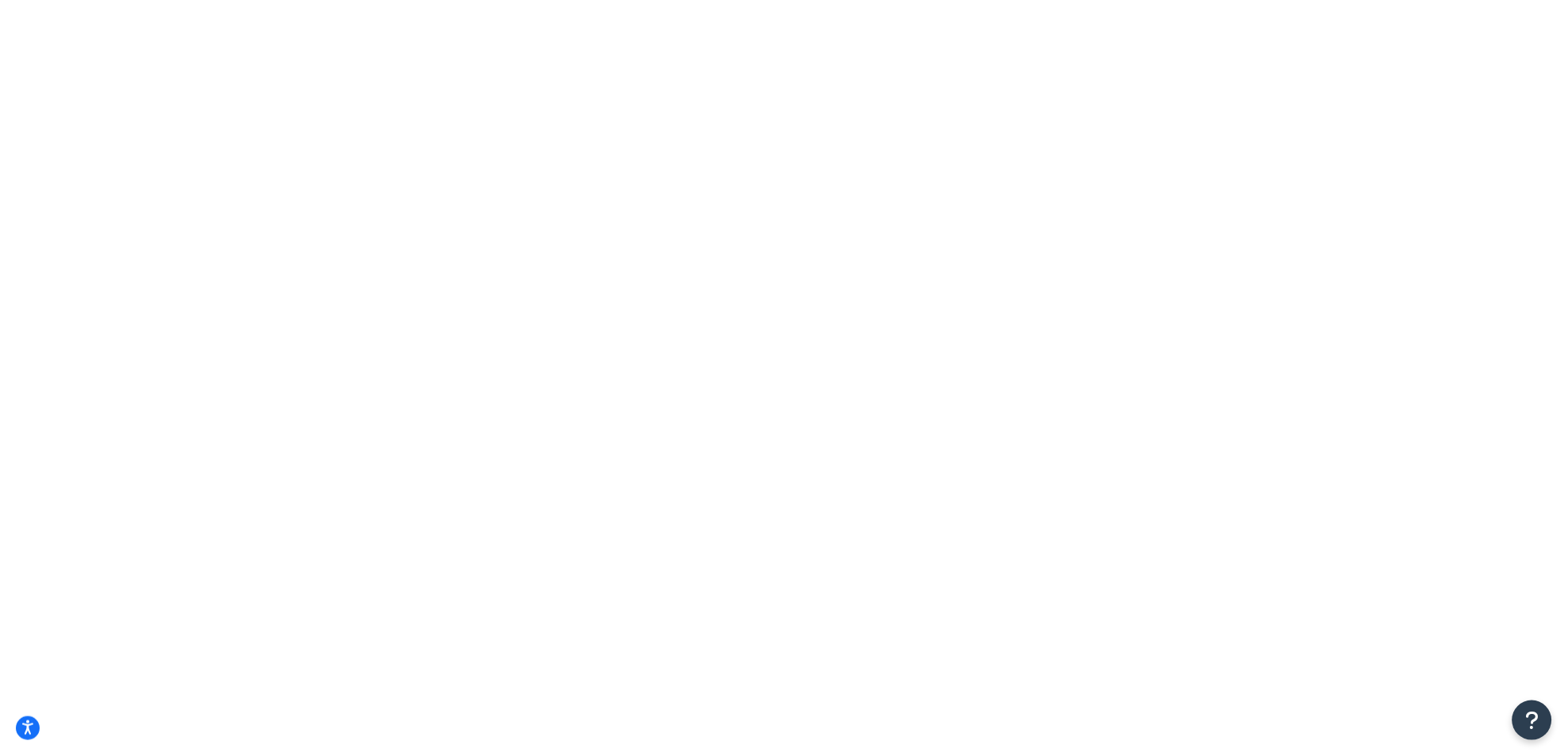
select select "15"
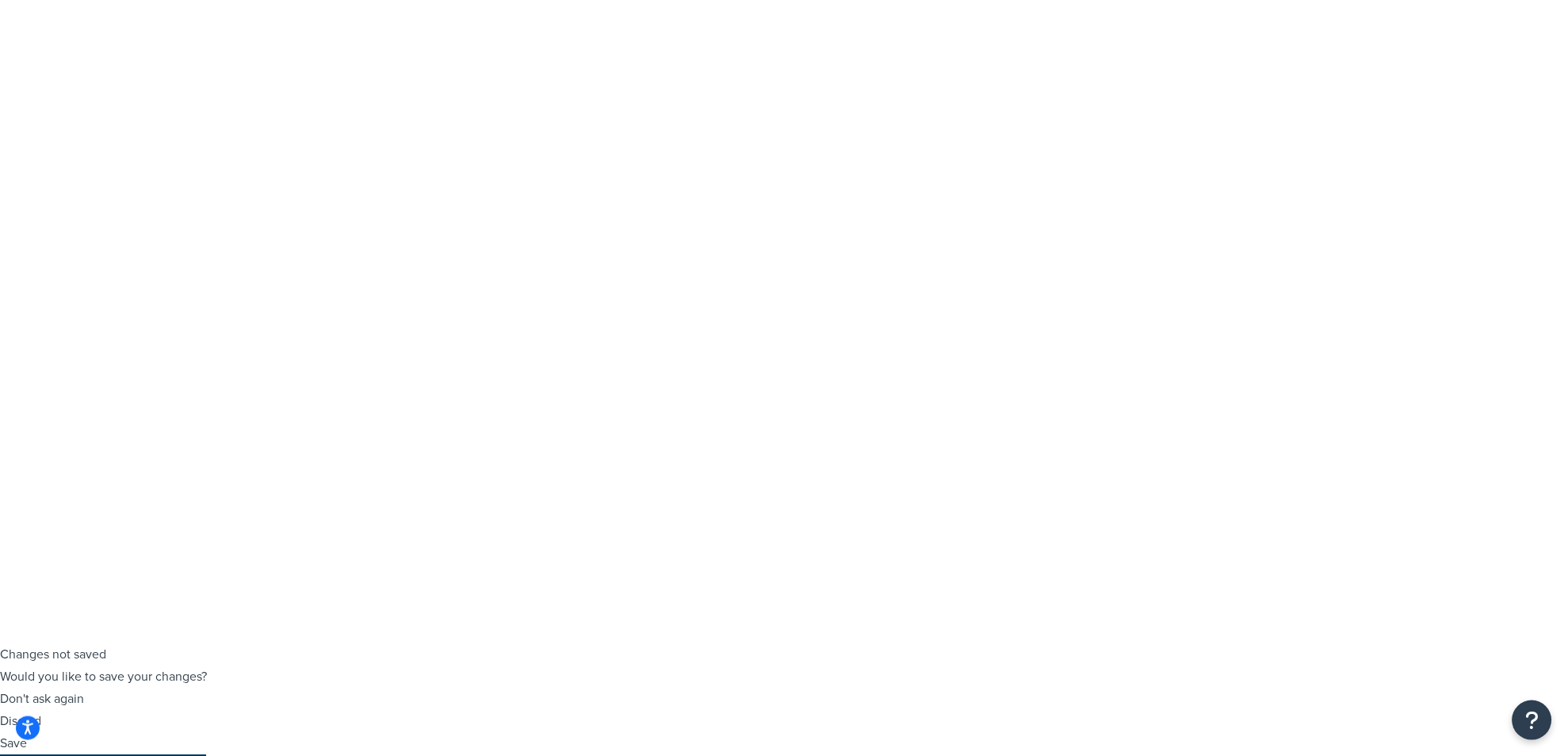
scroll to position [65, 0]
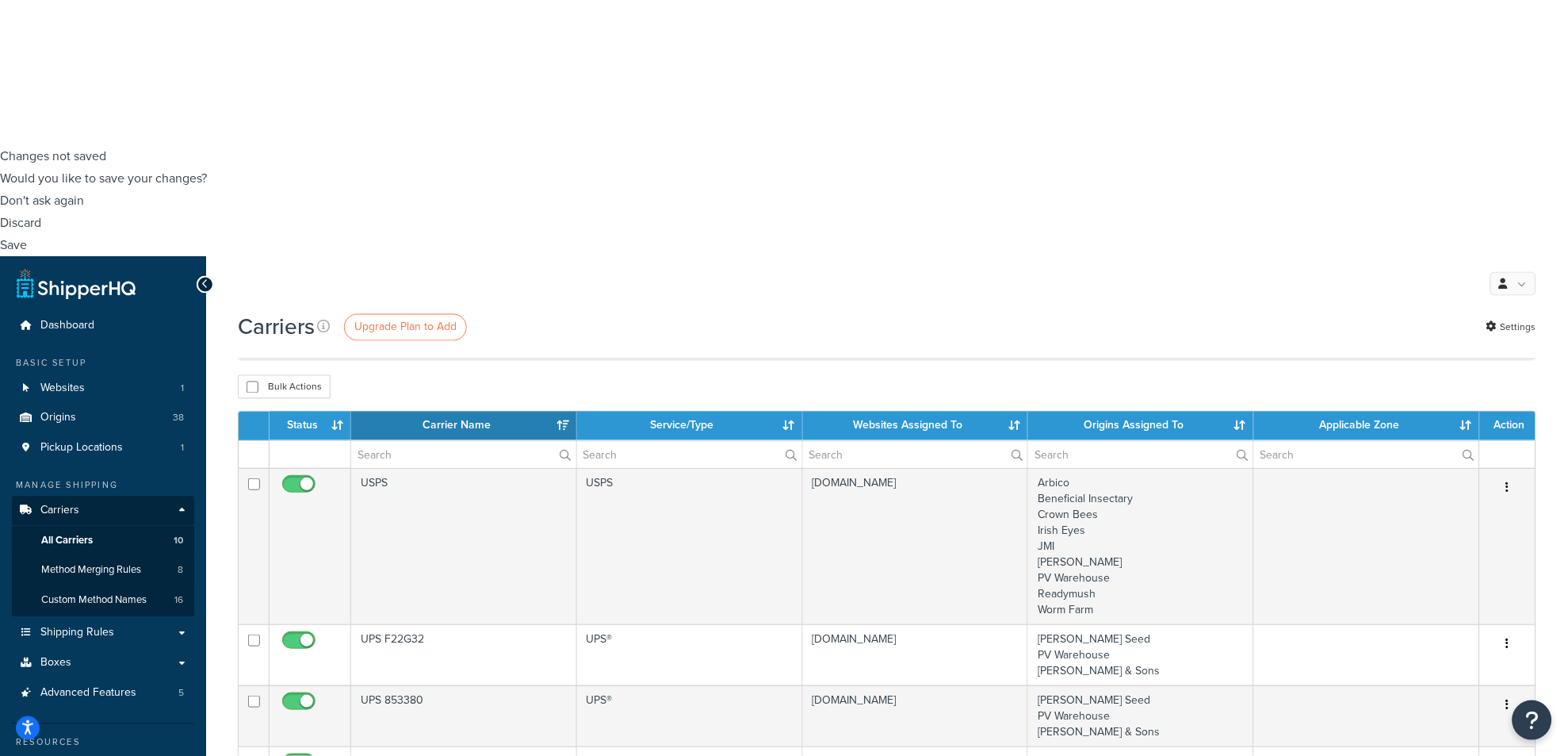
scroll to position [616, 0]
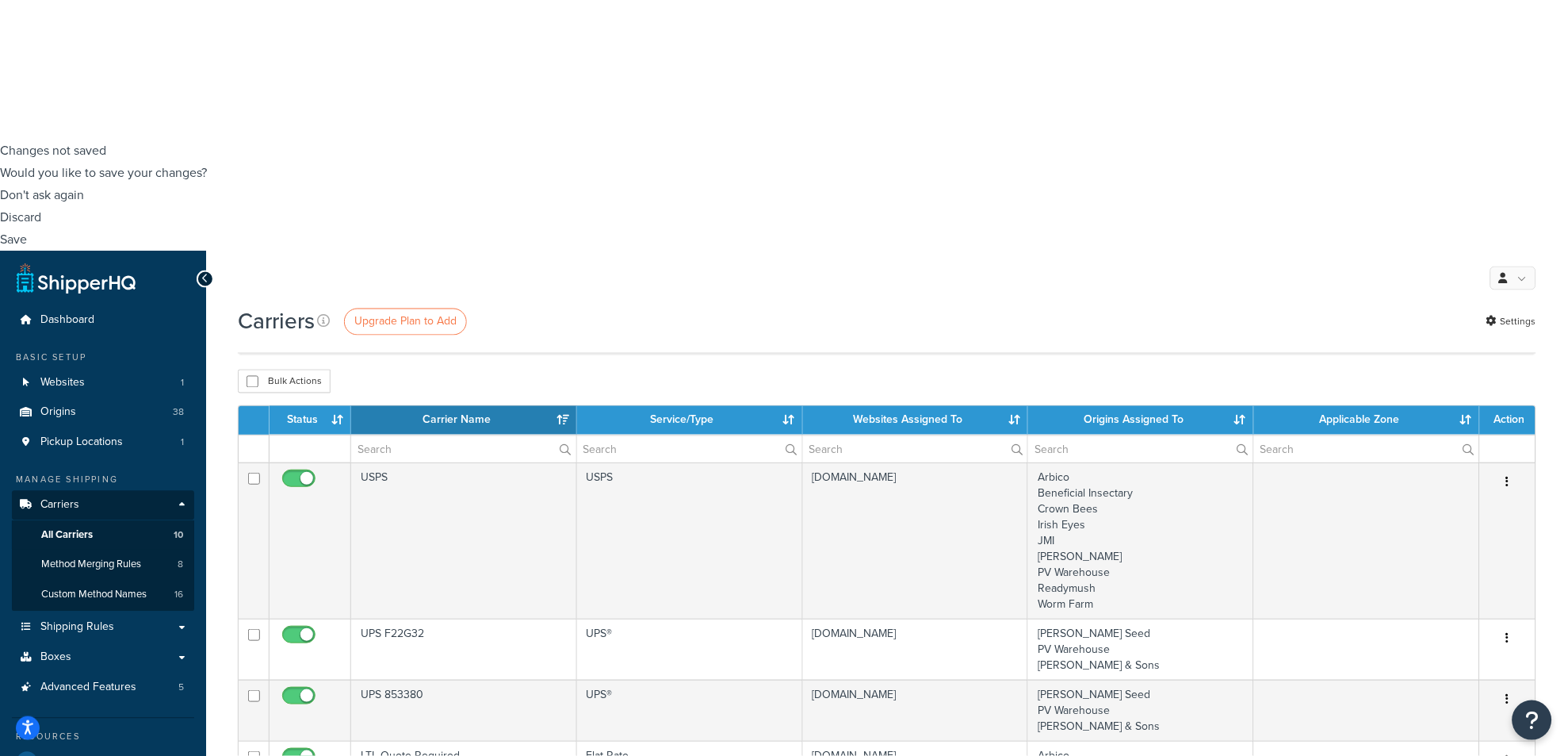
select select "25"
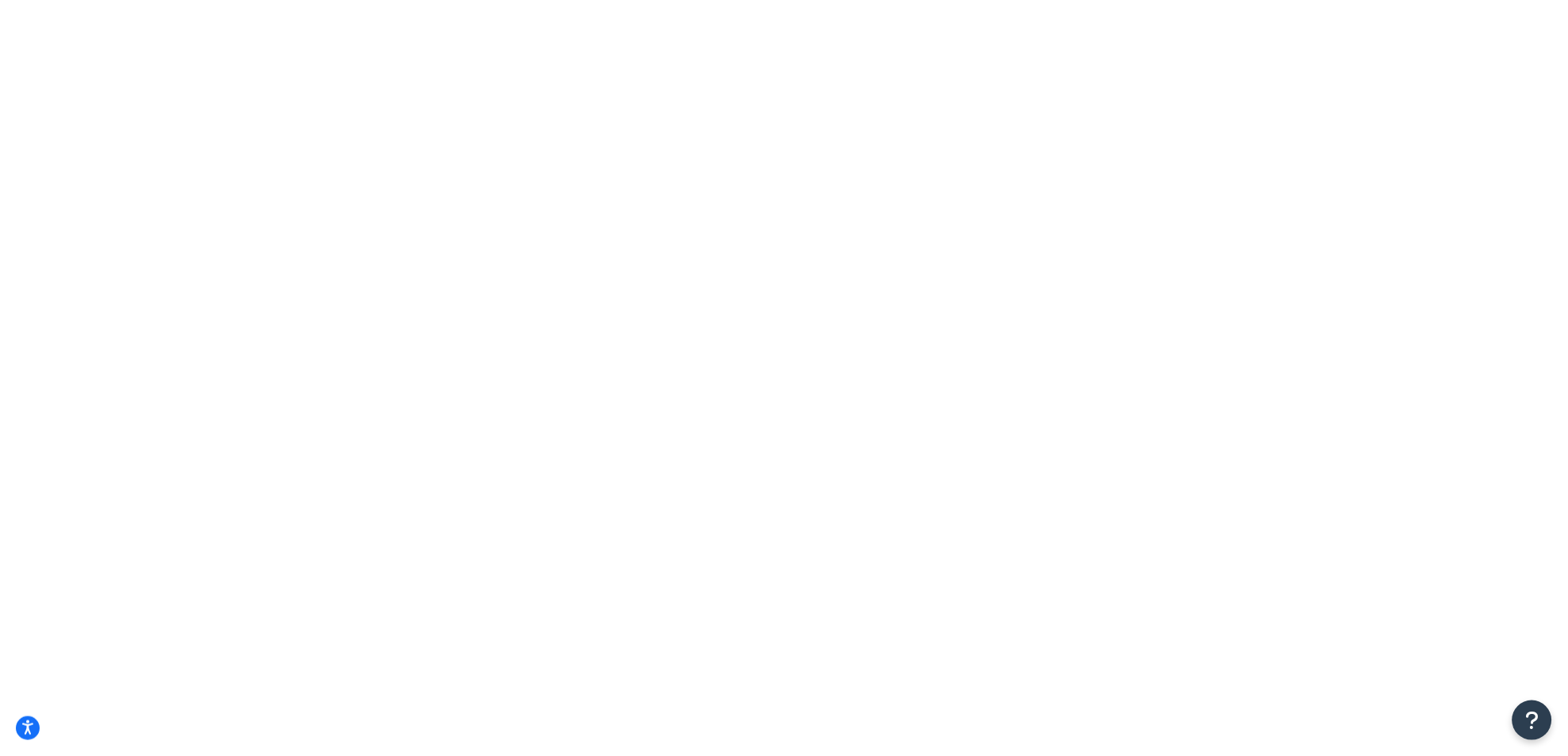
scroll to position [0, 0]
select select "15"
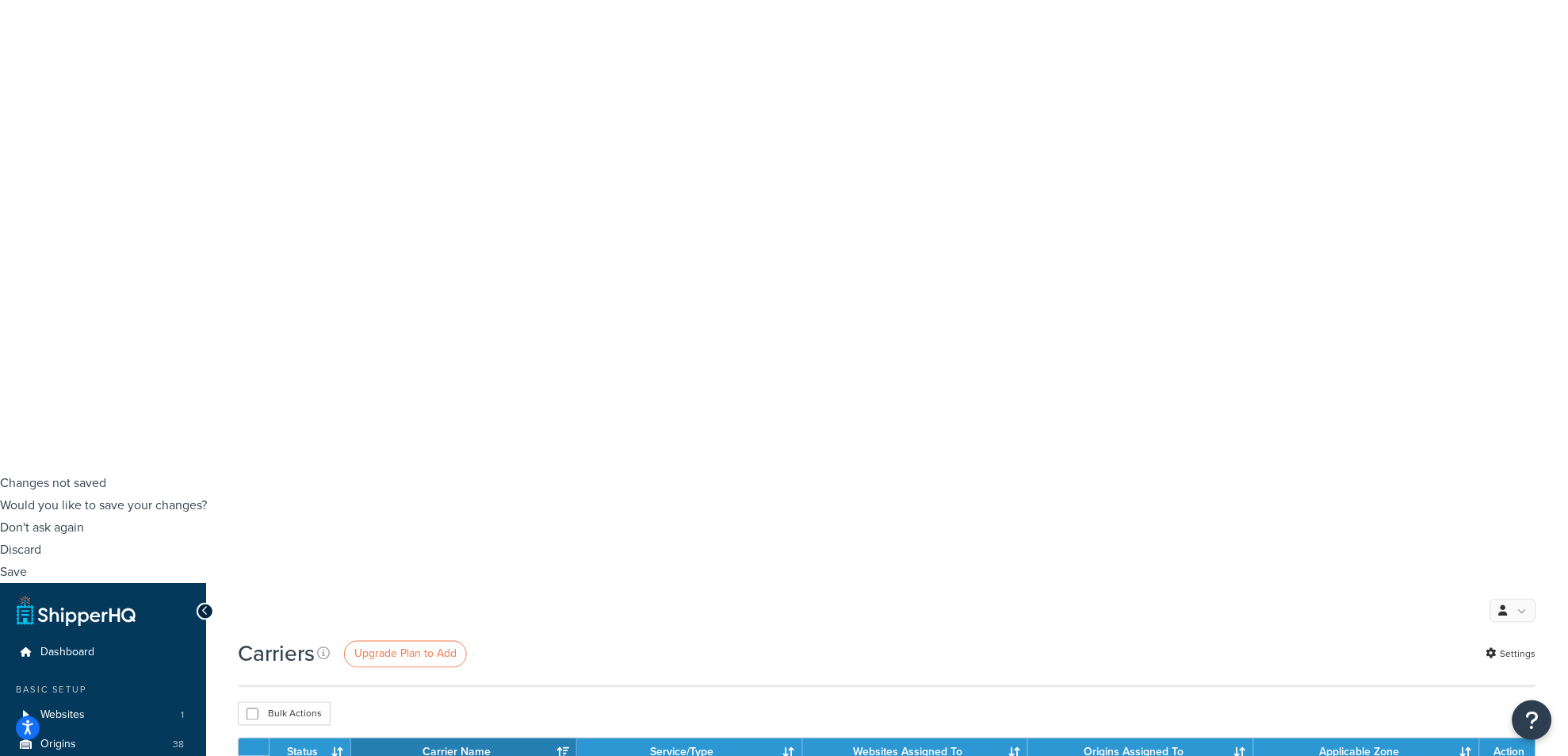
scroll to position [264, 0]
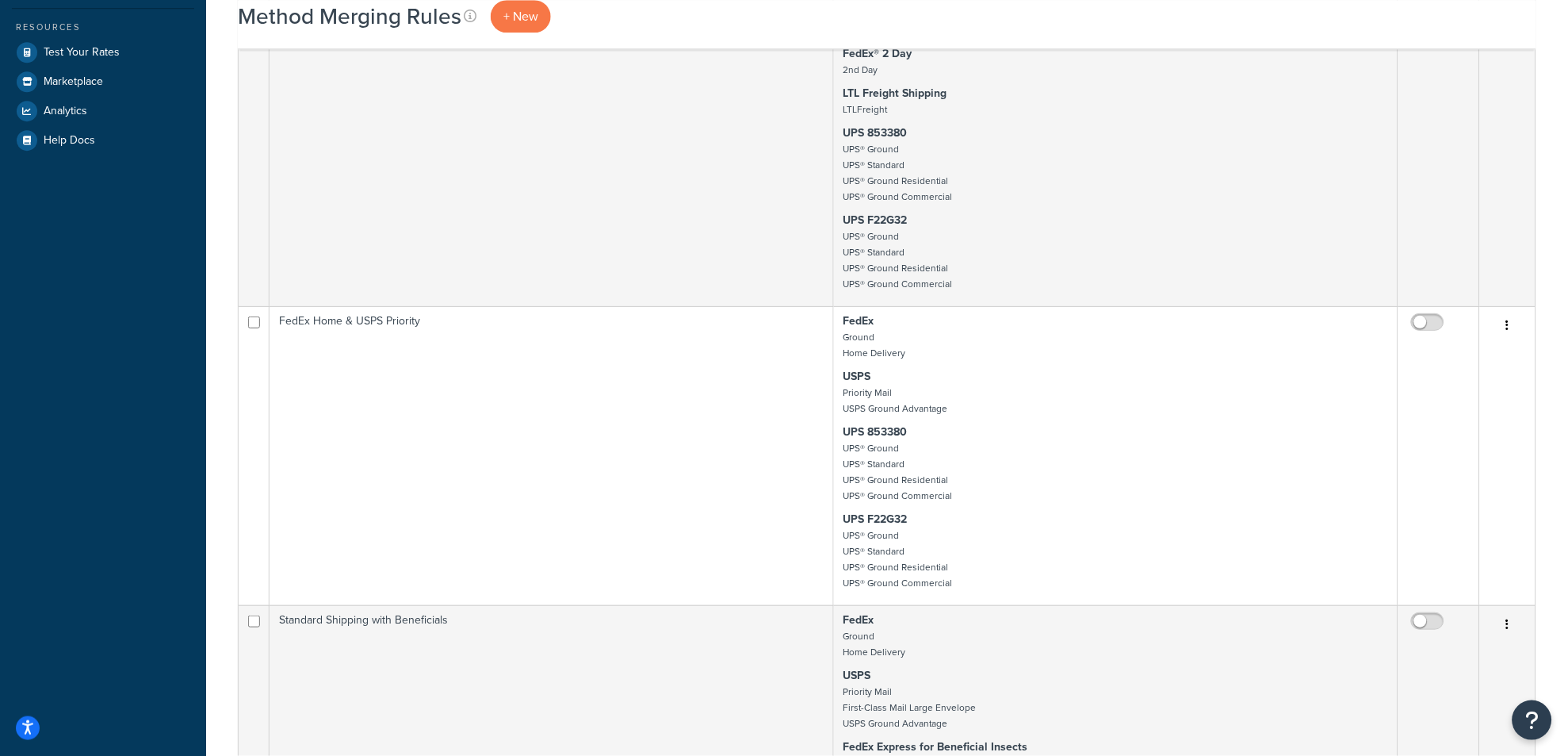
scroll to position [1111, 0]
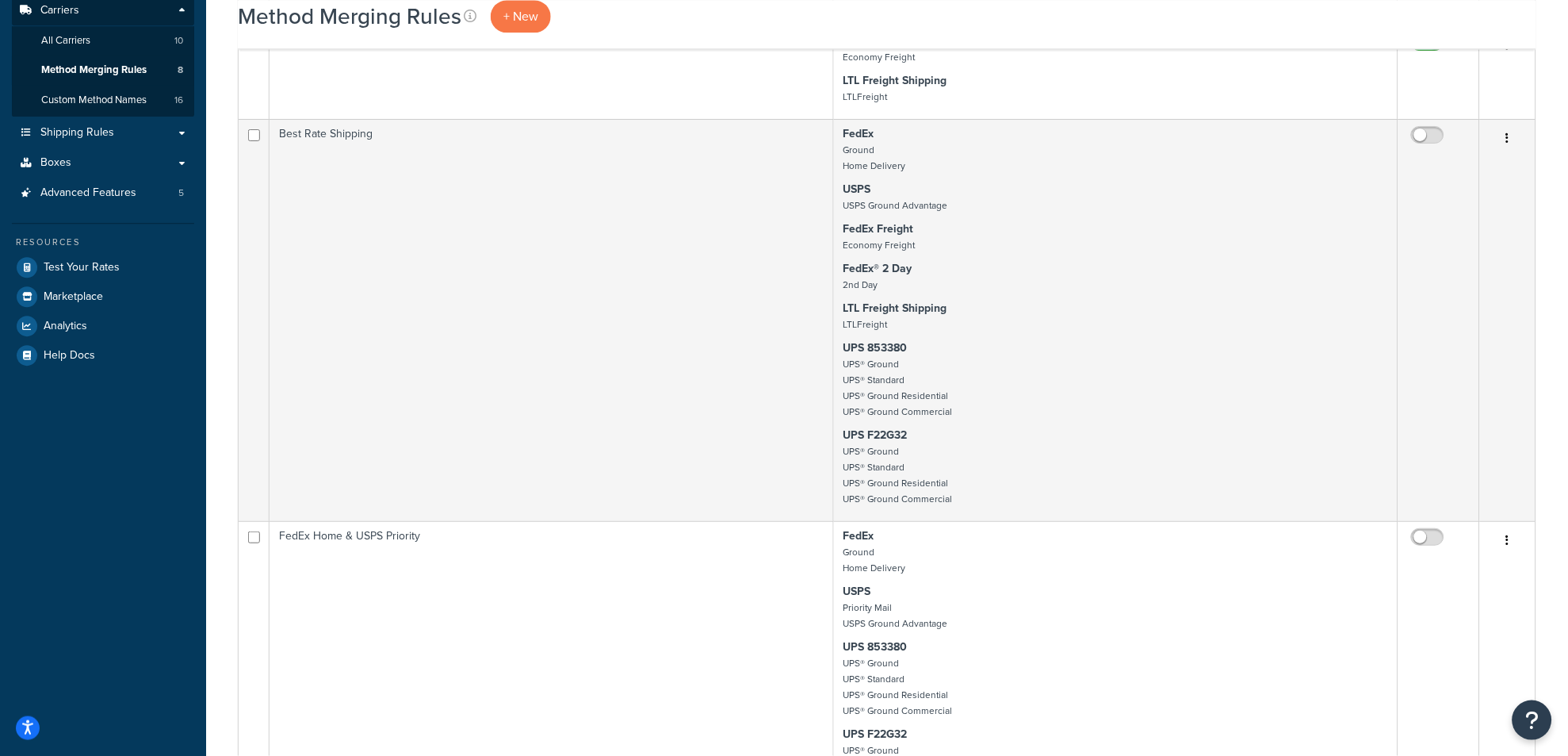
checkbox input "true"
click at [1421, 392] on link "Edit" at bounding box center [1444, 383] width 125 height 33
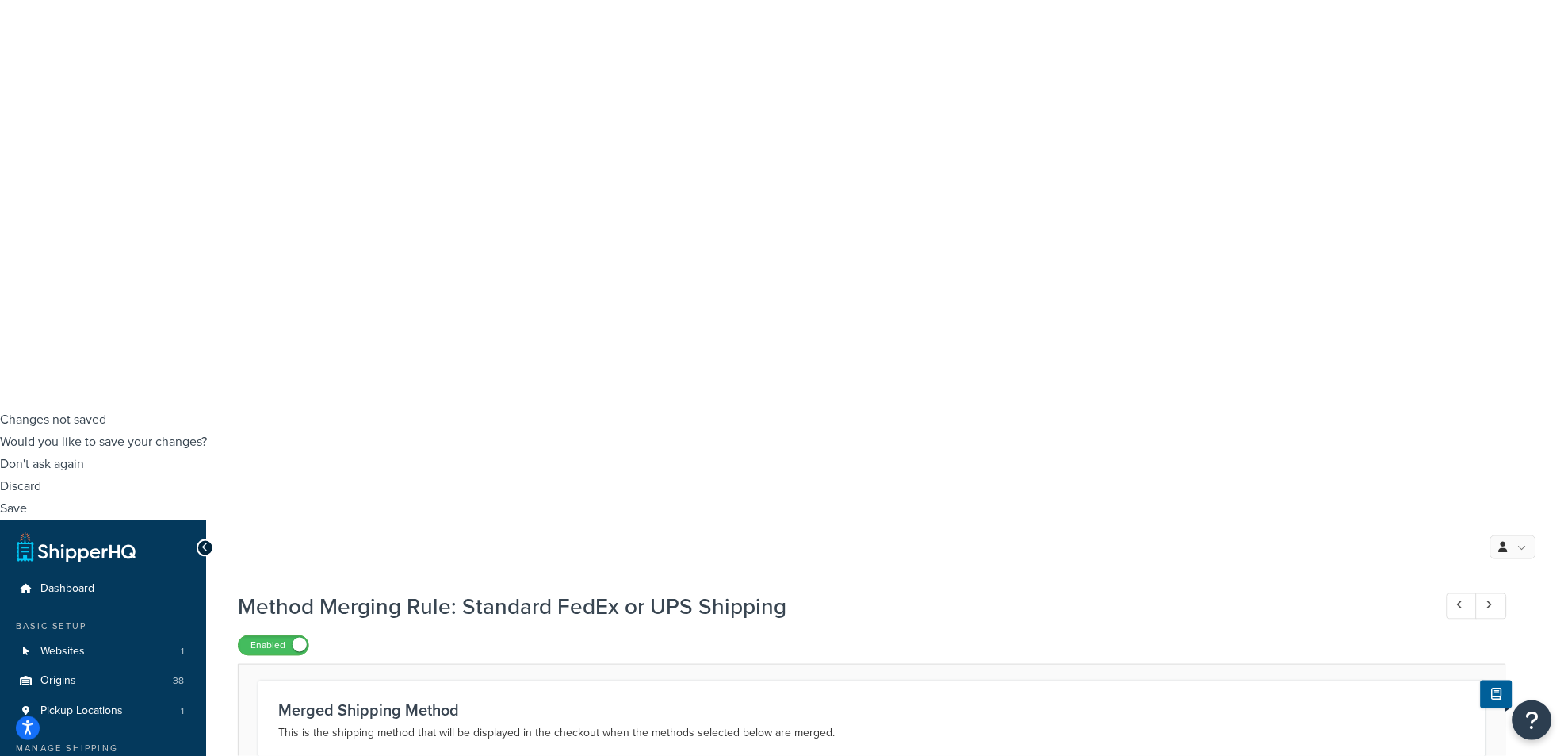
scroll to position [88, 0]
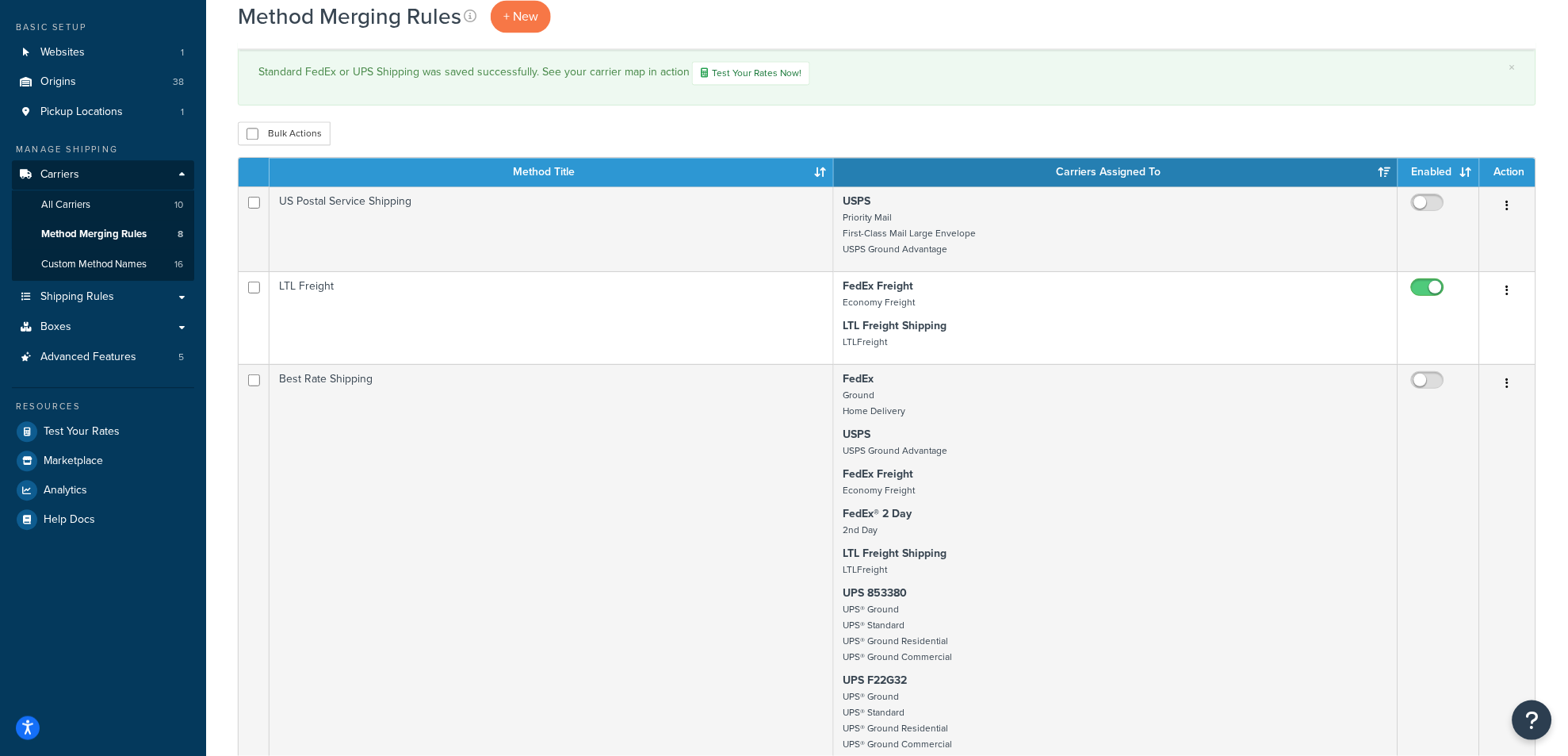
scroll to position [1145, 0]
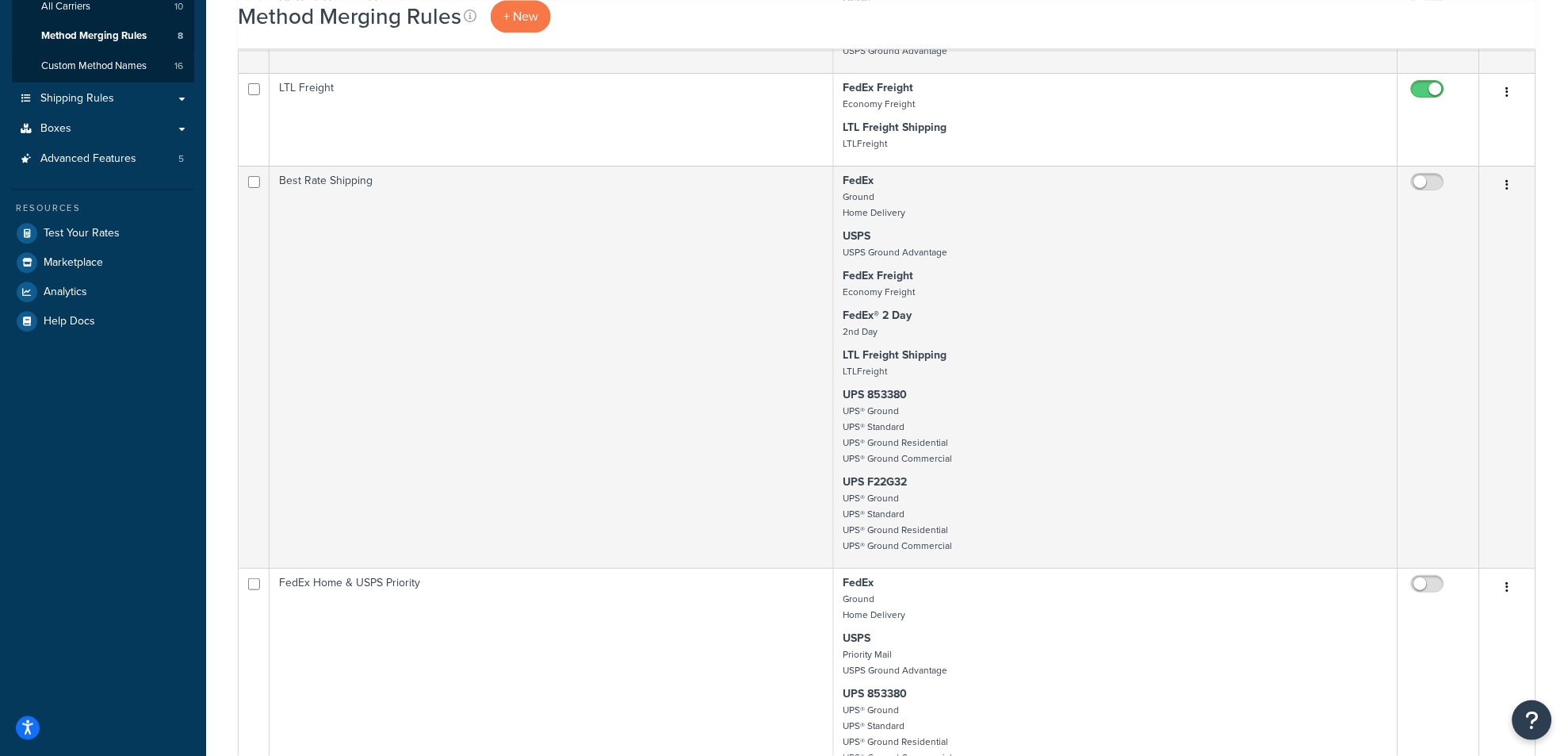
click at [1458, 676] on link "Edit" at bounding box center [1444, 676] width 125 height 33
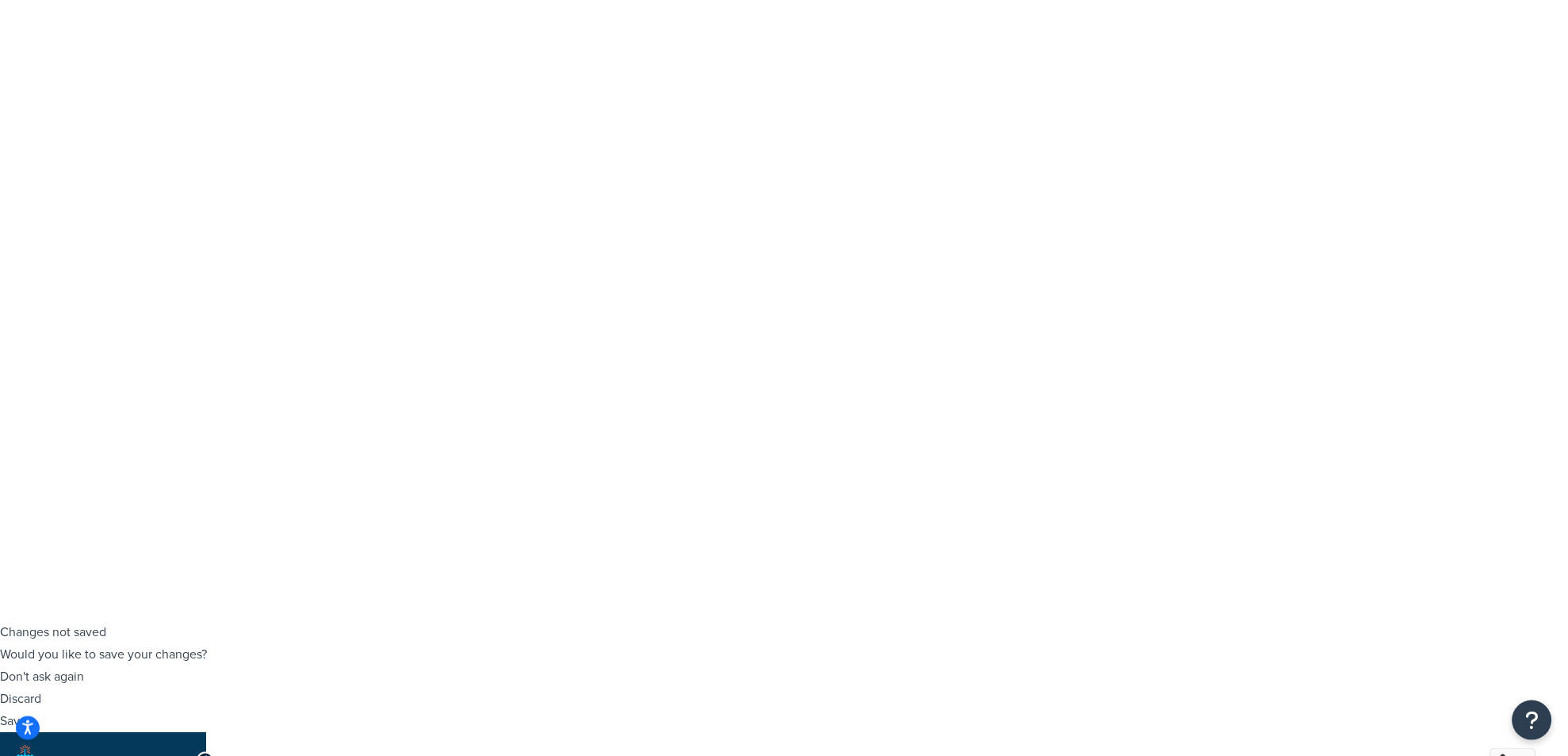
scroll to position [176, 0]
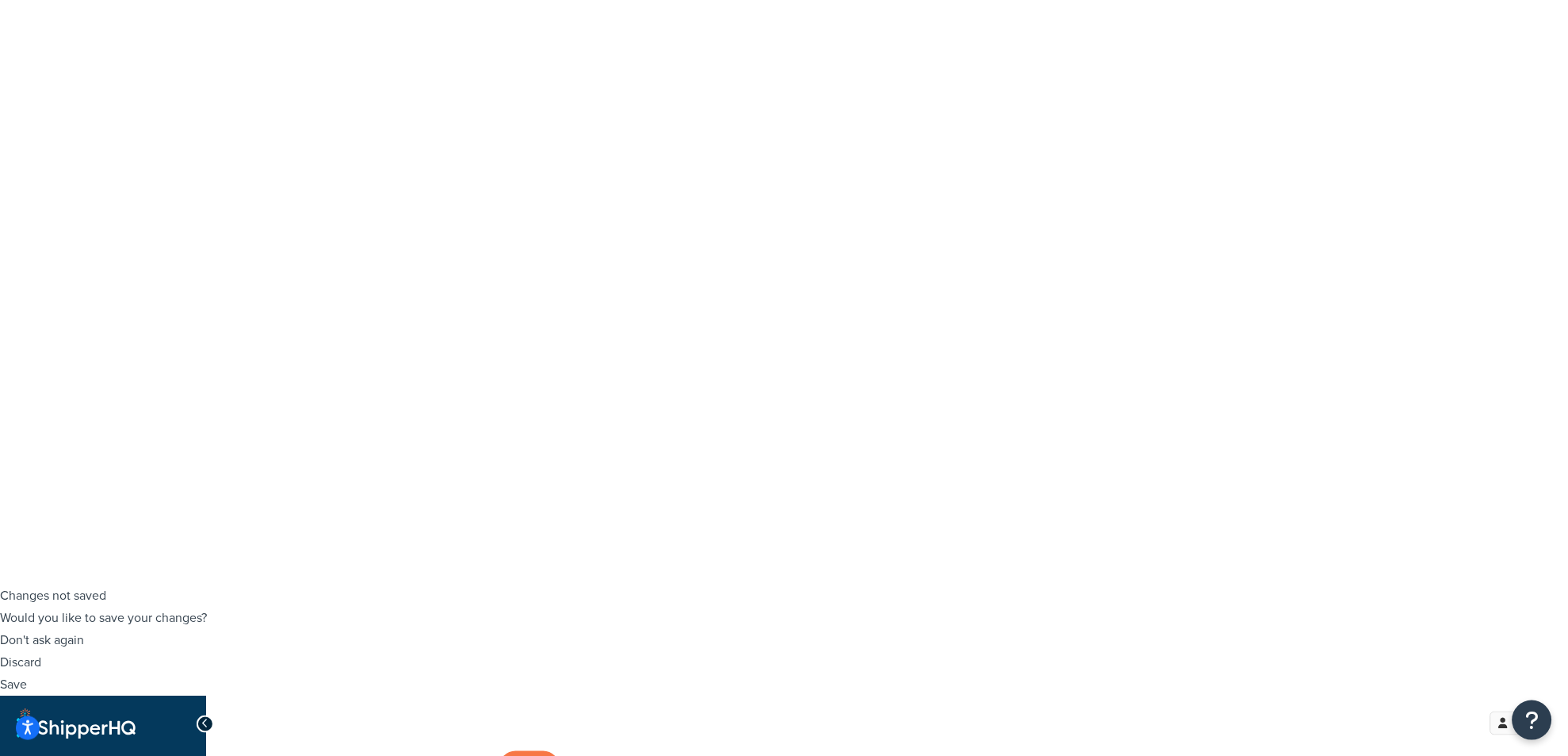
scroll to position [176, 0]
select select "25"
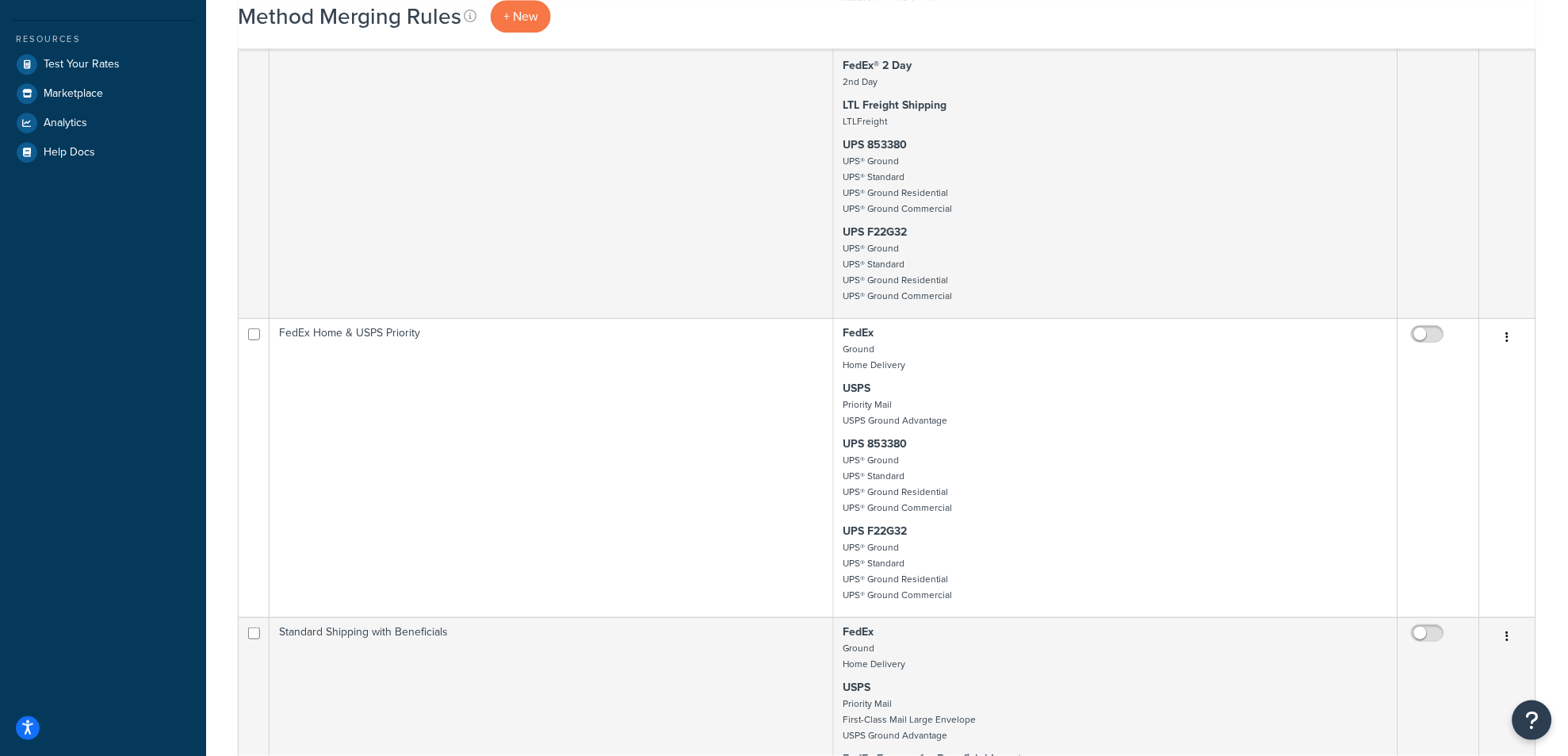
scroll to position [1321, 0]
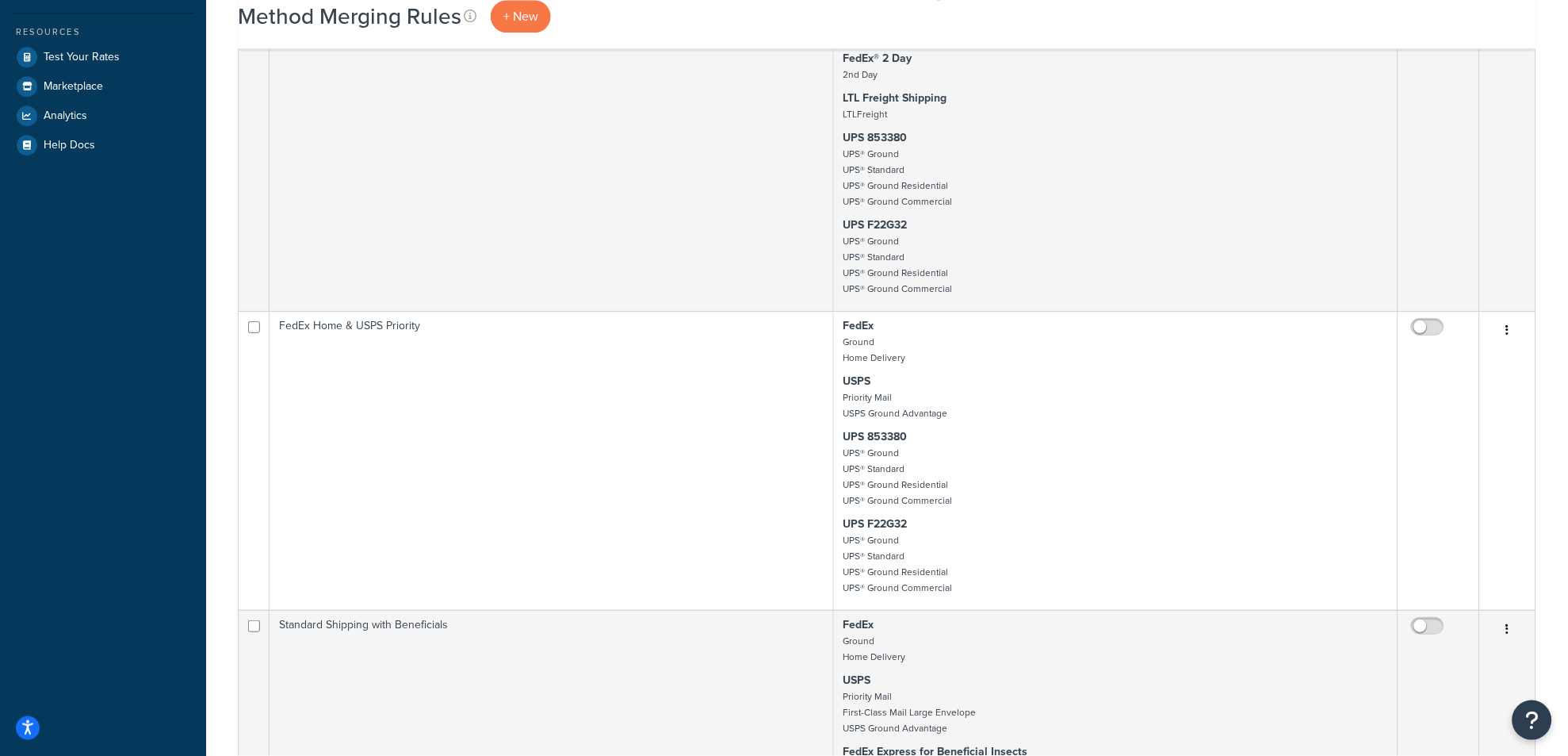
checkbox input "false"
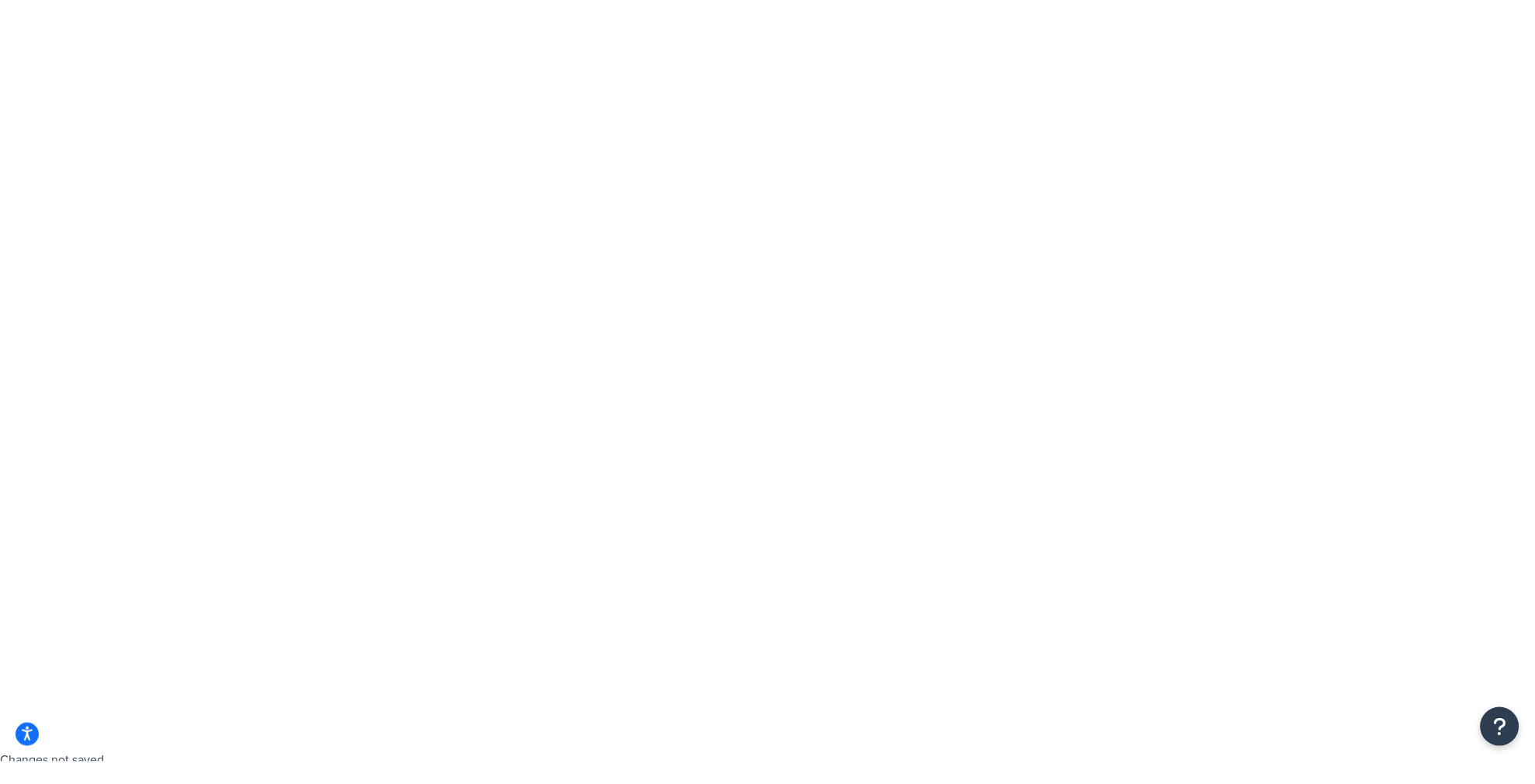
scroll to position [0, 0]
select select "15"
type input "zone 8"
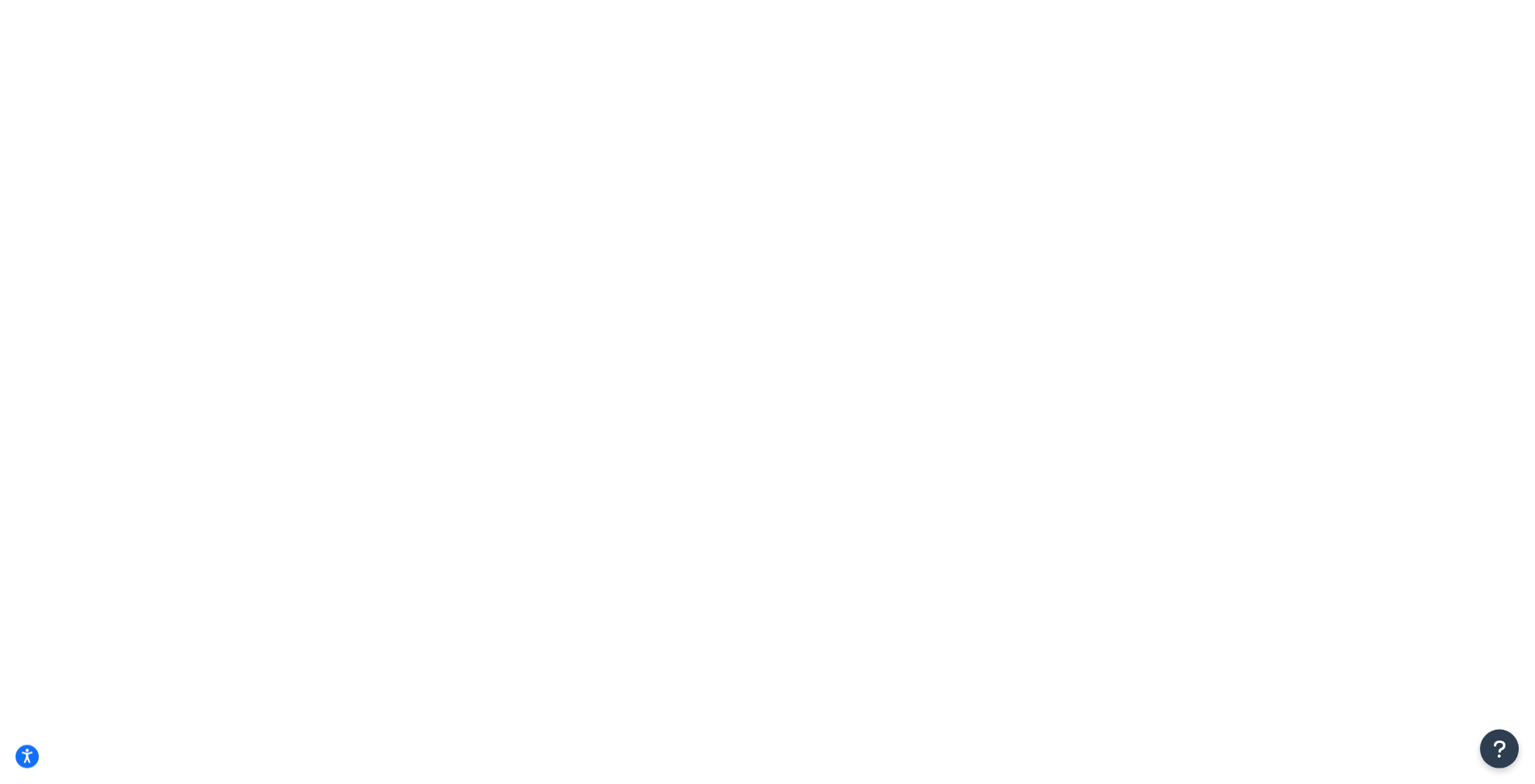
select select "including"
drag, startPoint x: 629, startPoint y: 541, endPoint x: 826, endPoint y: 441, distance: 220.9
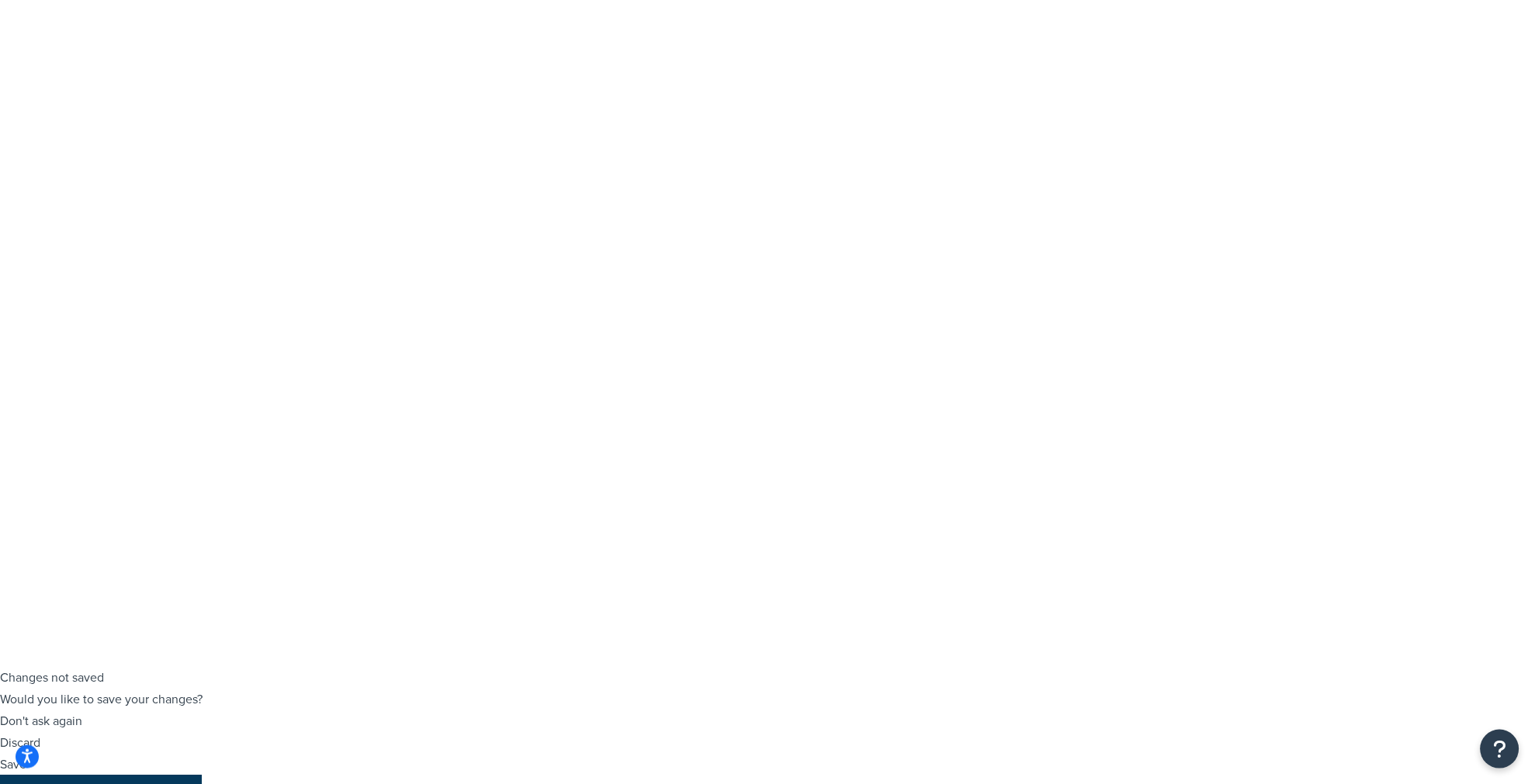
select select "15"
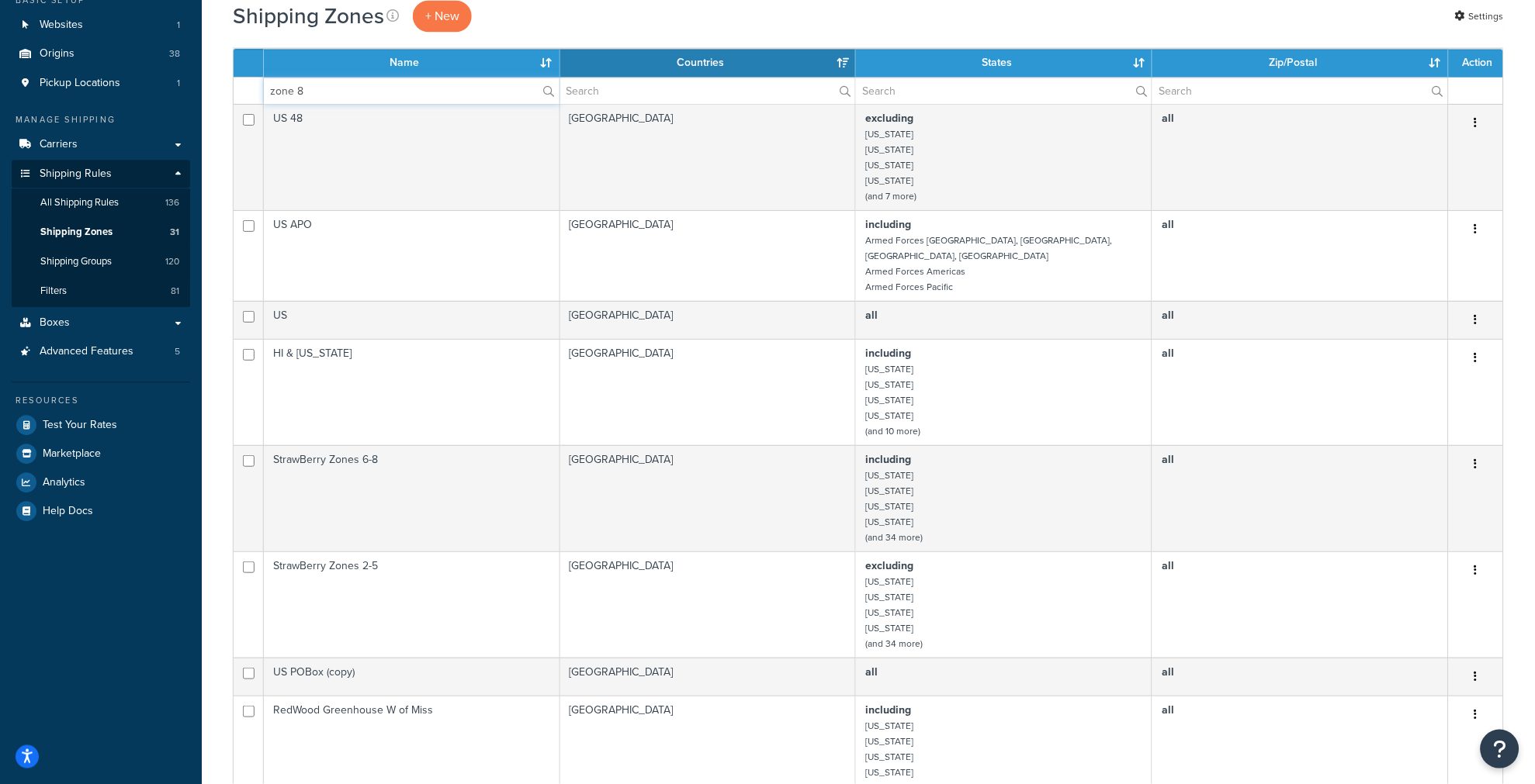
scroll to position [1120, 0]
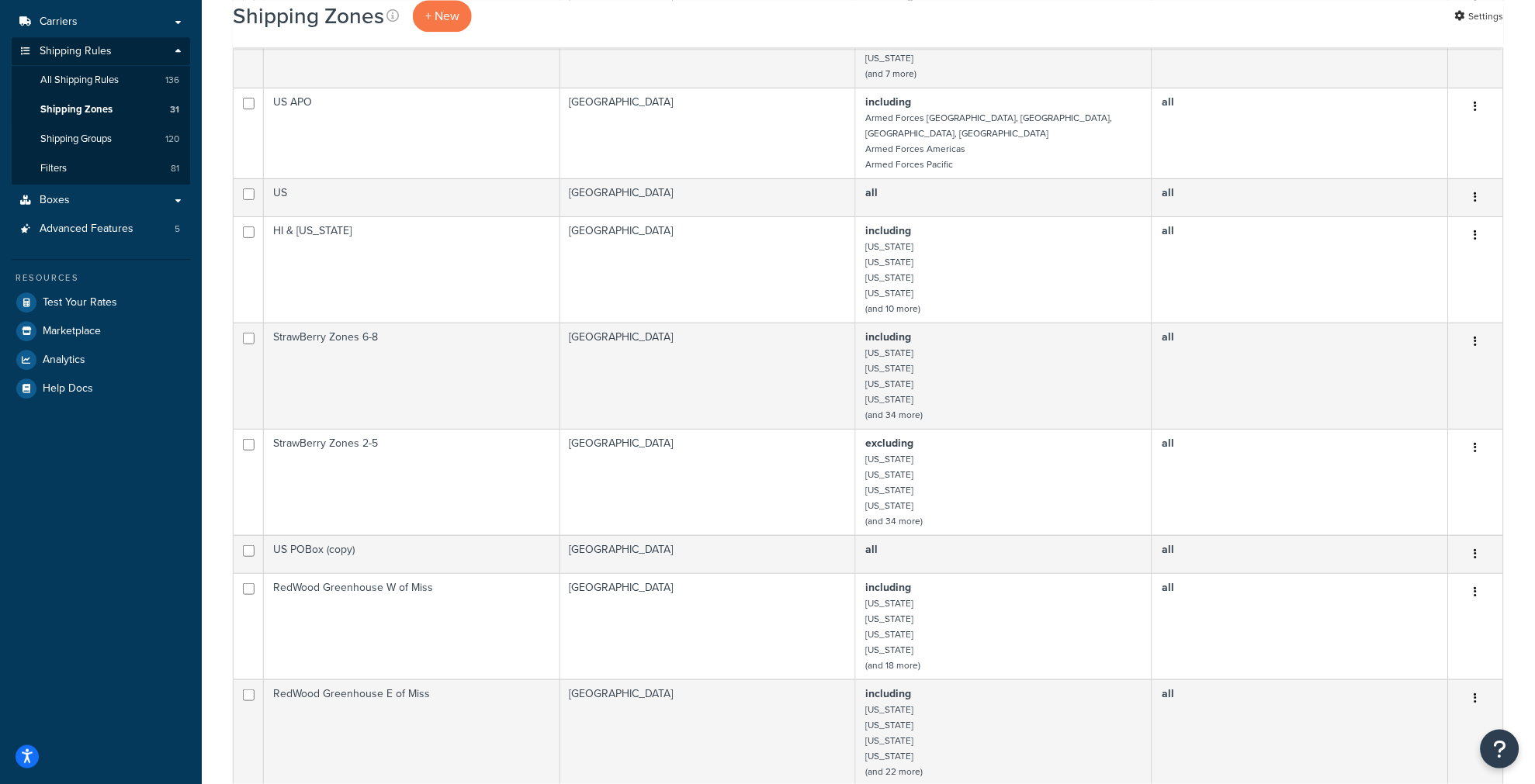
drag, startPoint x: 869, startPoint y: 505, endPoint x: 850, endPoint y: 510, distance: 19.6
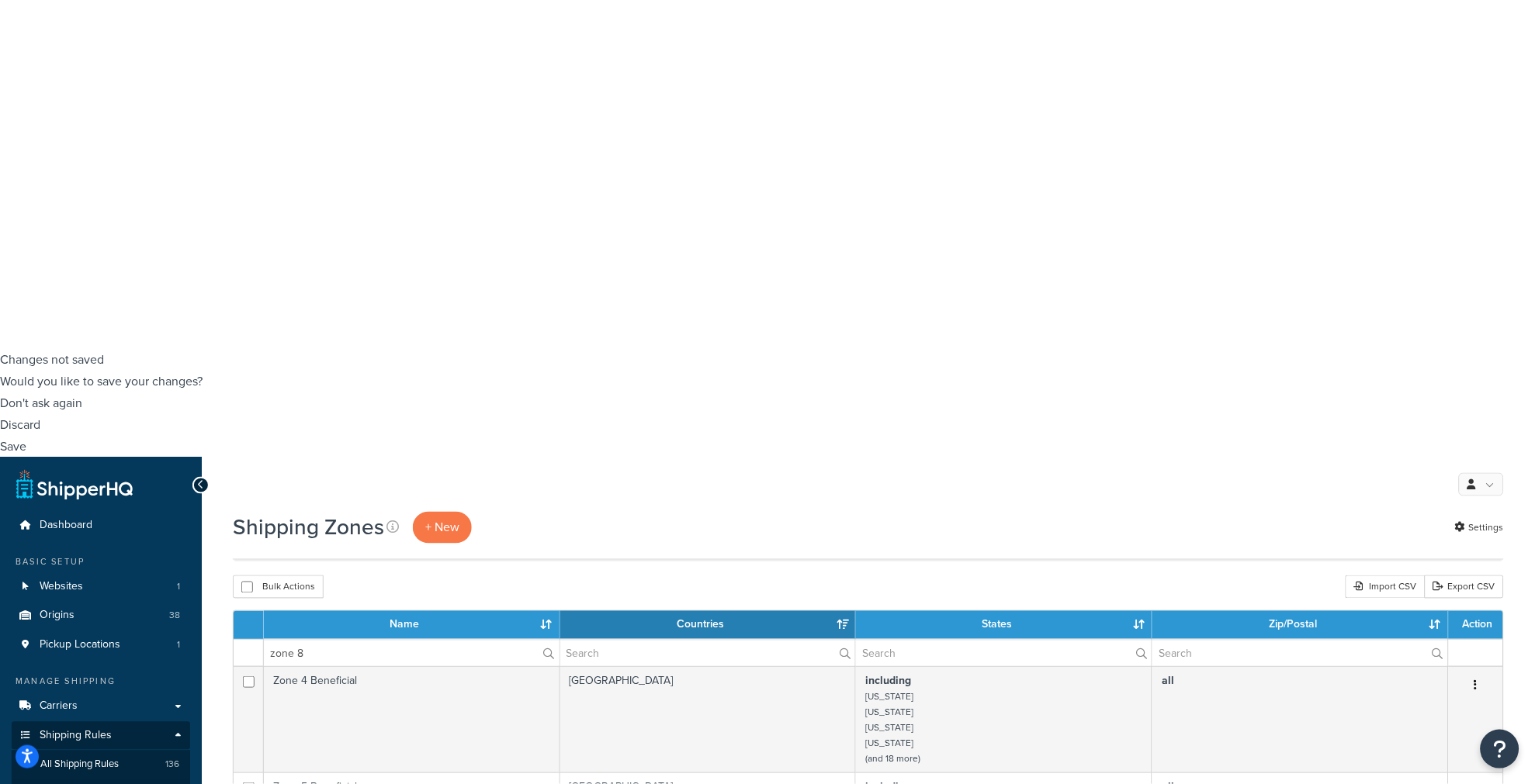
scroll to position [86, 0]
